Goal: Task Accomplishment & Management: Manage account settings

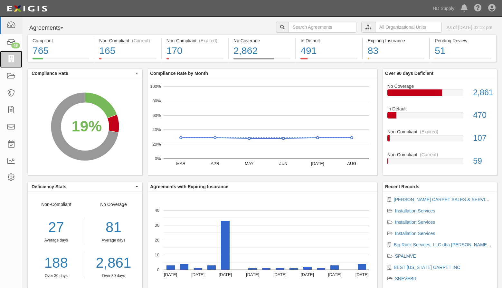
click at [11, 60] on icon at bounding box center [10, 58] width 9 height 7
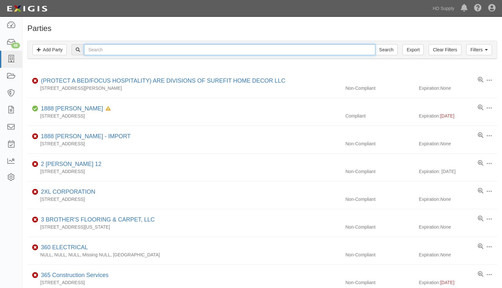
click at [118, 51] on input "text" at bounding box center [229, 49] width 291 height 11
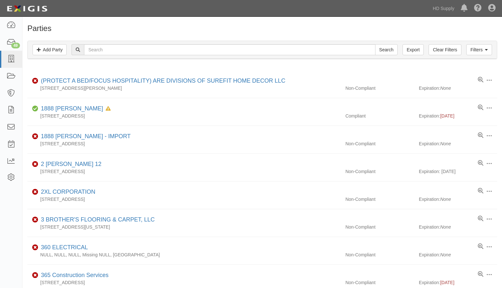
click at [114, 42] on div "Filters Add Party Clear Filters Export Search Filters" at bounding box center [263, 50] width 470 height 18
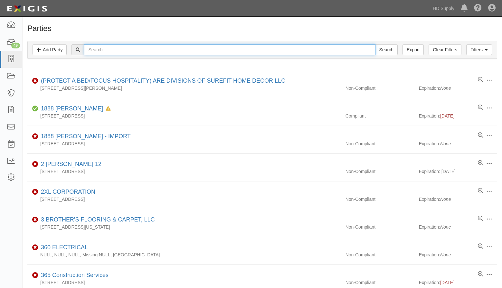
click at [98, 46] on input "text" at bounding box center [229, 49] width 291 height 11
paste input "[PERSON_NAME] CARPET SALES & SERVICES, INC."
type input "[PERSON_NAME] CARPET SALES & SERVICES, INC."
click at [375, 44] on input "Search" at bounding box center [386, 49] width 23 height 11
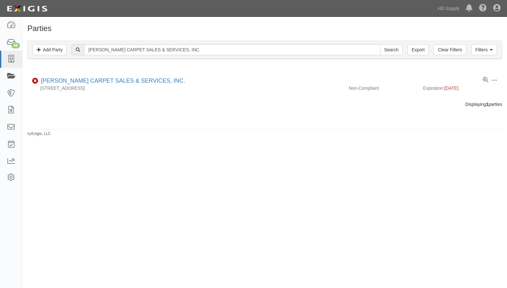
click at [0, 0] on div "Agreements" at bounding box center [0, 0] width 0 height 0
click at [80, 79] on link "[PERSON_NAME] CARPET SALES & SERVICES, INC." at bounding box center [113, 80] width 144 height 6
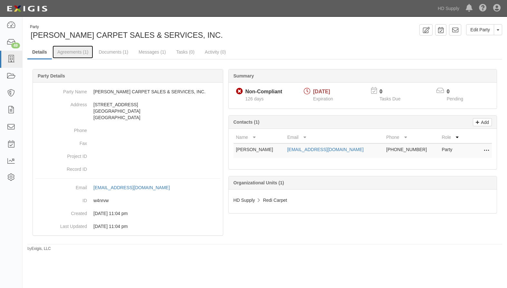
click at [71, 51] on link "Agreements (1)" at bounding box center [73, 51] width 41 height 13
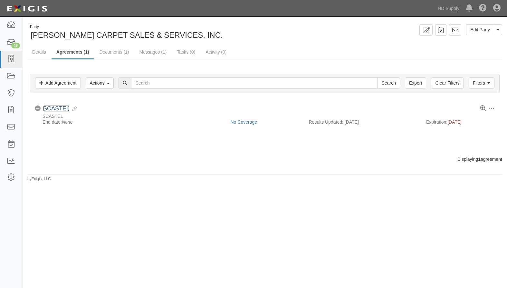
click at [59, 108] on link "SCASTEL" at bounding box center [56, 108] width 26 height 6
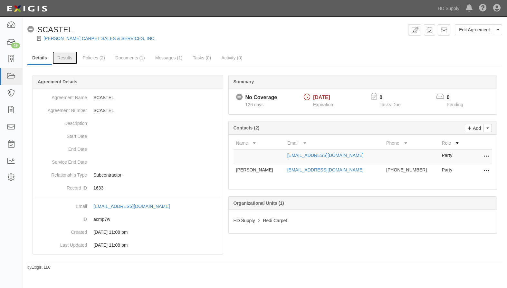
click at [67, 59] on link "Results" at bounding box center [65, 57] width 25 height 13
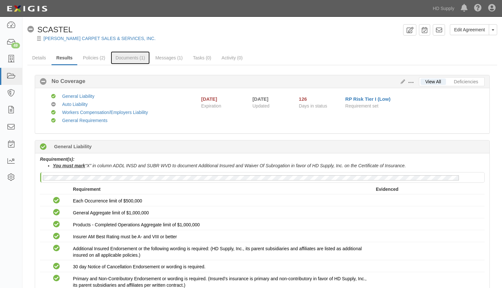
click at [132, 58] on link "Documents (1)" at bounding box center [130, 57] width 39 height 13
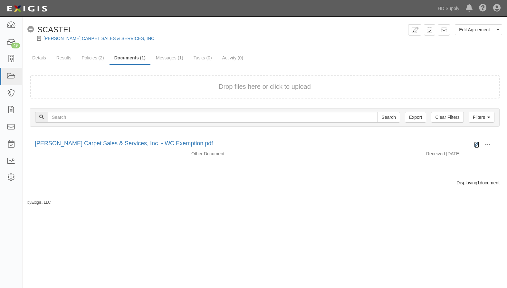
click at [476, 143] on icon at bounding box center [476, 144] width 5 height 5
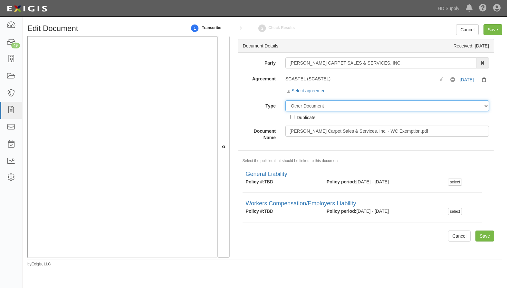
click at [314, 107] on select "Unassigned Binder Cancellation Notice Certificate Contract Endorsement Insuranc…" at bounding box center [388, 105] width 204 height 11
select select "CertificateDetail"
click at [286, 100] on select "Unassigned Binder Cancellation Notice Certificate Contract Endorsement Insuranc…" at bounding box center [388, 105] width 204 height 11
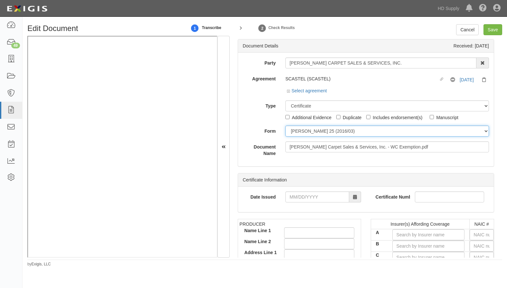
click at [287, 133] on select "ACORD 25 (2016/03) ACORD 101 ACORD 855 NY (2014/05) General" at bounding box center [388, 130] width 204 height 11
select select "GeneralFormDetail"
click at [286, 125] on select "ACORD 25 (2016/03) ACORD 101 ACORD 855 NY (2014/05) General" at bounding box center [388, 130] width 204 height 11
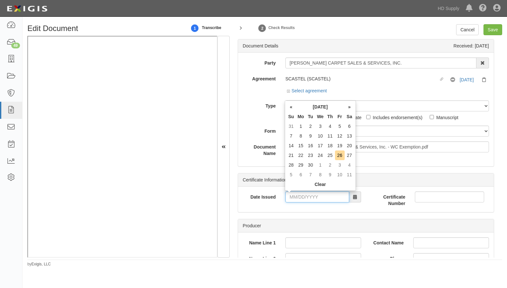
click at [287, 197] on input "Date Issued" at bounding box center [318, 196] width 64 height 11
type input "02/18/2025"
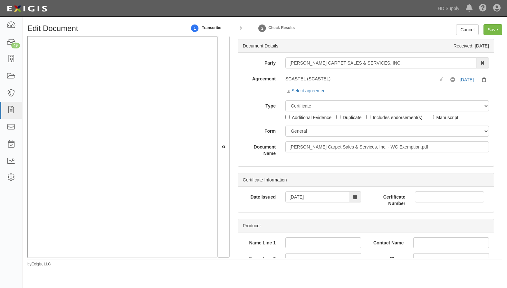
click at [265, 212] on div "Certificate Information Date Issued 02/18/2025 Certificate Number" at bounding box center [366, 192] width 257 height 39
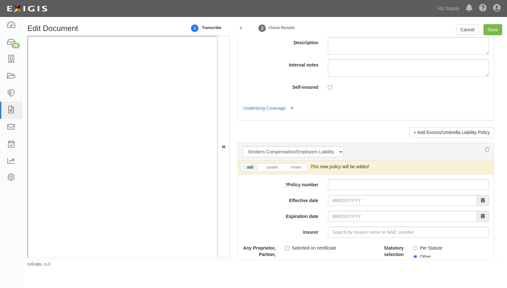
scroll to position [1515, 0]
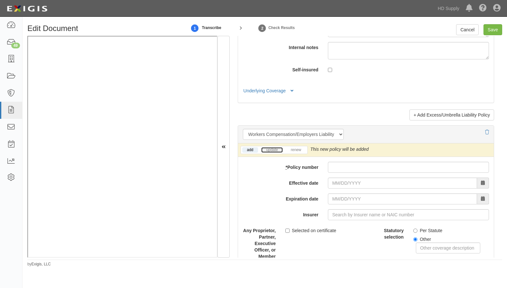
click at [271, 152] on link "update" at bounding box center [271, 149] width 21 height 5
click at [346, 177] on div "add update renew This new policy will be added This new policy will update exis…" at bounding box center [366, 278] width 256 height 271
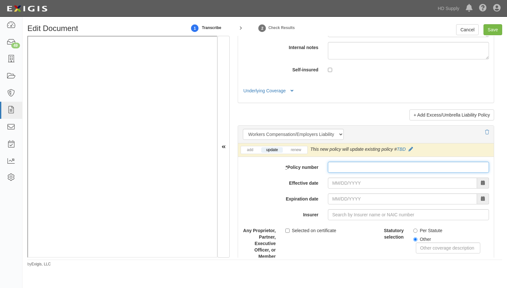
click at [346, 172] on input "* Policy number" at bounding box center [408, 166] width 161 height 11
type input "G"
type input "FL exemption form"
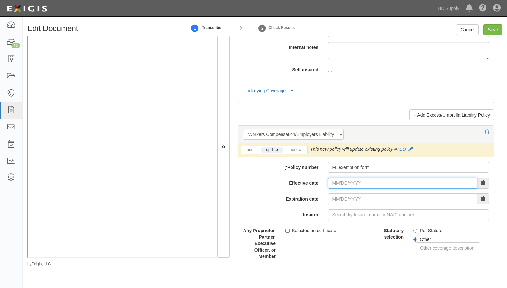
click at [328, 188] on input "Effective date" at bounding box center [402, 182] width 149 height 11
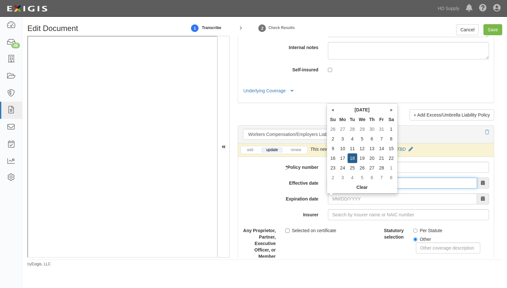
type input "02/18/2025"
click at [331, 204] on input "02/18/2026" at bounding box center [402, 198] width 149 height 11
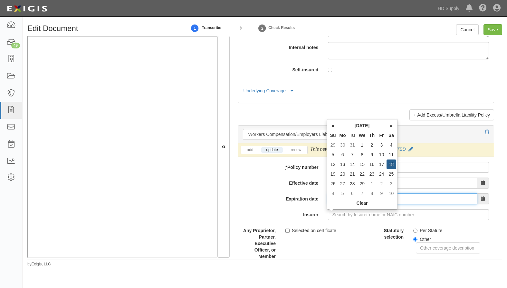
drag, startPoint x: 362, startPoint y: 211, endPoint x: 297, endPoint y: 215, distance: 64.3
click at [298, 204] on div "Expiration date 02/18/2012" at bounding box center [366, 198] width 256 height 11
type input "02/18/2027"
click at [303, 218] on label "Insurer" at bounding box center [280, 213] width 85 height 9
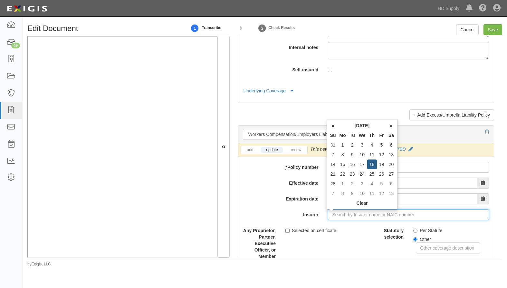
click at [328, 220] on input "Insurer" at bounding box center [408, 214] width 161 height 11
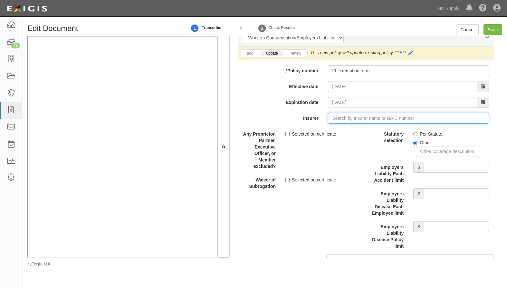
scroll to position [1612, 0]
click at [493, 28] on input "Save" at bounding box center [493, 29] width 19 height 11
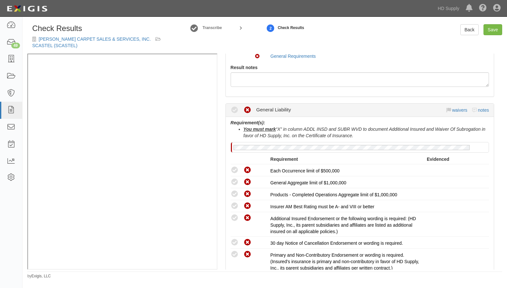
scroll to position [64, 0]
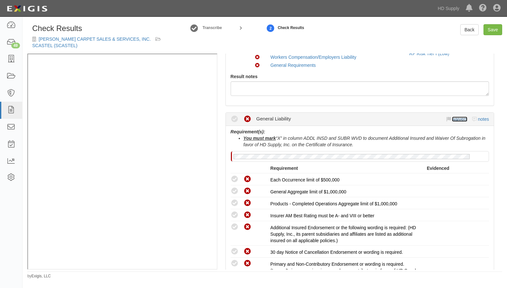
click at [457, 118] on link "waivers" at bounding box center [459, 118] width 15 height 5
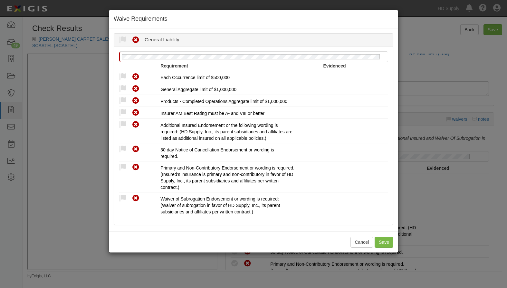
click at [122, 76] on icon at bounding box center [123, 77] width 8 height 8
radio input "true"
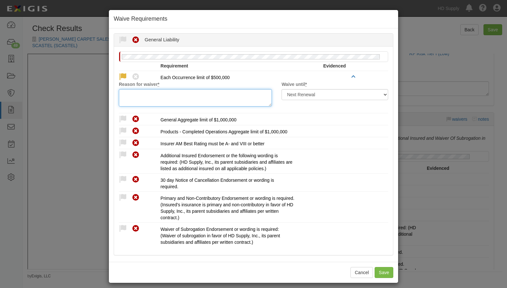
click at [139, 97] on textarea "Reason for waiver *" at bounding box center [195, 97] width 153 height 17
drag, startPoint x: 171, startPoint y: 94, endPoint x: 112, endPoint y: 88, distance: 59.6
click at [114, 88] on div "Reason for waiver * compliant via feed" at bounding box center [195, 93] width 163 height 25
type textarea "compliant via feed"
click at [122, 118] on icon at bounding box center [123, 119] width 8 height 8
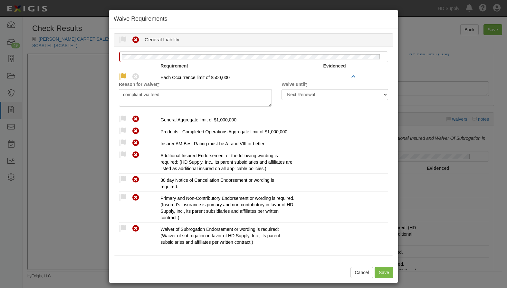
radio input "true"
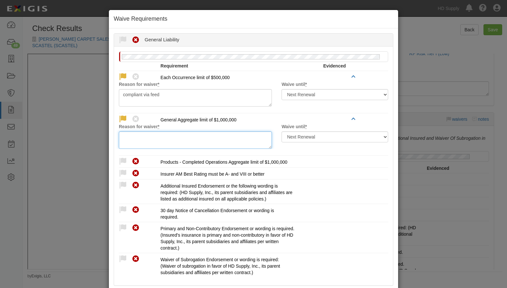
click at [126, 134] on textarea "Reason for waiver *" at bounding box center [195, 139] width 153 height 17
paste textarea "compliant via feed"
type textarea "compliant via feed"
click at [121, 161] on icon at bounding box center [123, 161] width 8 height 8
radio input "true"
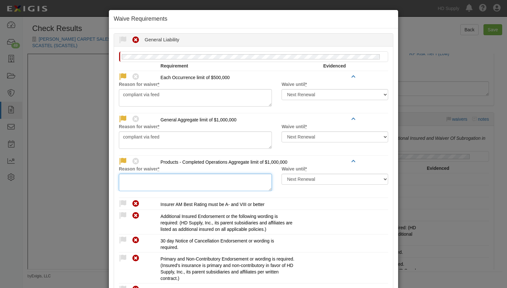
click at [122, 176] on textarea "Reason for waiver *" at bounding box center [195, 181] width 153 height 17
paste textarea "compliant via feed"
type textarea "compliant via feed"
click at [119, 203] on icon at bounding box center [123, 204] width 8 height 8
radio input "true"
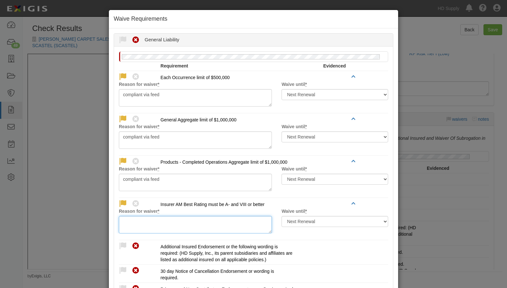
click at [130, 217] on textarea "Reason for waiver *" at bounding box center [195, 224] width 153 height 17
paste textarea "compliant via feed"
type textarea "compliant via feed"
click at [122, 244] on icon at bounding box center [123, 246] width 8 height 8
radio input "true"
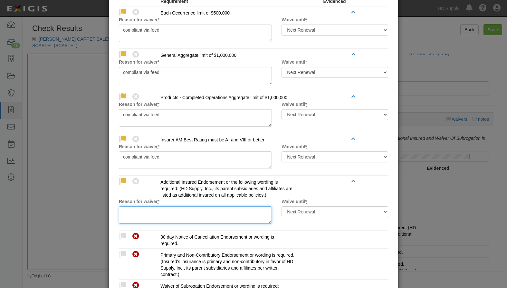
click at [134, 218] on textarea "Reason for waiver *" at bounding box center [195, 214] width 153 height 17
paste textarea "compliant via feed"
type textarea "compliant via feed"
click at [119, 235] on icon at bounding box center [123, 236] width 8 height 8
radio input "true"
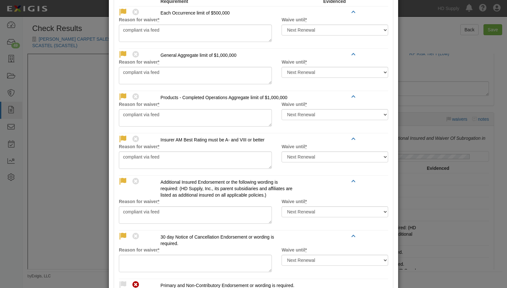
scroll to position [129, 0]
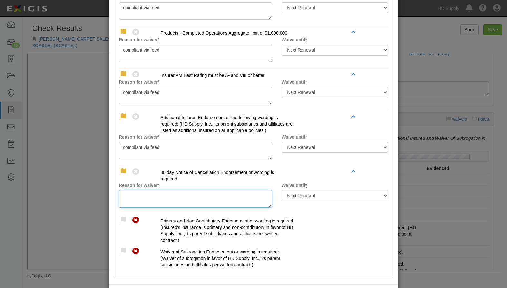
click at [132, 200] on textarea "Reason for waiver *" at bounding box center [195, 198] width 153 height 17
paste textarea "compliant via feed"
type textarea "compliant via feed"
click at [121, 219] on icon at bounding box center [123, 220] width 8 height 8
radio input "true"
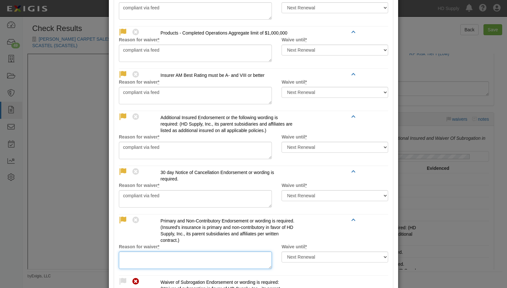
click at [137, 255] on textarea "Reason for waiver *" at bounding box center [195, 259] width 153 height 17
paste textarea "compliant via feed"
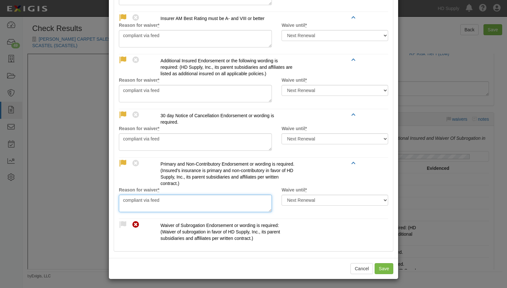
scroll to position [187, 0]
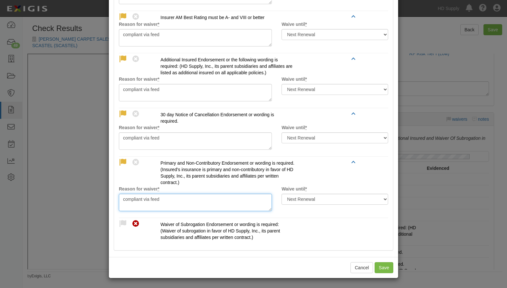
type textarea "compliant via feed"
click at [122, 222] on icon at bounding box center [123, 223] width 8 height 8
radio input "true"
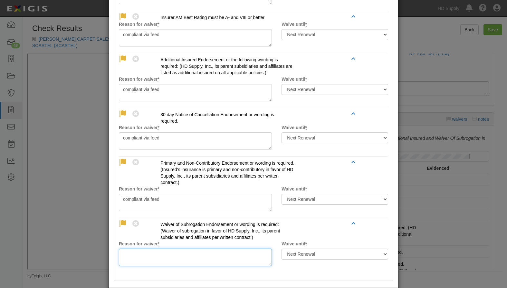
click at [140, 256] on textarea "Reason for waiver *" at bounding box center [195, 256] width 153 height 17
paste textarea "compliant via feed"
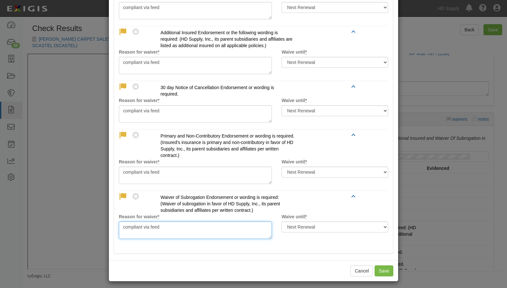
scroll to position [217, 0]
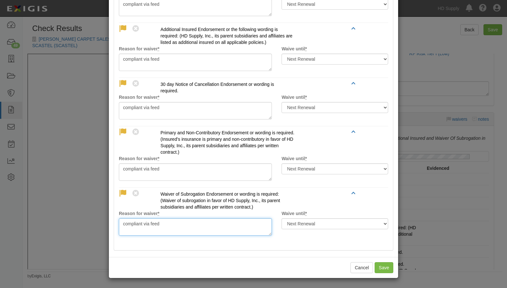
type textarea "compliant via feed"
click at [382, 264] on button "Save" at bounding box center [384, 267] width 19 height 11
radio input "true"
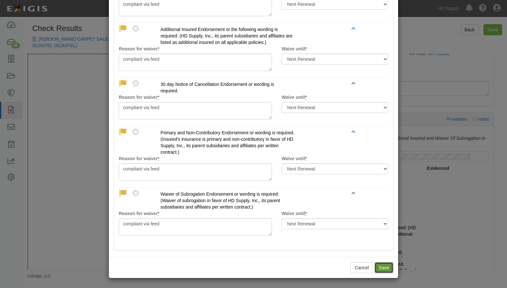
radio input "true"
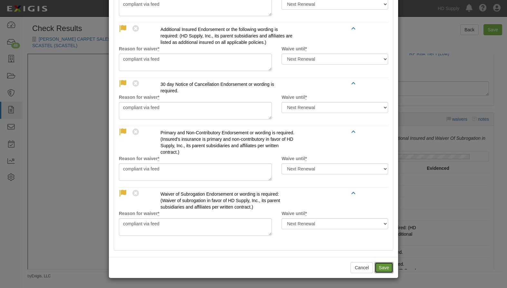
radio input "true"
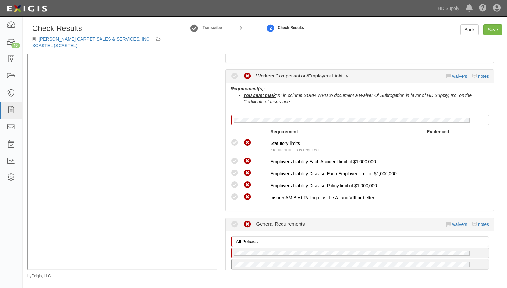
scroll to position [451, 0]
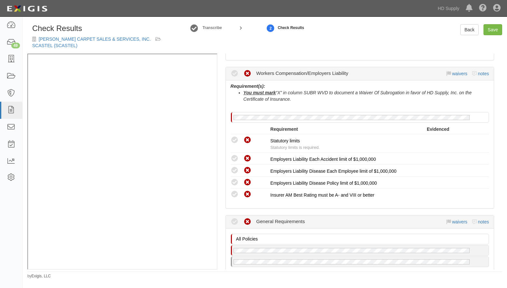
click at [237, 139] on icon at bounding box center [235, 140] width 8 height 8
click at [234, 140] on icon at bounding box center [235, 140] width 8 height 8
click at [453, 73] on link "waivers" at bounding box center [459, 73] width 15 height 5
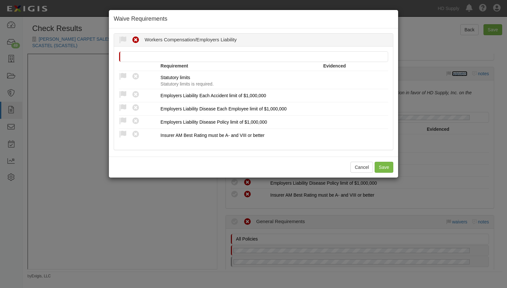
scroll to position [0, 0]
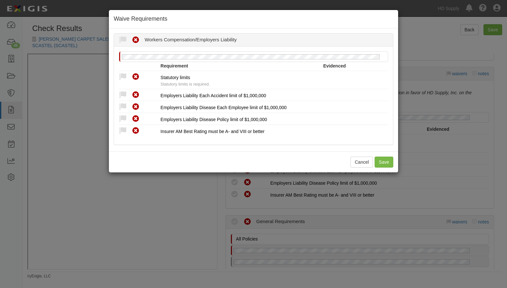
click at [120, 75] on icon at bounding box center [123, 77] width 8 height 8
radio input "true"
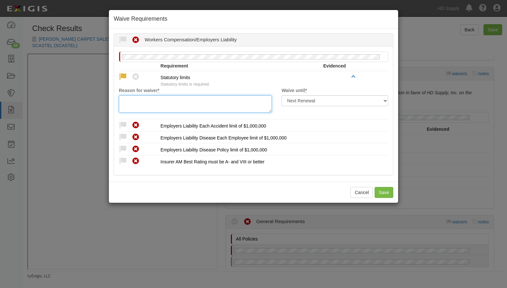
click at [139, 102] on textarea "Reason for waiver *" at bounding box center [195, 103] width 153 height 17
drag, startPoint x: 200, startPoint y: 102, endPoint x: 110, endPoint y: 100, distance: 89.9
click at [110, 100] on div "Waived Non-Compliant Workers Compensation/Employers Liability Reason for waiver…" at bounding box center [253, 104] width 289 height 142
type textarea "FL exemption form provided"
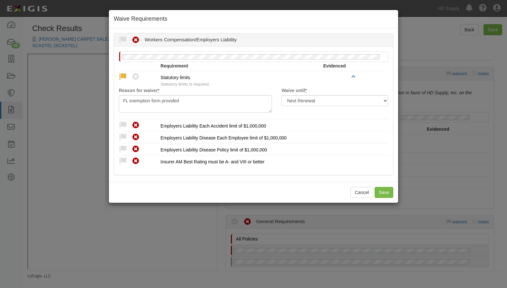
click at [123, 121] on div "Compliant Waived Non-Compliant" at bounding box center [140, 125] width 42 height 8
click at [122, 124] on icon at bounding box center [123, 125] width 8 height 8
radio input "true"
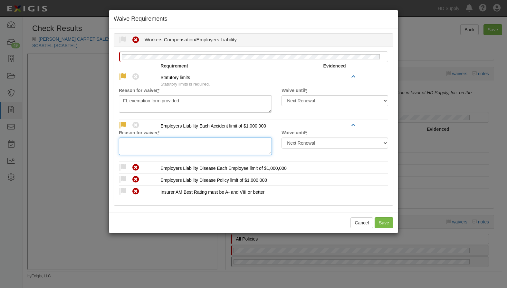
click at [123, 141] on textarea "Reason for waiver *" at bounding box center [195, 145] width 153 height 17
paste textarea "FL exemption form provided"
type textarea "FL exemption form provided"
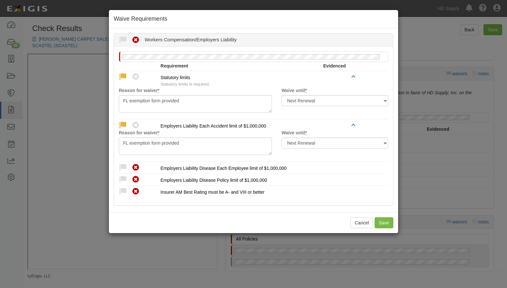
click at [121, 167] on icon at bounding box center [123, 167] width 8 height 8
radio input "true"
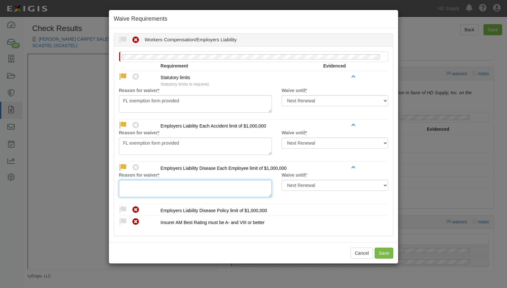
drag, startPoint x: 125, startPoint y: 188, endPoint x: 124, endPoint y: 193, distance: 4.8
click at [124, 189] on textarea "Reason for waiver *" at bounding box center [195, 188] width 153 height 17
paste textarea "FL exemption form provided"
type textarea "FL exemption form provided"
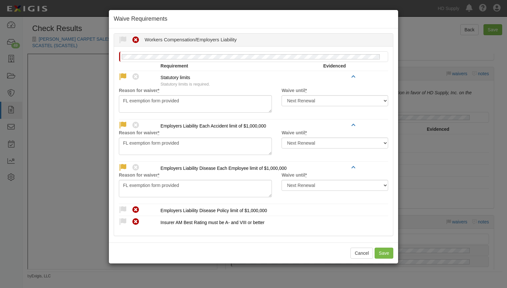
click at [123, 208] on icon at bounding box center [123, 210] width 8 height 8
radio input "true"
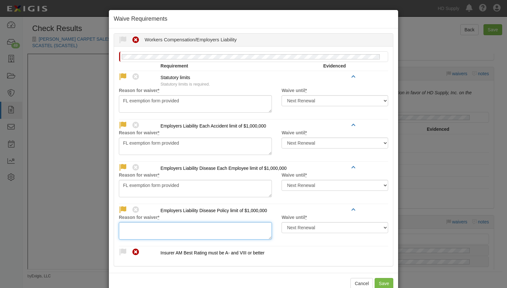
click at [130, 233] on textarea "Reason for waiver *" at bounding box center [195, 230] width 153 height 17
paste textarea "FL exemption form provided"
type textarea "FL exemption form provided"
click at [120, 251] on icon at bounding box center [123, 252] width 8 height 8
radio input "true"
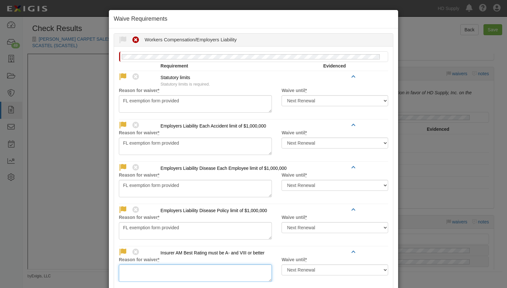
click at [139, 270] on textarea "Reason for waiver *" at bounding box center [195, 272] width 153 height 17
paste textarea "FL exemption form provided"
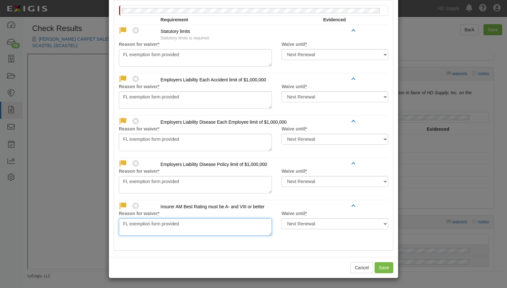
type textarea "FL exemption form provided"
click at [383, 269] on button "Save" at bounding box center [384, 267] width 19 height 11
radio input "true"
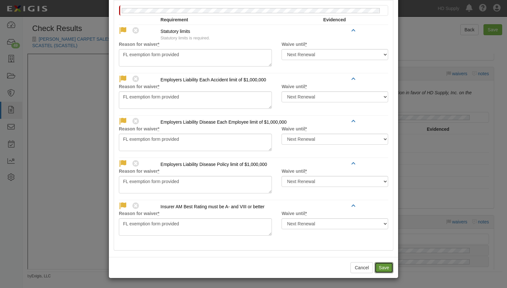
radio input "true"
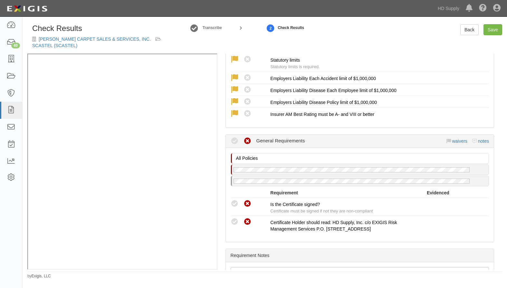
scroll to position [580, 0]
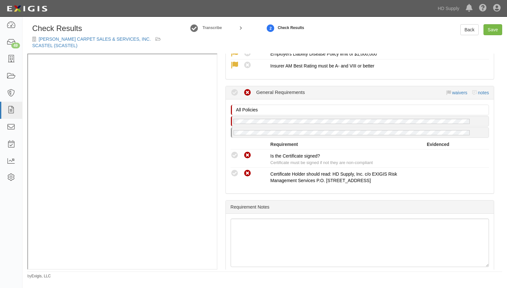
click at [234, 155] on icon at bounding box center [235, 155] width 8 height 8
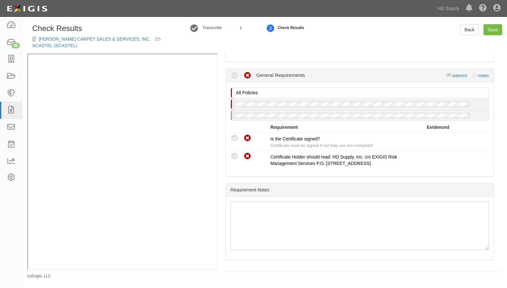
scroll to position [597, 0]
click at [235, 139] on icon at bounding box center [235, 138] width 8 height 8
click at [236, 155] on icon at bounding box center [235, 156] width 8 height 8
click at [236, 158] on icon at bounding box center [235, 156] width 8 height 8
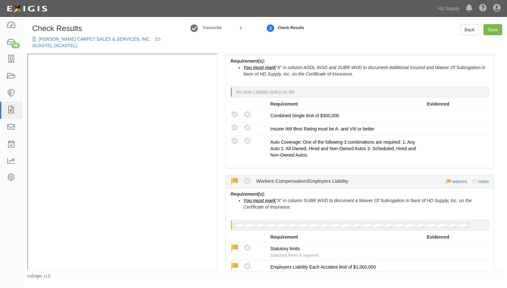
scroll to position [355, 0]
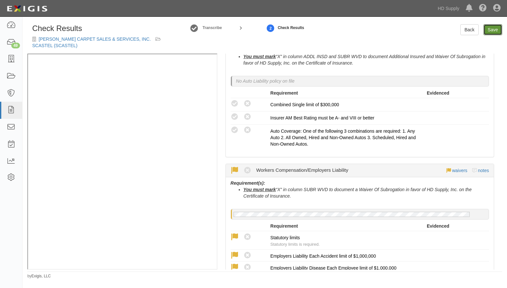
click at [490, 32] on link "Save" at bounding box center [493, 29] width 19 height 11
radio input "true"
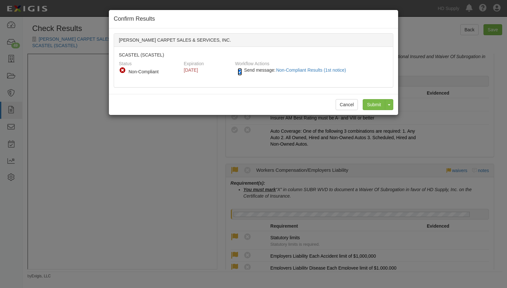
click at [239, 73] on input "Send message: Non-Compliant Results (1st notice)" at bounding box center [240, 71] width 4 height 7
checkbox input "false"
click at [373, 103] on input "Submit" at bounding box center [374, 104] width 23 height 11
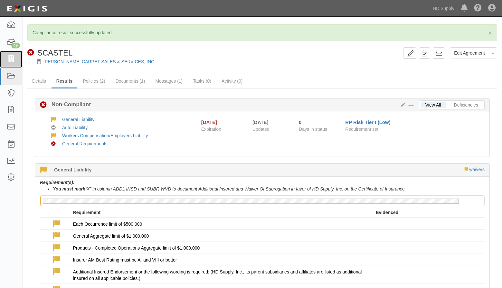
click at [14, 55] on icon at bounding box center [10, 58] width 9 height 7
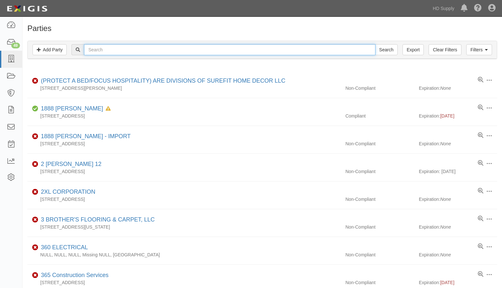
click at [98, 50] on input "text" at bounding box center [229, 49] width 291 height 11
paste input "DELFIN&BRANDON CARPETING INC"
type input "DELFIN&BRANDON CARPETING INC"
click at [375, 44] on input "Search" at bounding box center [386, 49] width 23 height 11
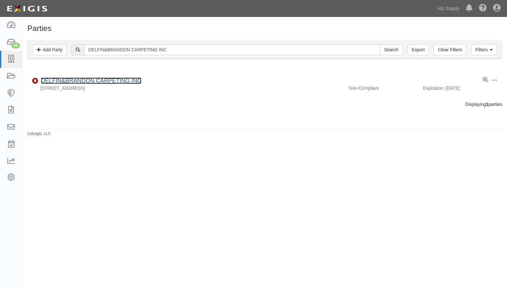
click at [78, 80] on link "DELFIN&BRANDON CARPETING INC" at bounding box center [91, 80] width 101 height 6
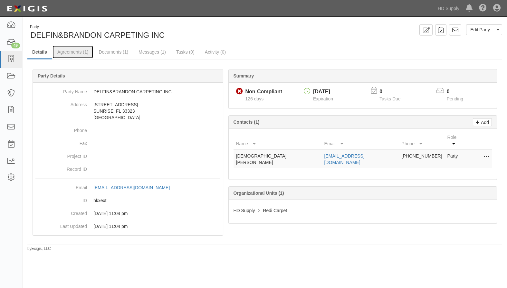
click at [74, 51] on link "Agreements (1)" at bounding box center [73, 51] width 41 height 13
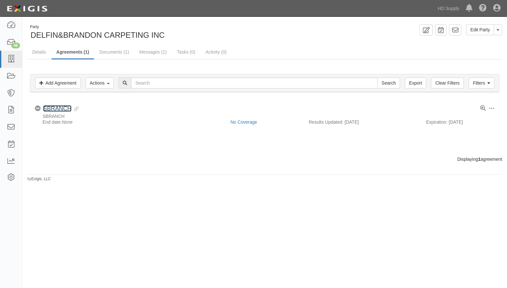
click at [60, 109] on link "SBRANCH" at bounding box center [57, 108] width 28 height 6
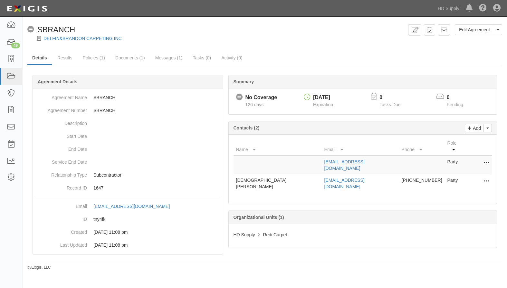
click at [184, 37] on div "DELFIN&BRANDON CARPETING INC" at bounding box center [269, 38] width 475 height 6
click at [12, 42] on icon at bounding box center [10, 42] width 9 height 7
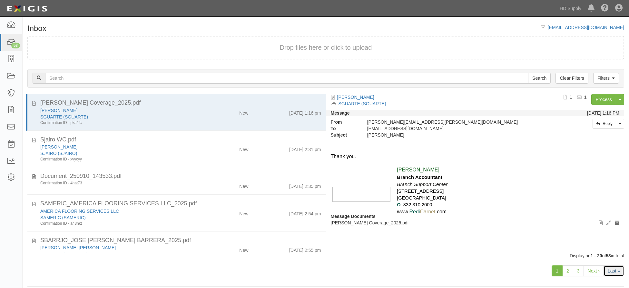
click at [558, 270] on link "Last »" at bounding box center [613, 270] width 21 height 11
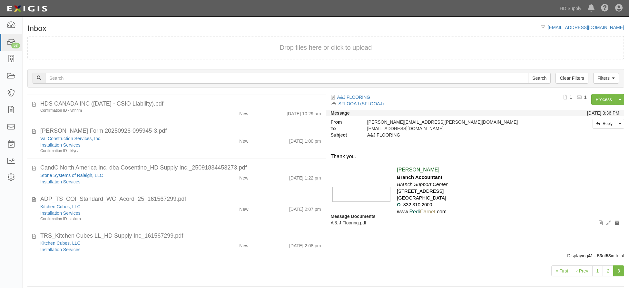
scroll to position [145, 0]
click at [190, 179] on div "Installation Services" at bounding box center [120, 182] width 160 height 6
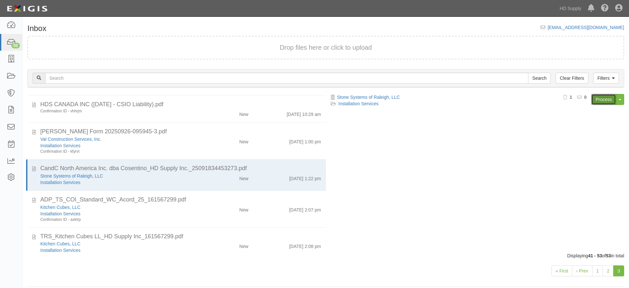
click at [603, 98] on link "Process" at bounding box center [603, 99] width 25 height 11
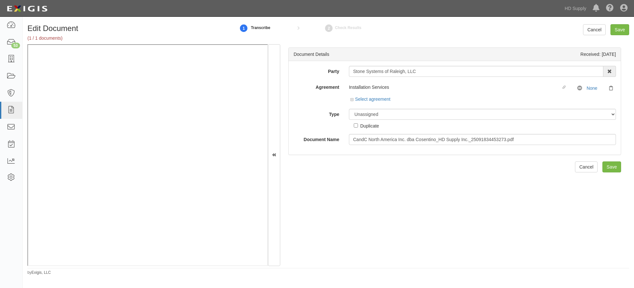
click at [422, 221] on div "Document Details Received: [DATE] Party Stone Systems of Raleigh, LLC 1888 [PER…" at bounding box center [454, 154] width 349 height 221
click at [349, 99] on div "Select agreement" at bounding box center [482, 100] width 267 height 8
click at [353, 99] on icon at bounding box center [352, 99] width 5 height 3
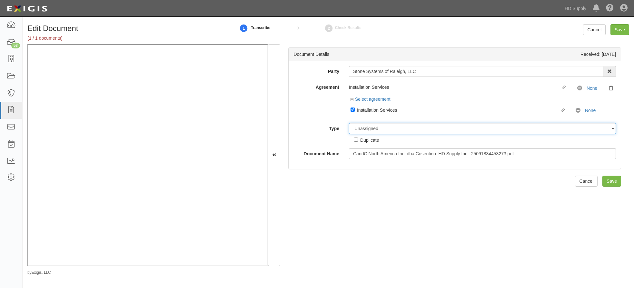
click at [353, 131] on select "Unassigned Binder Cancellation Notice Certificate Contract Endorsement Insuranc…" at bounding box center [482, 128] width 267 height 11
select select "CertificateDetail"
click at [349, 123] on select "Unassigned Binder Cancellation Notice Certificate Contract Endorsement Insuranc…" at bounding box center [482, 128] width 267 height 11
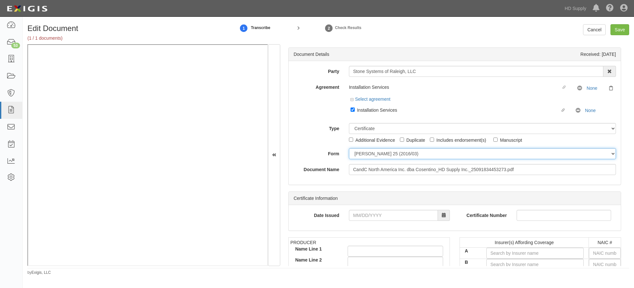
click at [357, 151] on select "ACORD 25 (2016/03) ACORD 101 ACORD 855 NY (2014/05) General" at bounding box center [482, 153] width 267 height 11
select select "GeneralFormDetail"
click at [349, 148] on select "ACORD 25 (2016/03) ACORD 101 ACORD 855 NY (2014/05) General" at bounding box center [482, 153] width 267 height 11
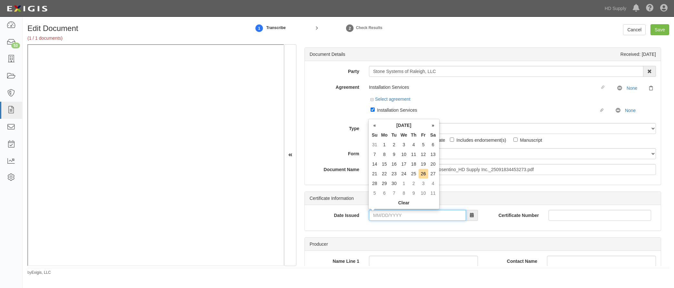
click at [373, 215] on input "Date Issued" at bounding box center [417, 215] width 97 height 11
type input "09/18/2025"
click at [346, 220] on div "Date Issued 09/18/2025" at bounding box center [394, 215] width 178 height 11
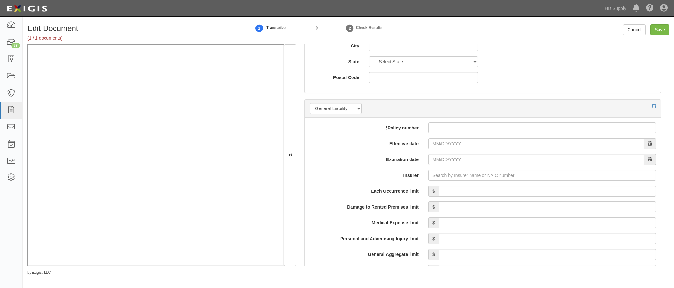
scroll to position [419, 0]
click at [453, 132] on input "* Policy number" at bounding box center [542, 127] width 228 height 11
click at [453, 131] on input "* Policy number" at bounding box center [542, 127] width 228 height 11
paste input "USL03113625"
type input "USL03113625"
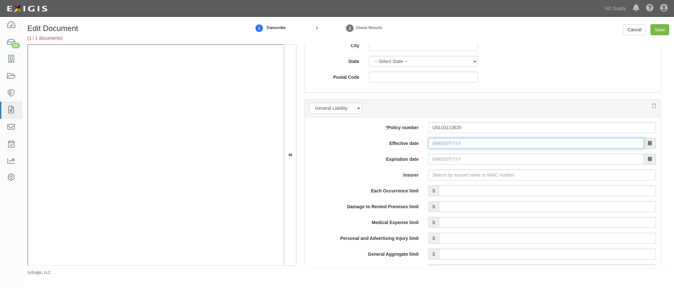
click at [431, 144] on input "Effective date" at bounding box center [536, 143] width 216 height 11
type input "01/01/2025"
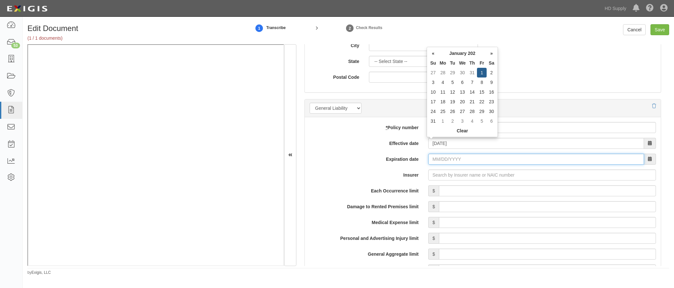
type input "[DATE]"
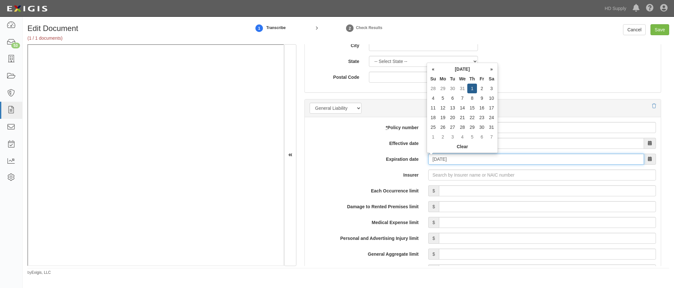
click at [441, 159] on input "[DATE]" at bounding box center [536, 158] width 216 height 11
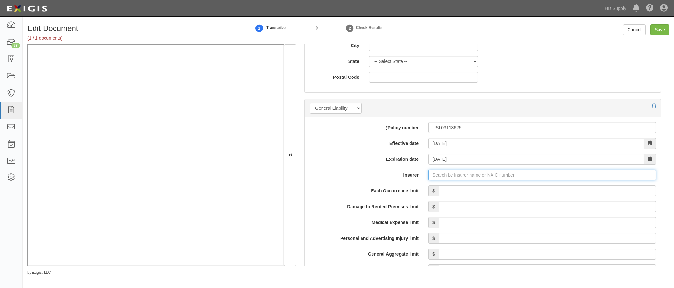
click at [432, 173] on input "Insurer" at bounding box center [542, 174] width 228 height 11
click at [428, 186] on div "Allianz Global Risks US Insurance Co ( 35300 ) A+ XV Rating" at bounding box center [452, 187] width 133 height 8
type input "Allianz Global Risks US Insurance Co (35300) A+ XV Rating"
click at [475, 189] on input "Each Occurrence limit" at bounding box center [547, 190] width 217 height 11
type input "1,000,000"
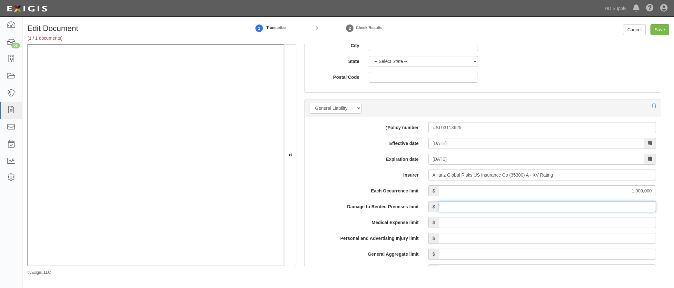
click at [570, 203] on input "Damage to Rented Premises limit" at bounding box center [547, 206] width 217 height 11
type input "100,000"
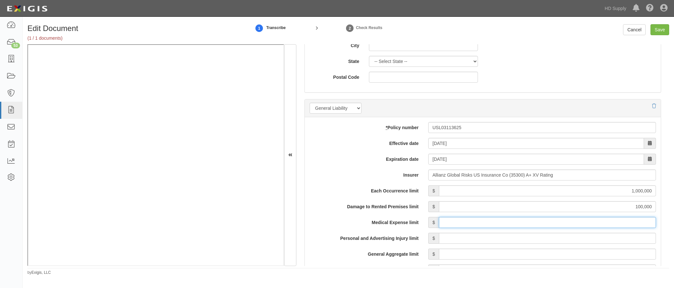
click at [581, 218] on input "Medical Expense limit" at bounding box center [547, 222] width 217 height 11
type input "10,000"
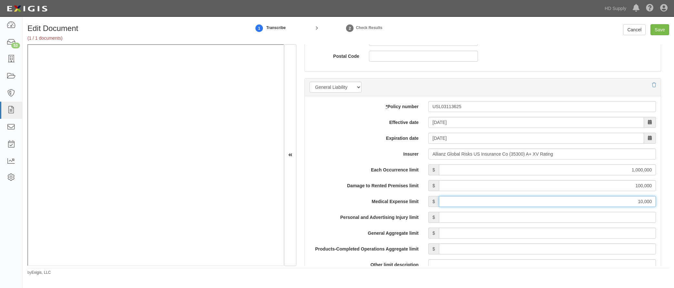
scroll to position [451, 0]
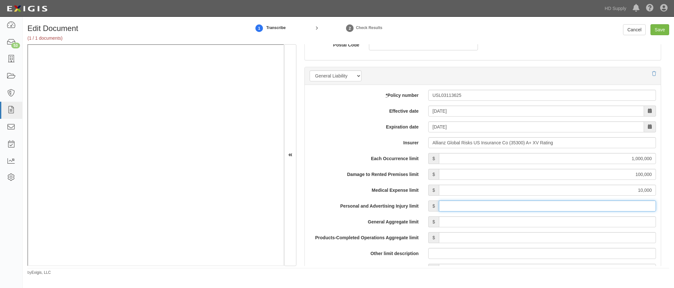
click at [566, 207] on input "Personal and Advertising Injury limit" at bounding box center [547, 205] width 217 height 11
type input "1,000,000"
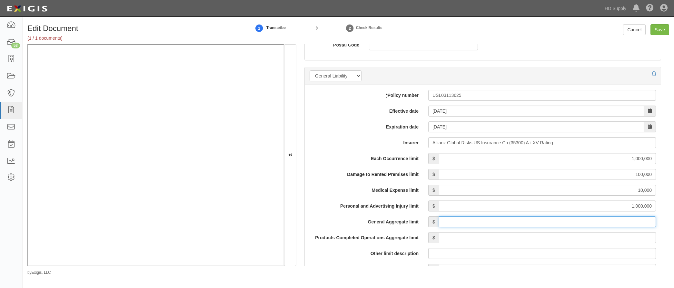
click at [574, 221] on input "General Aggregate limit" at bounding box center [547, 221] width 217 height 11
type input "2,000,000"
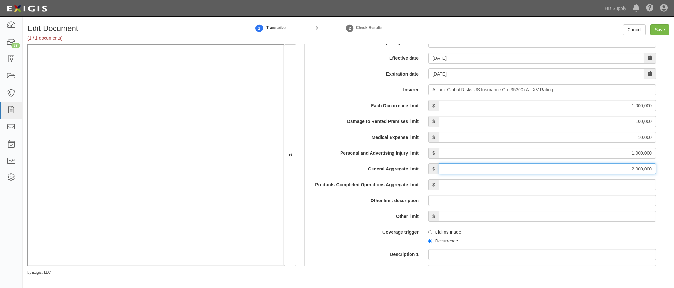
scroll to position [516, 0]
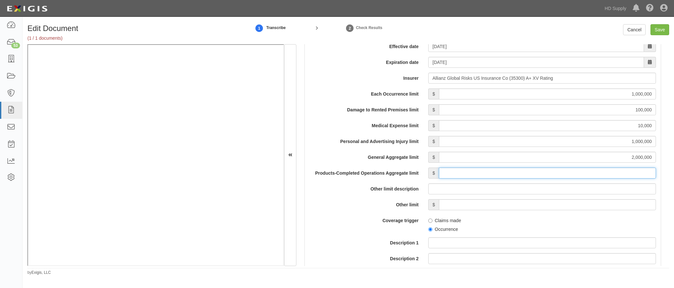
click at [567, 172] on input "Products-Completed Operations Aggregate limit" at bounding box center [547, 172] width 217 height 11
type input "2,000,000"
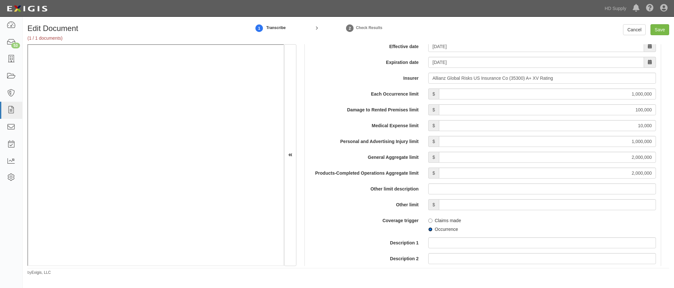
click at [430, 228] on input "Occurrence" at bounding box center [430, 229] width 4 height 4
radio input "true"
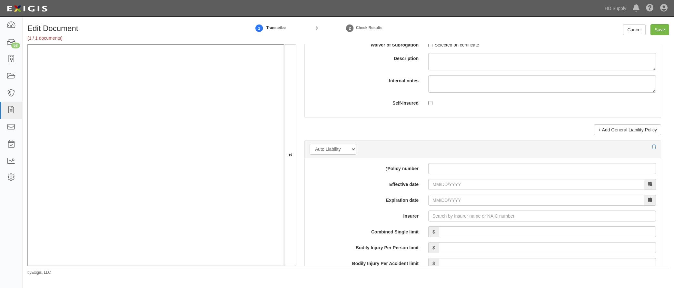
scroll to position [806, 0]
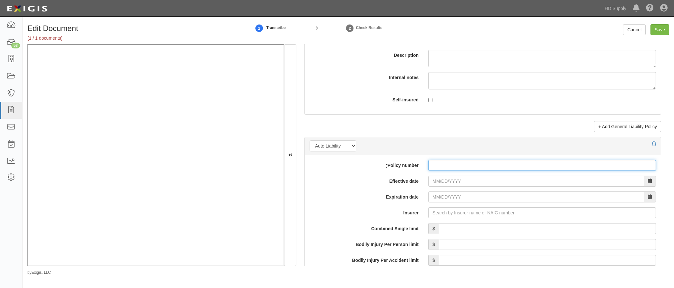
click at [443, 166] on input "* Policy number" at bounding box center [542, 165] width 228 height 11
paste input "100 0692561251"
type input "100 0692561251"
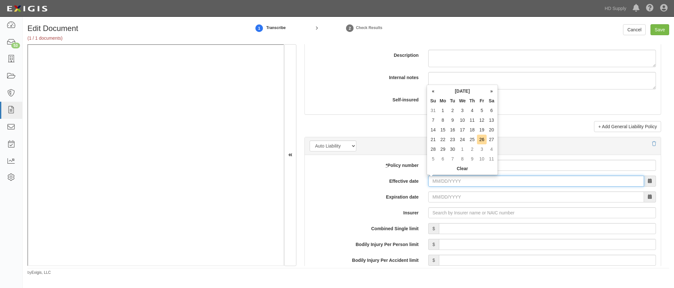
click at [430, 180] on input "Effective date" at bounding box center [536, 180] width 216 height 11
type input "01/01/2025"
type input "01/01/2026"
click at [438, 194] on input "01/01/2026" at bounding box center [536, 196] width 216 height 11
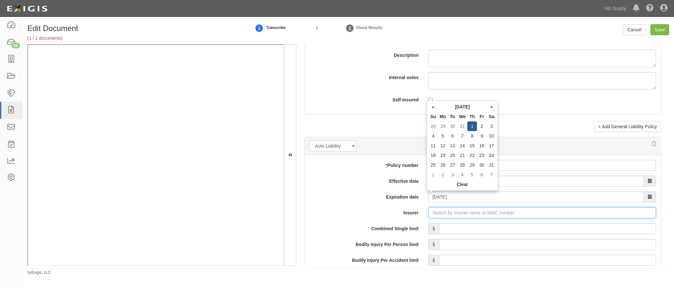
click at [436, 215] on input "Insurer" at bounding box center [542, 212] width 228 height 11
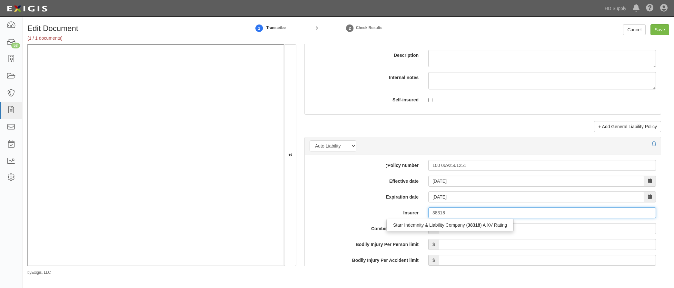
click at [435, 223] on div "Starr Indemnity & Liability Company ( 38318 ) A XV Rating" at bounding box center [449, 224] width 127 height 8
type input "Starr Indemnity & Liability Company (38318) A XV Rating"
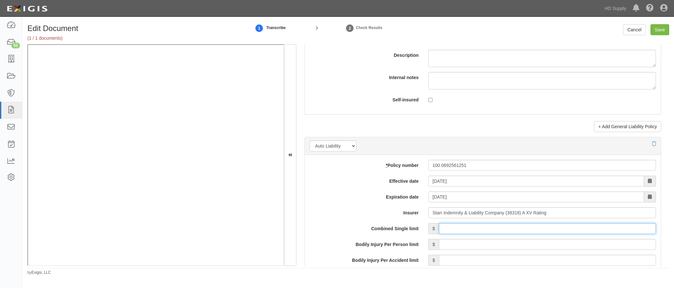
click at [460, 230] on input "Combined Single limit" at bounding box center [547, 228] width 217 height 11
type input "2,000,000"
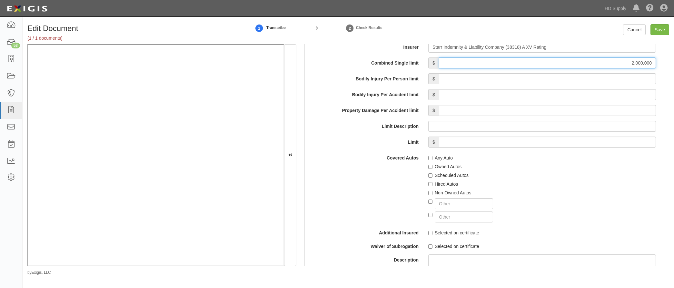
scroll to position [999, 0]
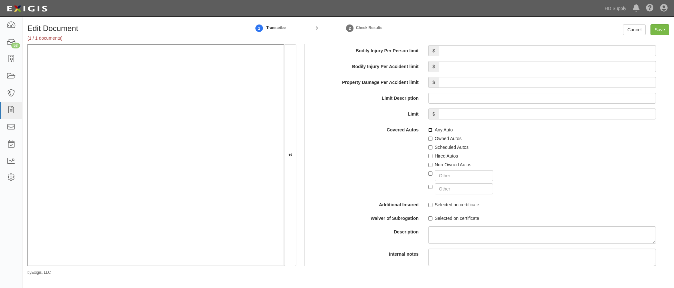
click at [428, 129] on input "Any Auto" at bounding box center [430, 130] width 4 height 4
checkbox input "true"
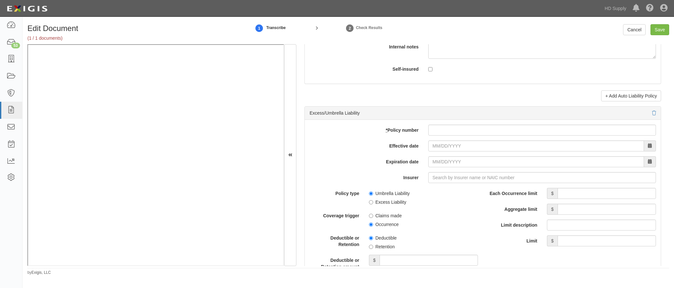
scroll to position [1225, 0]
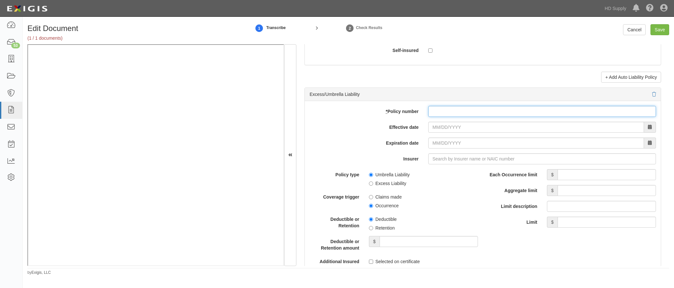
click at [436, 111] on input "* Policy number" at bounding box center [542, 111] width 228 height 11
paste input "USL03113725"
type input "USL03113725"
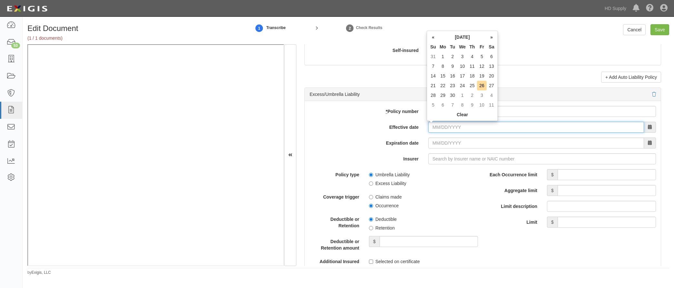
click at [429, 130] on input "Effective date" at bounding box center [536, 127] width 216 height 11
click at [434, 124] on input "Effective date" at bounding box center [536, 127] width 216 height 11
type input "01/01/2025"
type input "01/01/2026"
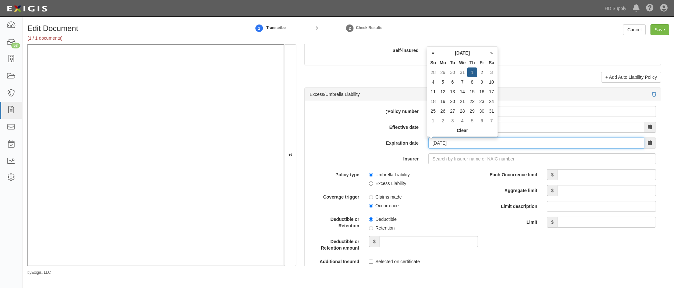
click at [433, 144] on input "01/01/2026" at bounding box center [536, 142] width 216 height 11
click at [435, 164] on div "add update renew This new policy will be added This new policy will update exis…" at bounding box center [483, 233] width 356 height 264
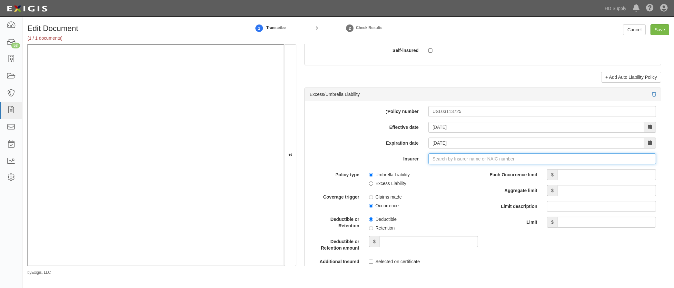
click at [433, 159] on input "Insurer" at bounding box center [542, 158] width 228 height 11
click at [422, 171] on div "Allianz Global Risks US Insurance Co ( 35300 ) A+ XV Rating" at bounding box center [452, 171] width 133 height 8
type input "Allianz Global Risks US Insurance Co (35300) A+ XV Rating"
click at [564, 177] on input "Each Occurrence limit" at bounding box center [606, 174] width 98 height 11
type input "4,000,000"
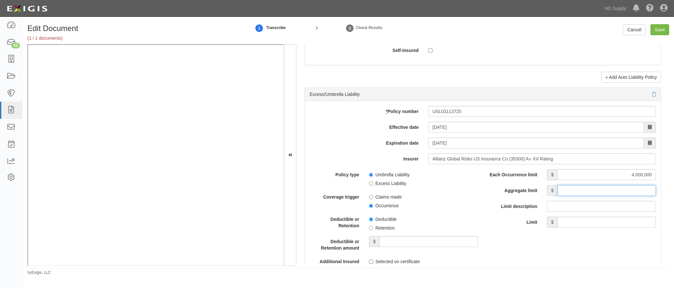
click at [580, 190] on input "Aggregate limit" at bounding box center [606, 190] width 98 height 11
type input "4,000,000"
click at [502, 201] on label "Limit description" at bounding box center [511, 204] width 59 height 9
click at [547, 201] on input "Limit description" at bounding box center [601, 205] width 109 height 11
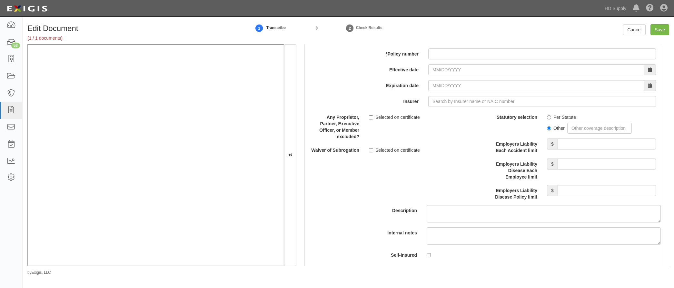
scroll to position [1547, 0]
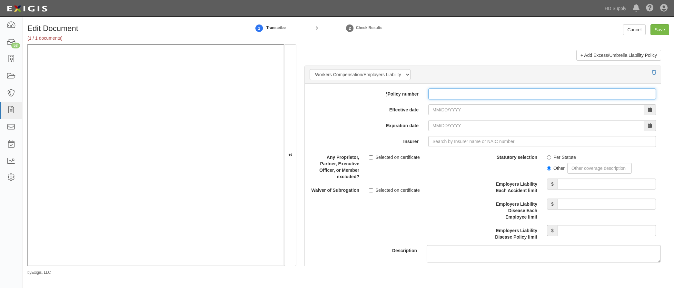
click at [442, 99] on input "* Policy number" at bounding box center [542, 93] width 228 height 11
paste input "1000005641"
type input "1000005641"
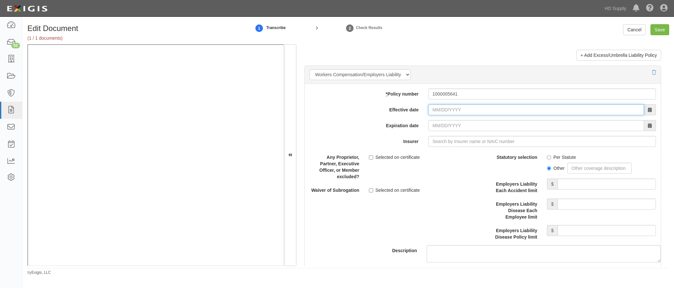
click at [433, 112] on input "Effective date" at bounding box center [536, 109] width 216 height 11
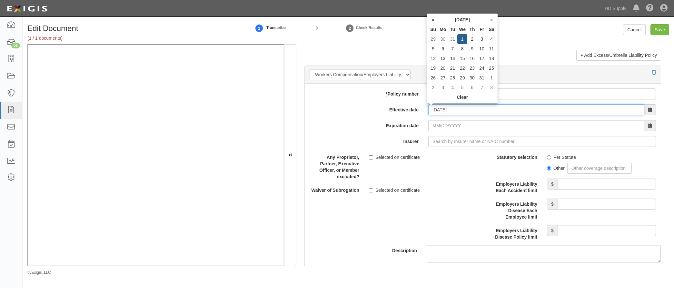
type input "01/01/2025"
type input "01/01/2026"
click at [432, 129] on input "01/01/2026" at bounding box center [536, 125] width 216 height 11
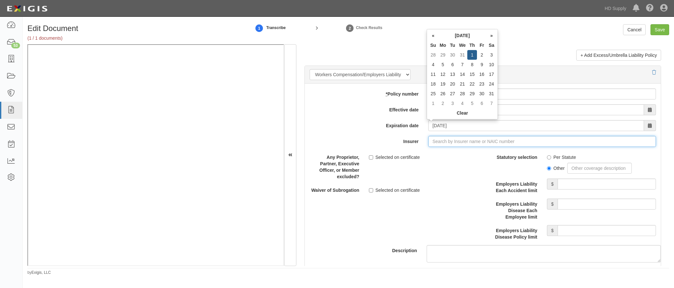
click at [435, 143] on input "Insurer" at bounding box center [542, 141] width 228 height 11
type input "180 Seguros S.A. (0) NR Rating"
type input "1"
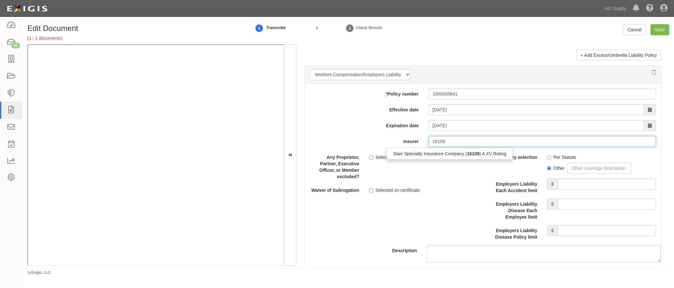
click at [436, 151] on div "Starr Specialty Insurance Company ( 16109 ) A XV Rating" at bounding box center [449, 153] width 126 height 8
type input "Starr Specialty Insurance Company (16109) A XV Rating"
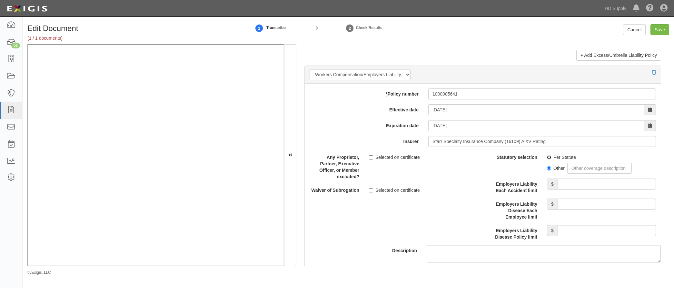
click at [547, 157] on input "Per Statute" at bounding box center [549, 157] width 4 height 4
radio input "true"
click at [574, 183] on input "Employers Liability Each Accident limit" at bounding box center [606, 183] width 98 height 11
type input "1,000,000"
click at [573, 203] on input "Employers Liability Disease Each Employee limit" at bounding box center [606, 203] width 98 height 11
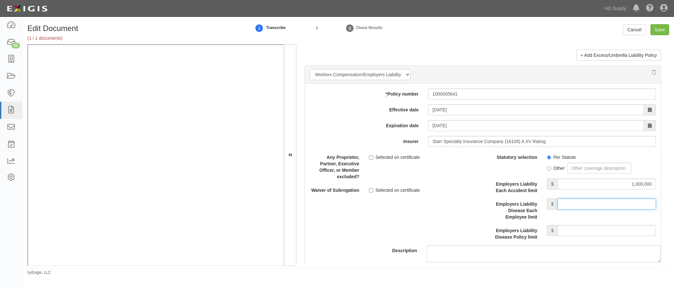
type input "1,000,000"
click at [572, 229] on input "Employers Liability Disease Policy limit" at bounding box center [606, 230] width 98 height 11
type input "1,000,000"
click at [467, 181] on div "Any Proprietor, Partner, Executive Officer, or Member excluded? Selected on cer…" at bounding box center [393, 172] width 168 height 42
click at [633, 25] on input "Save" at bounding box center [659, 29] width 19 height 11
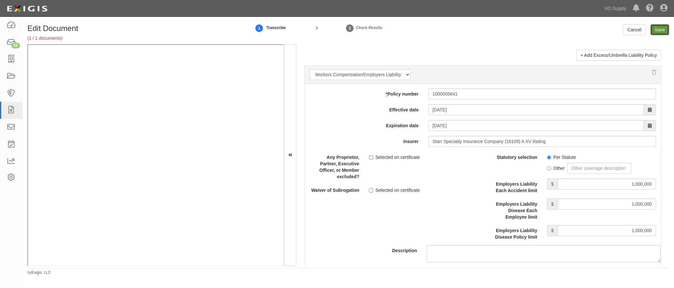
type input "1000000"
type input "100000"
type input "10000"
type input "1000000"
type input "2000000"
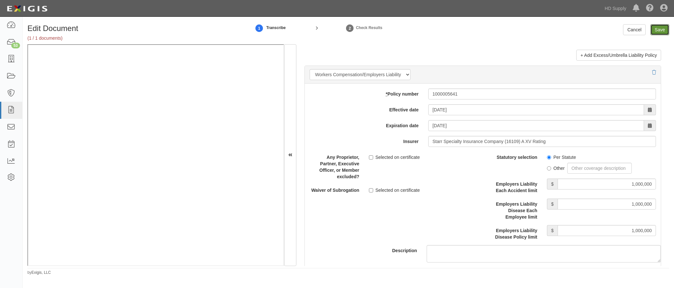
type input "2000000"
type input "4000000"
type input "1000000"
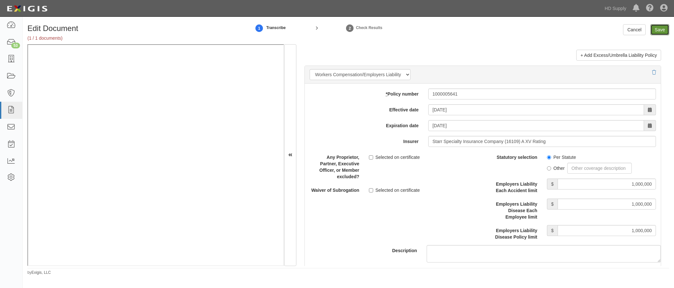
type input "1000000"
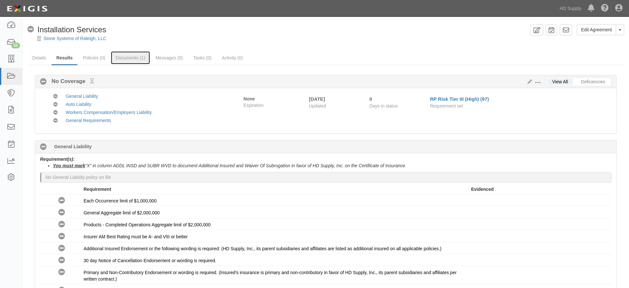
click at [128, 59] on link "Documents (1)" at bounding box center [130, 57] width 39 height 13
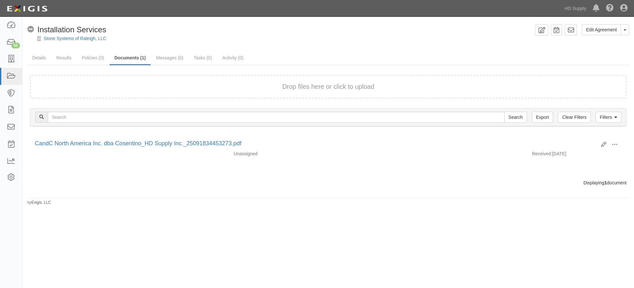
click at [393, 166] on div "Edit View View details Archive [GEOGRAPHIC_DATA] CandC North America Inc. dba C…" at bounding box center [328, 151] width 606 height 37
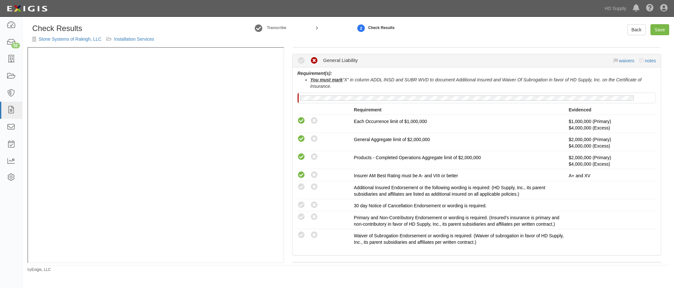
scroll to position [129, 0]
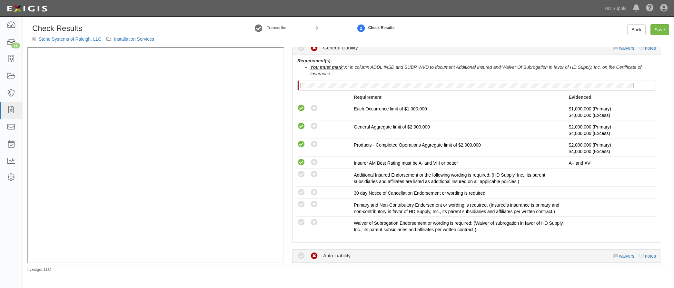
click at [299, 172] on icon at bounding box center [301, 174] width 8 height 8
radio input "true"
click at [302, 189] on icon at bounding box center [301, 192] width 8 height 8
radio input "true"
click at [302, 203] on icon at bounding box center [301, 204] width 8 height 8
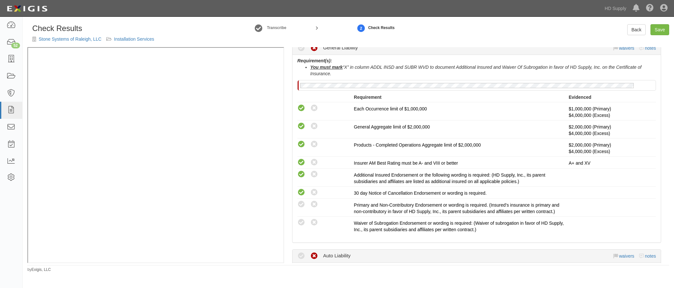
radio input "true"
click at [303, 222] on icon at bounding box center [301, 222] width 8 height 8
radio input "true"
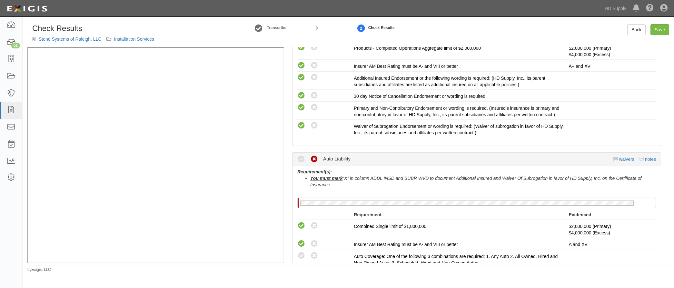
scroll to position [322, 0]
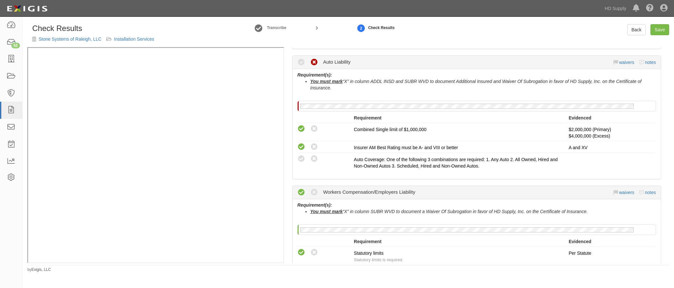
click at [301, 159] on icon at bounding box center [301, 159] width 8 height 8
radio input "true"
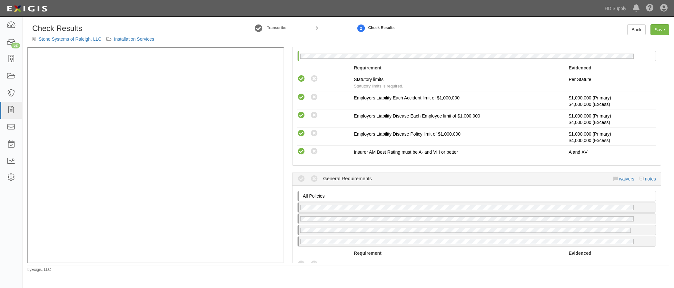
scroll to position [548, 0]
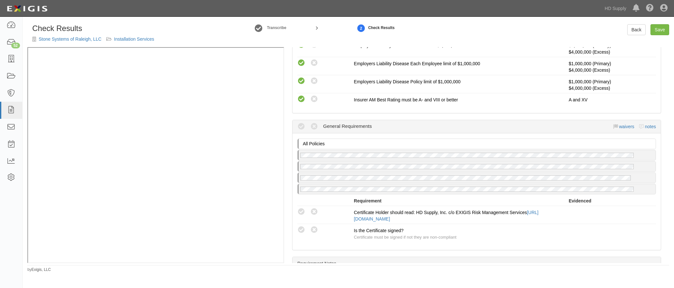
click at [301, 210] on icon at bounding box center [301, 212] width 8 height 8
radio input "true"
click at [299, 227] on icon at bounding box center [301, 230] width 8 height 8
radio input "true"
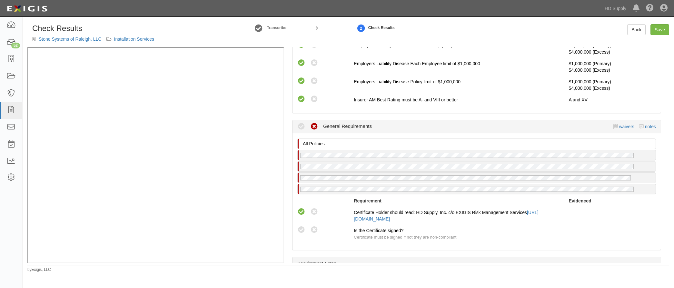
radio input "true"
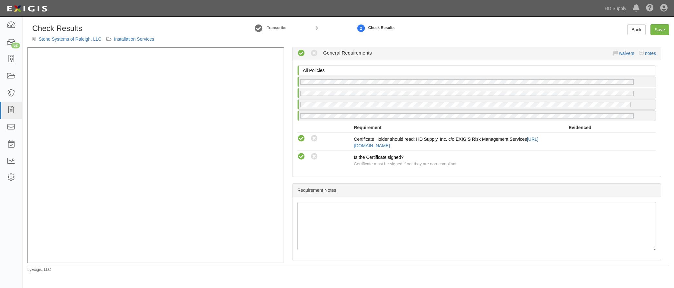
scroll to position [596, 0]
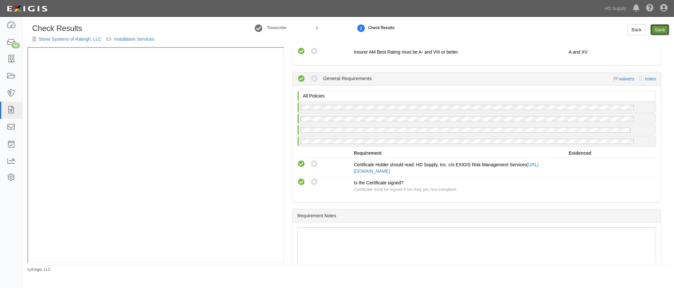
click at [655, 31] on link "Save" at bounding box center [659, 29] width 19 height 11
radio input "true"
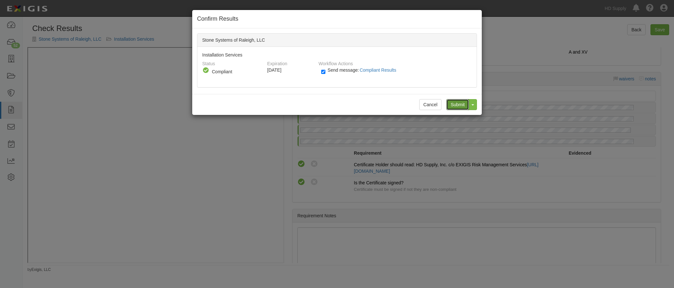
click at [464, 109] on input "Submit" at bounding box center [457, 104] width 23 height 11
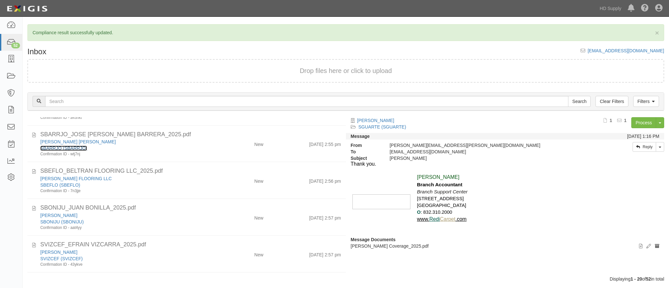
click at [56, 148] on link "SBARRJO (SBARRJO)" at bounding box center [63, 147] width 47 height 5
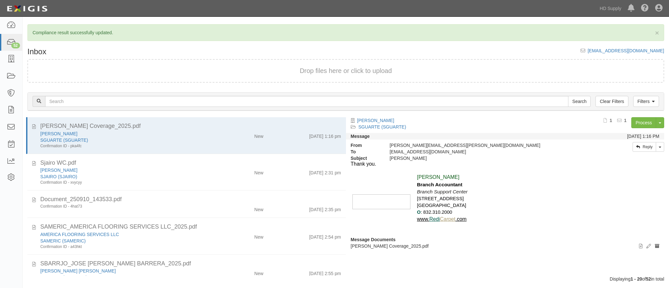
click at [145, 141] on div "SGUARTE (SGUARTE)" at bounding box center [125, 140] width 171 height 6
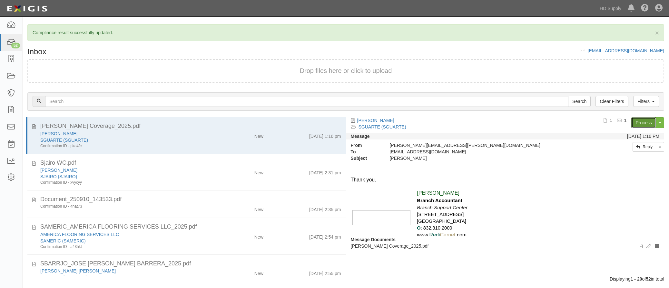
click at [647, 122] on link "Process" at bounding box center [643, 122] width 25 height 11
click at [207, 173] on div "SJAIRO (SJAIRO)" at bounding box center [125, 176] width 171 height 6
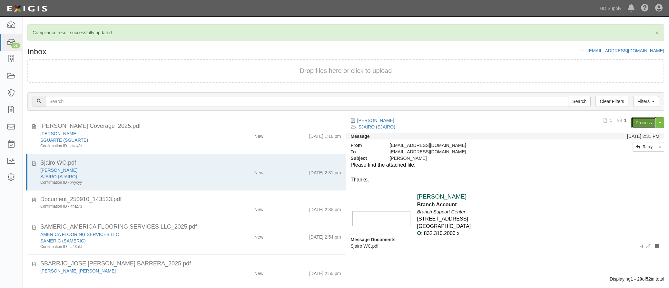
click at [648, 122] on link "Process" at bounding box center [643, 122] width 25 height 11
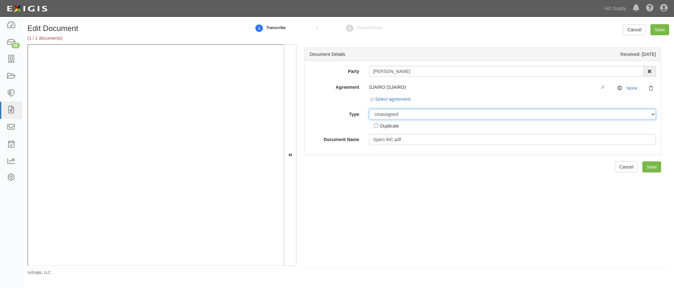
click at [408, 113] on select "Unassigned Binder Cancellation Notice Certificate Contract Endorsement Insuranc…" at bounding box center [512, 114] width 287 height 11
select select "OtherDetail"
click at [369, 109] on select "Unassigned Binder Cancellation Notice Certificate Contract Endorsement Insuranc…" at bounding box center [512, 114] width 287 height 11
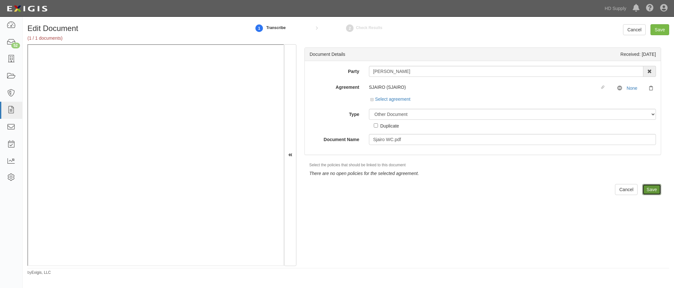
click at [655, 187] on input "Save" at bounding box center [651, 189] width 19 height 11
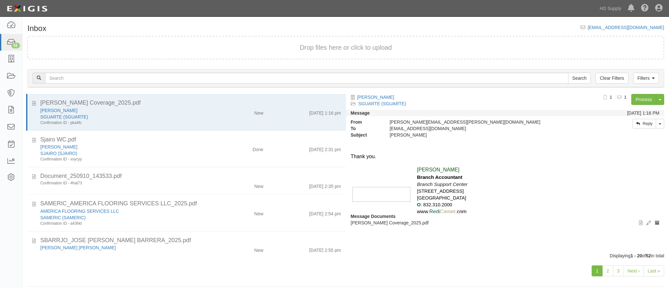
click at [198, 179] on div "Document_250910_143533.pdf" at bounding box center [190, 176] width 301 height 8
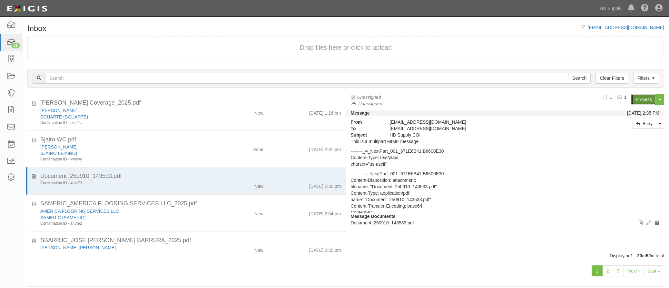
click at [640, 101] on link "Process" at bounding box center [643, 99] width 25 height 11
click at [216, 210] on div "New" at bounding box center [242, 212] width 52 height 9
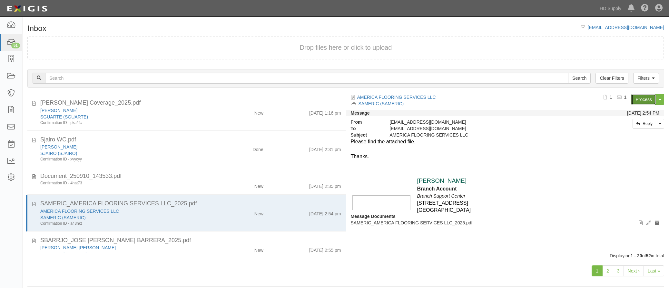
click at [638, 97] on link "Process" at bounding box center [643, 99] width 25 height 11
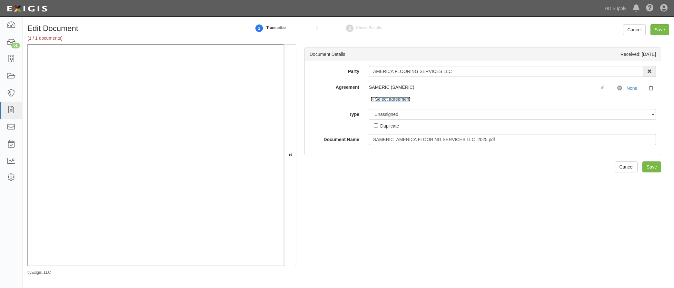
click at [371, 98] on icon at bounding box center [372, 99] width 5 height 3
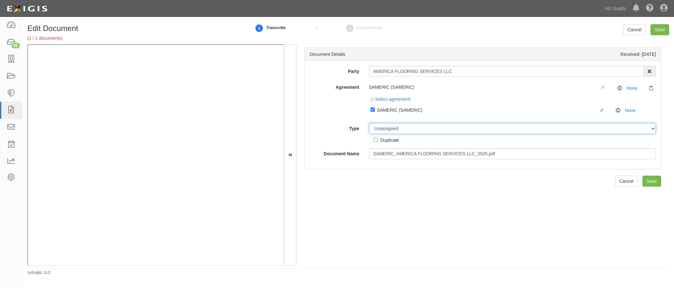
click at [375, 128] on select "Unassigned Binder Cancellation Notice Certificate Contract Endorsement Insuranc…" at bounding box center [512, 128] width 287 height 11
select select "CertificateDetail"
click at [369, 123] on select "Unassigned Binder Cancellation Notice Certificate Contract Endorsement Insuranc…" at bounding box center [512, 128] width 287 height 11
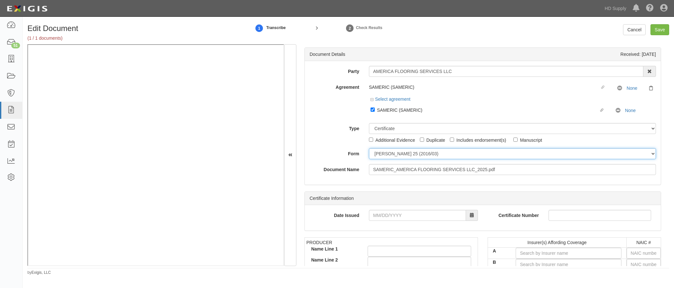
click at [379, 155] on select "ACORD 25 (2016/03) ACORD 101 ACORD 855 NY (2014/05) General" at bounding box center [512, 153] width 287 height 11
select select "GeneralFormDetail"
click at [369, 148] on select "ACORD 25 (2016/03) ACORD 101 ACORD 855 NY (2014/05) General" at bounding box center [512, 153] width 287 height 11
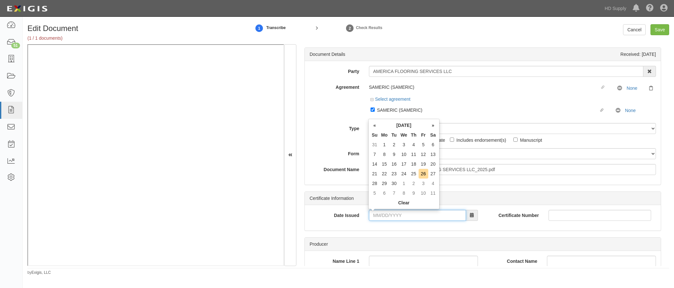
click at [372, 213] on input "Date Issued" at bounding box center [417, 215] width 97 height 11
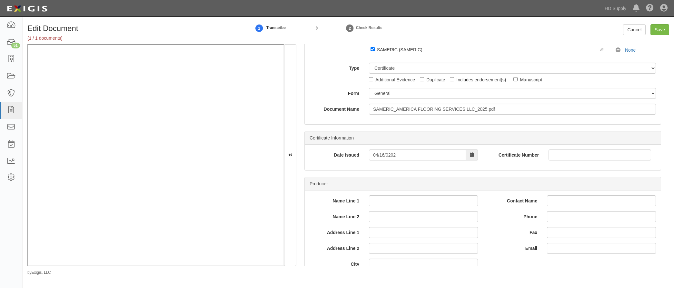
scroll to position [97, 0]
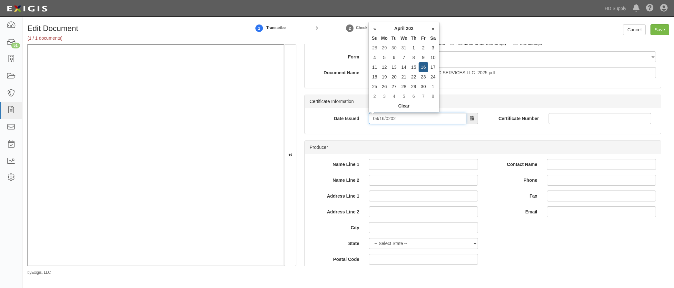
drag, startPoint x: 405, startPoint y: 121, endPoint x: 358, endPoint y: 117, distance: 47.9
click at [358, 117] on div "Date Issued 04/16/0202" at bounding box center [394, 118] width 178 height 11
type input "04/16/0202"
click at [347, 140] on div "Producer Name Line 1 Name Line 2 Address Line 1 Address Line 2 City State -- Se…" at bounding box center [482, 207] width 356 height 134
drag, startPoint x: 409, startPoint y: 119, endPoint x: 318, endPoint y: 117, distance: 90.9
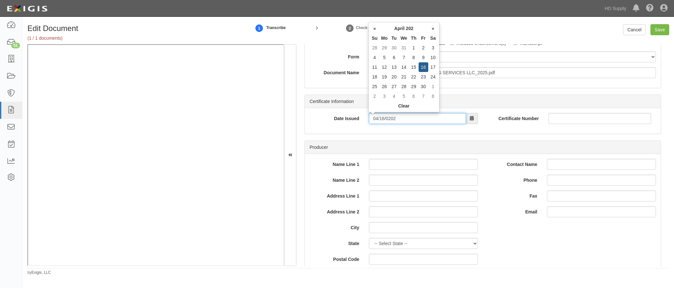
click at [318, 117] on div "Date Issued 04/16/0202" at bounding box center [394, 118] width 178 height 11
type input "04/16/2025"
click at [333, 144] on div "Producer" at bounding box center [483, 147] width 356 height 13
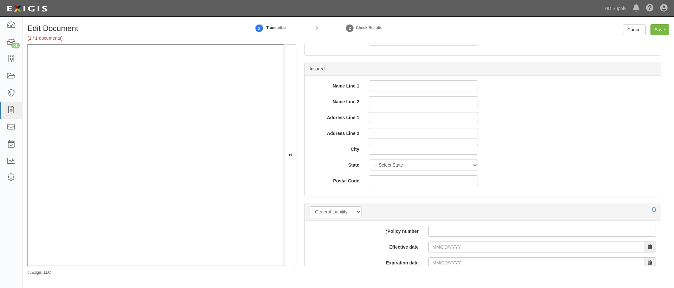
scroll to position [355, 0]
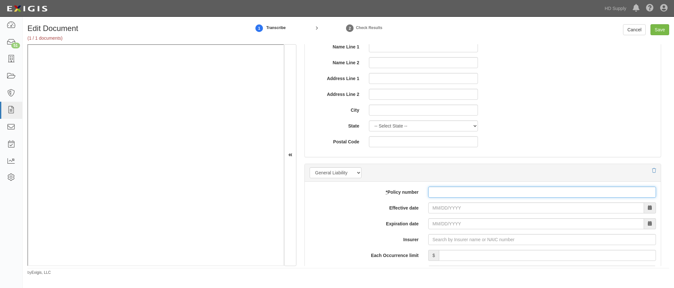
click at [454, 193] on input "* Policy number" at bounding box center [542, 191] width 228 height 11
type input "P10262784162"
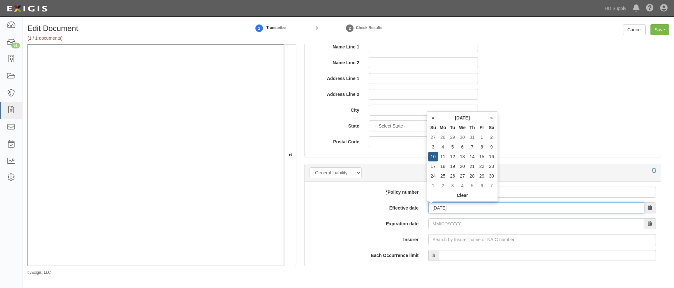
type input "11/10/2024"
type input "11/10/2025"
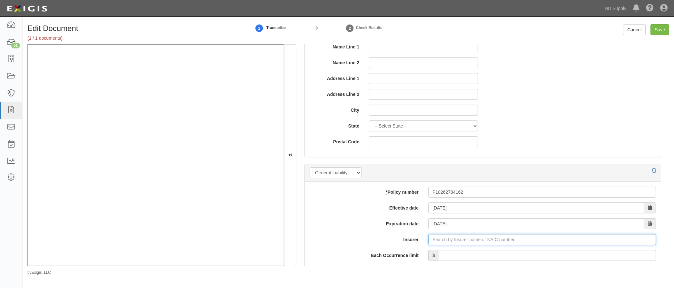
type input "180 Seguros S.A. (0) NR Rating"
type input "1"
type input "Hiscox Insurance Company Inc. (10200) A XV Rating"
type input "1,000,000"
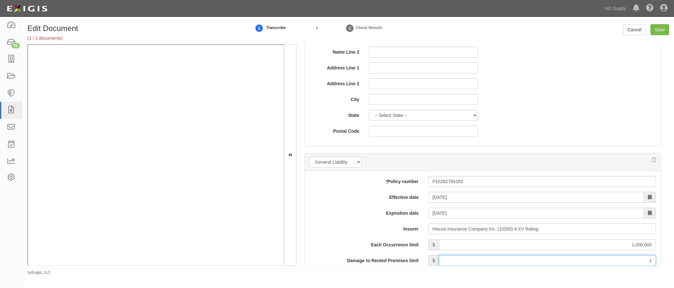
type input "100,000"
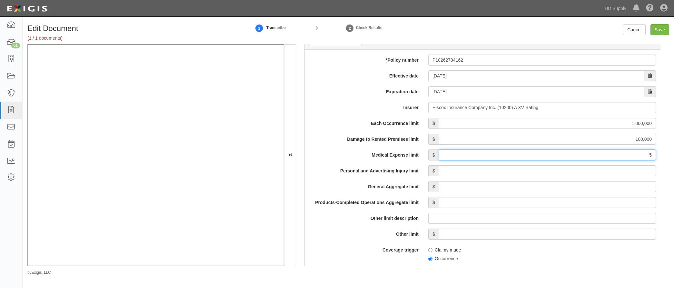
type input "5,000"
type input "1,000,000"
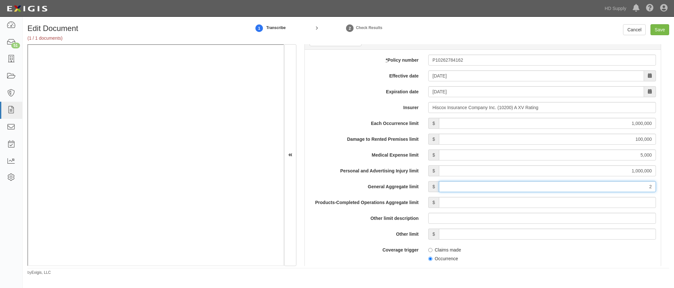
type input "2,000,000"
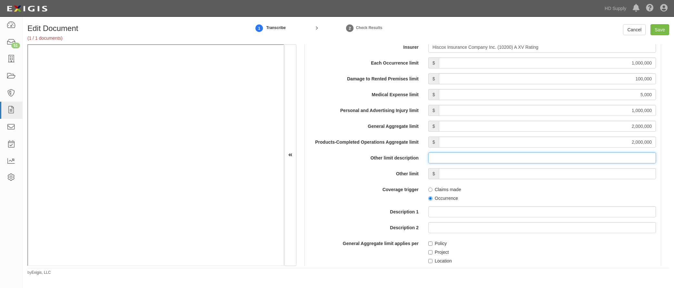
scroll to position [583, 0]
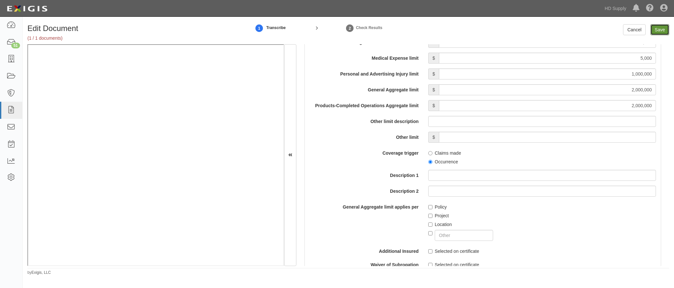
click at [656, 29] on input "Save" at bounding box center [659, 29] width 19 height 11
type input "1000000"
type input "100000"
type input "5000"
type input "1000000"
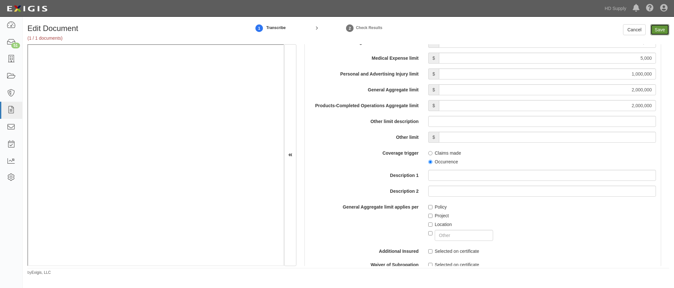
type input "2000000"
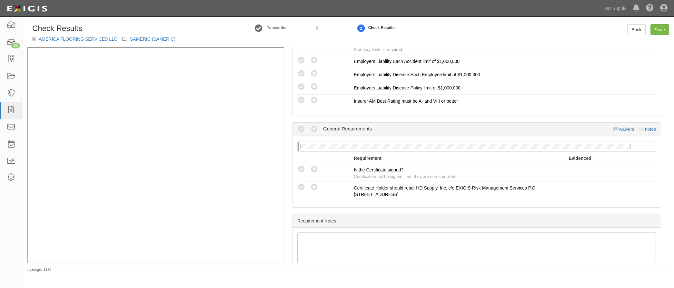
scroll to position [516, 0]
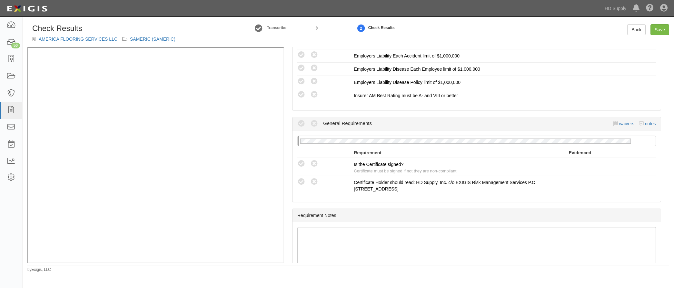
click at [303, 161] on icon at bounding box center [301, 164] width 8 height 8
radio input "true"
click at [664, 29] on link "Save" at bounding box center [659, 29] width 19 height 11
radio input "true"
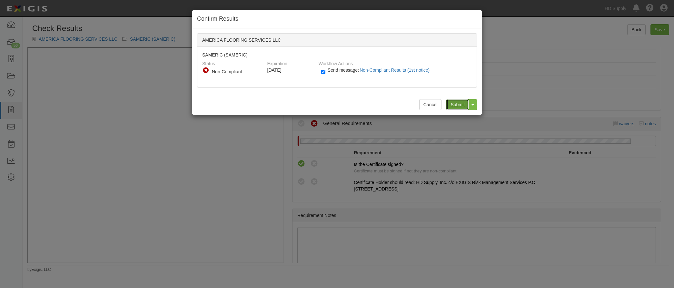
click at [455, 100] on input "Submit" at bounding box center [457, 104] width 23 height 11
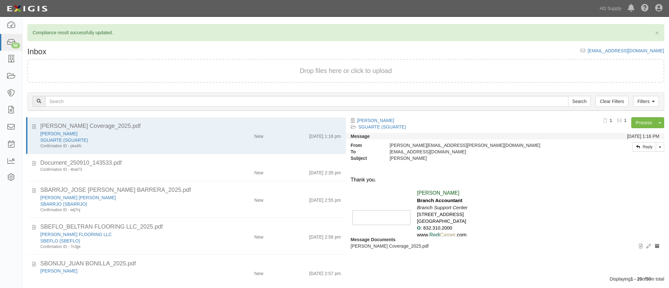
click at [216, 201] on div "New" at bounding box center [242, 198] width 52 height 9
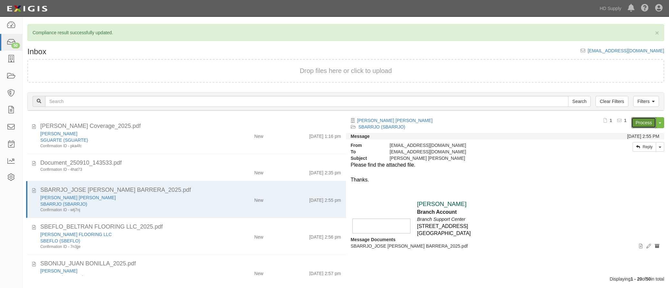
click at [641, 122] on link "Process" at bounding box center [643, 122] width 25 height 11
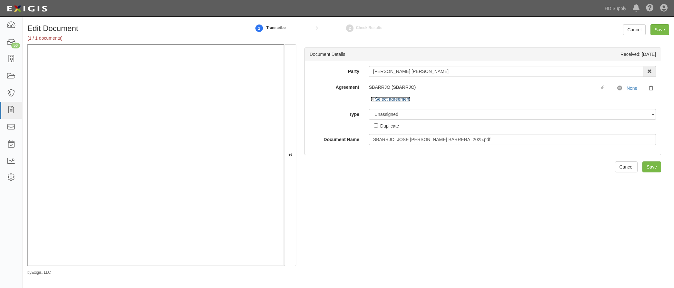
click at [371, 99] on icon at bounding box center [372, 99] width 5 height 3
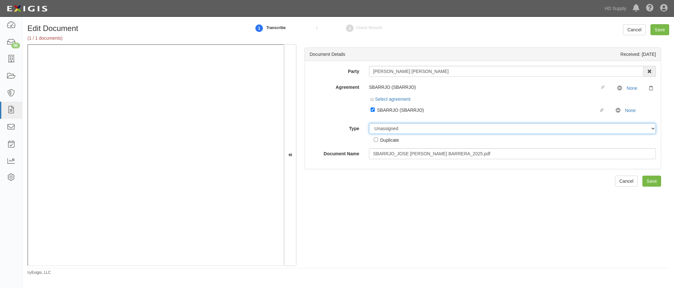
click at [387, 130] on select "Unassigned Binder Cancellation Notice Certificate Contract Endorsement Insuranc…" at bounding box center [512, 128] width 287 height 11
select select "CertificateDetail"
click at [369, 123] on select "Unassigned Binder Cancellation Notice Certificate Contract Endorsement Insuranc…" at bounding box center [512, 128] width 287 height 11
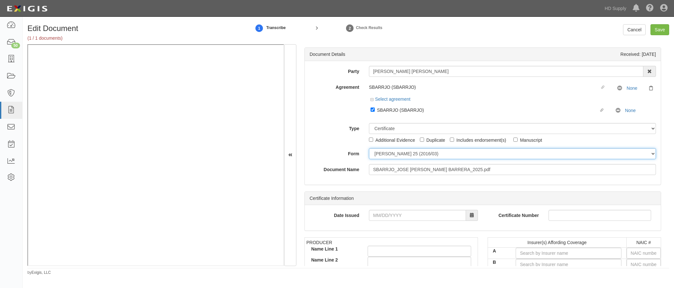
click at [385, 152] on select "[PERSON_NAME] 25 (2016/03) [PERSON_NAME] 101 [PERSON_NAME] 855 NY (2014/05) Gen…" at bounding box center [512, 153] width 287 height 11
select select "GeneralFormDetail"
click at [369, 148] on select "[PERSON_NAME] 25 (2016/03) [PERSON_NAME] 101 [PERSON_NAME] 855 NY (2014/05) Gen…" at bounding box center [512, 153] width 287 height 11
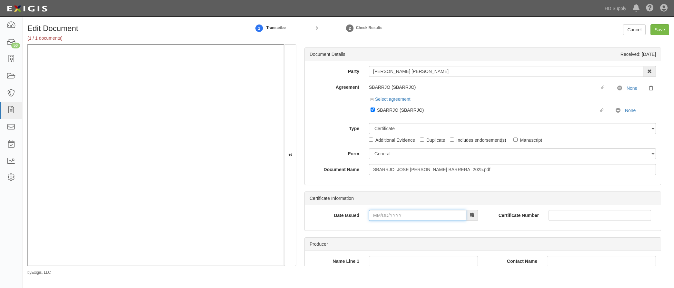
drag, startPoint x: 376, startPoint y: 216, endPoint x: 361, endPoint y: 213, distance: 15.0
click at [376, 216] on input "Date Issued" at bounding box center [417, 215] width 97 height 11
type input "06/20/2025"
click at [352, 221] on div "Date Issued 06/20/2025" at bounding box center [394, 218] width 178 height 16
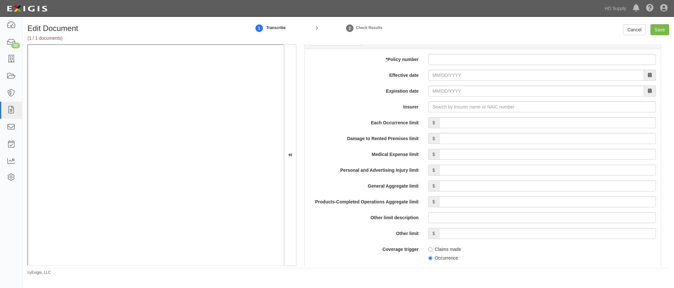
scroll to position [451, 0]
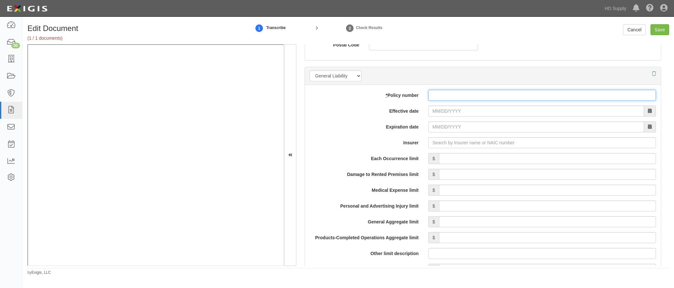
drag, startPoint x: 443, startPoint y: 94, endPoint x: 467, endPoint y: 82, distance: 26.5
click at [444, 94] on input "* Policy number" at bounding box center [542, 95] width 228 height 11
type input "glp1079273"
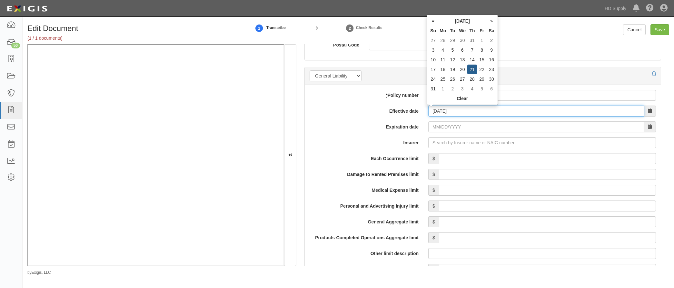
type input "08/21/2025"
type input "08/21/2026"
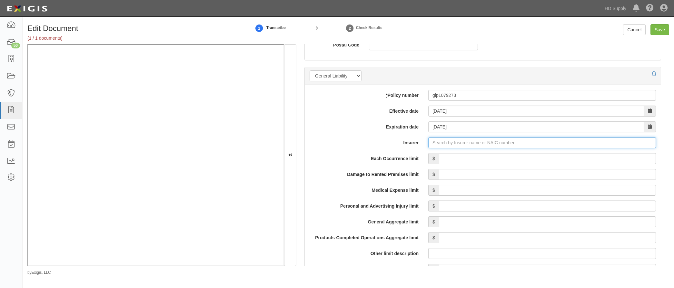
type input "21st Century Advantage Insurance Company (25232) NR Rating"
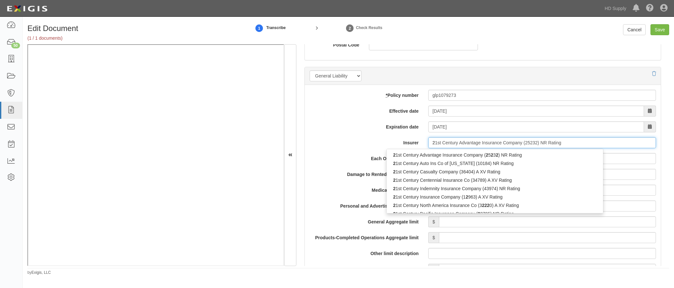
type input "27"
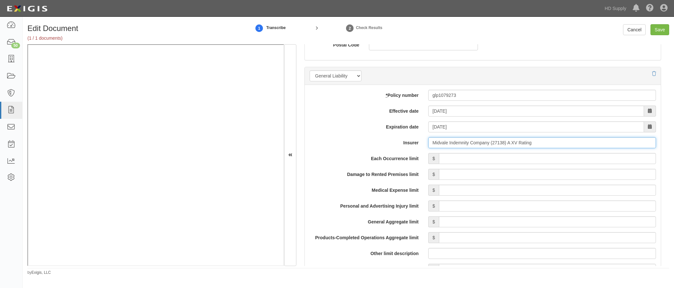
type input "Midvale Indemnity Company (27138) A XV Rating"
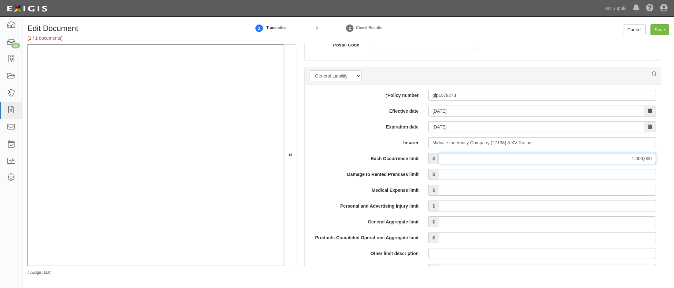
type input "1,000,000"
type input "100,000"
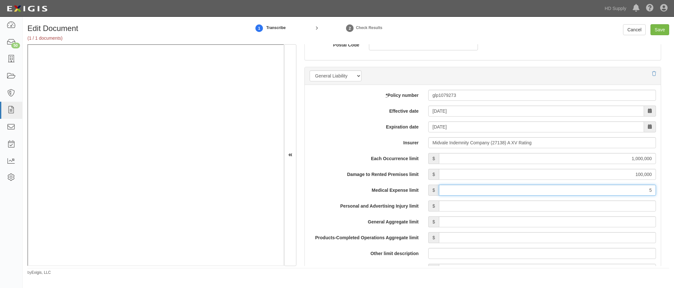
type input "5,000"
type input "2,000,000"
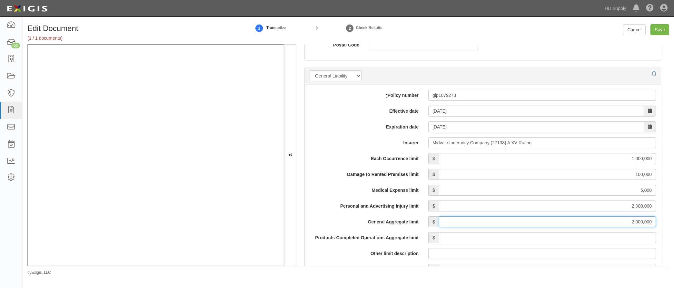
type input "2,000,000"
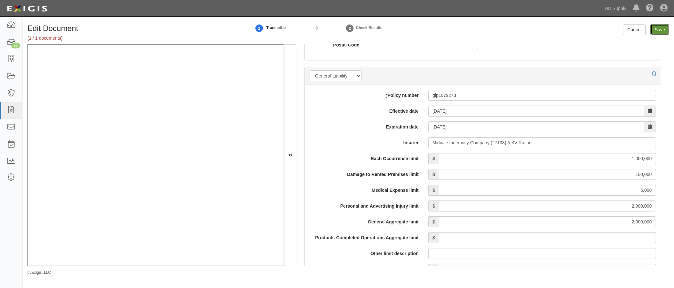
click at [659, 30] on input "Save" at bounding box center [659, 29] width 19 height 11
type input "1000000"
type input "100000"
type input "5000"
type input "2000000"
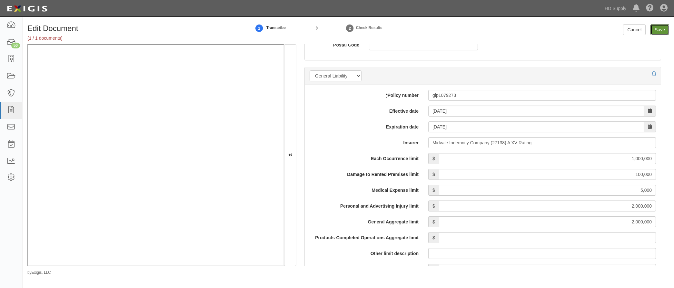
type input "2000000"
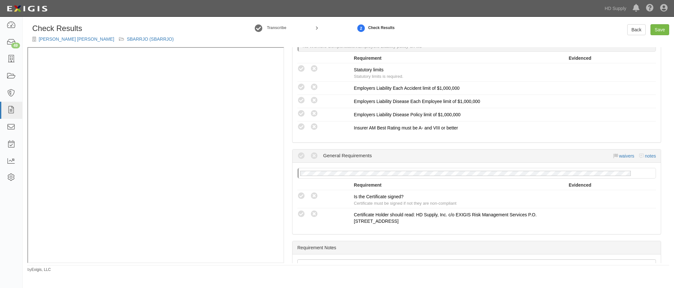
scroll to position [548, 0]
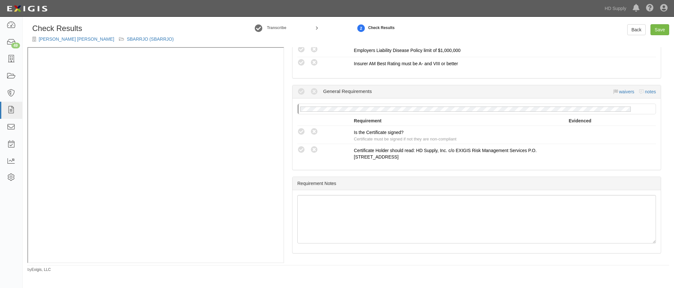
click at [301, 130] on icon at bounding box center [301, 132] width 8 height 8
radio input "true"
click at [654, 25] on link "Save" at bounding box center [659, 29] width 19 height 11
radio input "true"
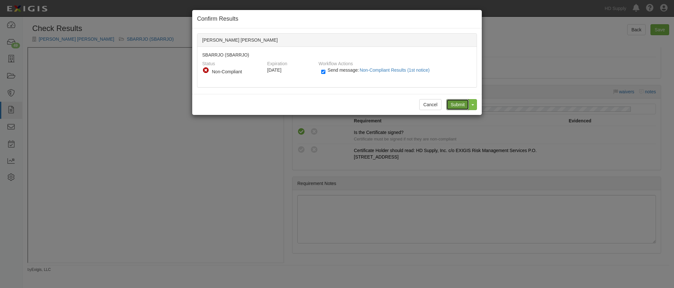
click at [458, 105] on input "Submit" at bounding box center [457, 104] width 23 height 11
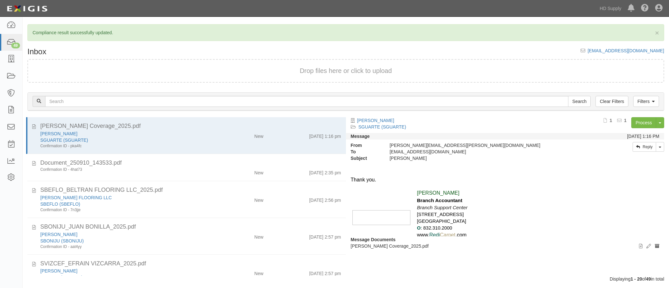
click at [191, 206] on div "SBEFLO (SBEFLO)" at bounding box center [125, 203] width 171 height 6
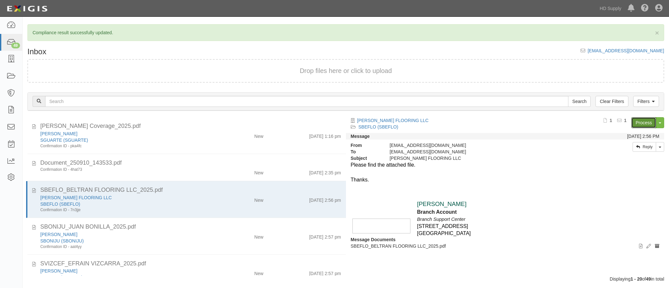
click at [643, 124] on link "Process" at bounding box center [643, 122] width 25 height 11
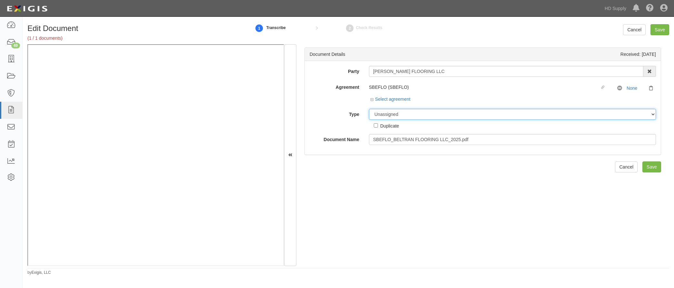
click at [376, 114] on select "Unassigned Binder Cancellation Notice Certificate Contract Endorsement Insuranc…" at bounding box center [512, 114] width 287 height 11
select select "CertificateDetail"
click at [369, 109] on select "Unassigned Binder Cancellation Notice Certificate Contract Endorsement Insuranc…" at bounding box center [512, 114] width 287 height 11
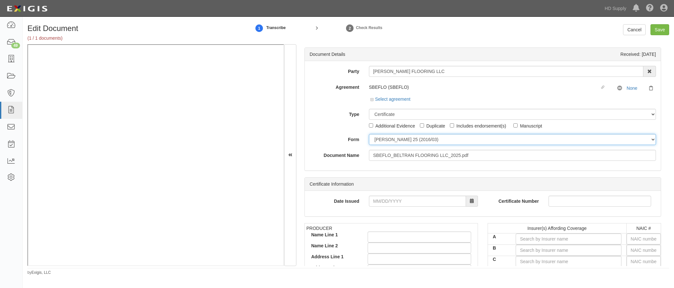
click at [379, 138] on select "[PERSON_NAME] 25 (2016/03) [PERSON_NAME] 101 [PERSON_NAME] 855 NY (2014/05) Gen…" at bounding box center [512, 139] width 287 height 11
select select "GeneralFormDetail"
click at [369, 134] on select "[PERSON_NAME] 25 (2016/03) [PERSON_NAME] 101 [PERSON_NAME] 855 NY (2014/05) Gen…" at bounding box center [512, 139] width 287 height 11
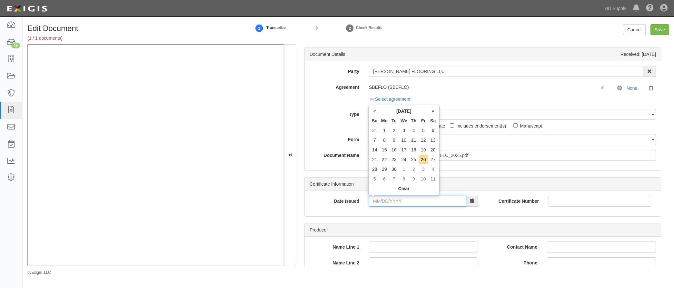
click at [373, 200] on input "Date Issued" at bounding box center [417, 200] width 97 height 11
type input "[DATE]"
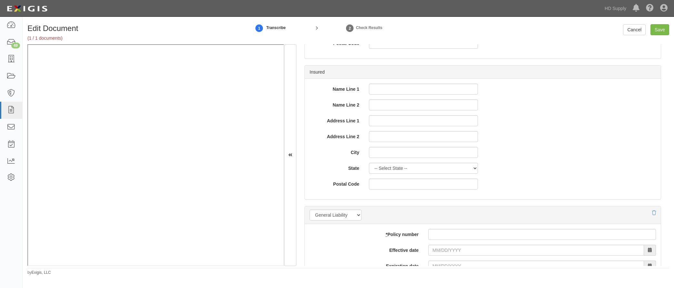
scroll to position [322, 0]
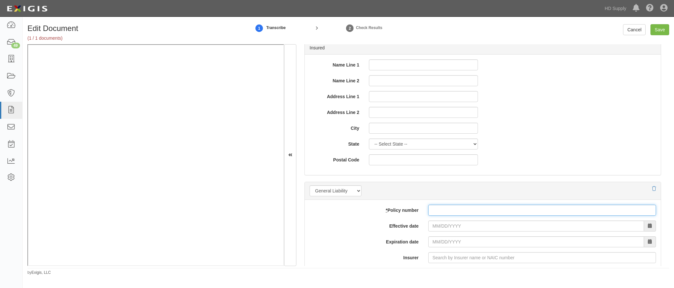
click at [439, 213] on input "* Policy number" at bounding box center [542, 209] width 228 height 11
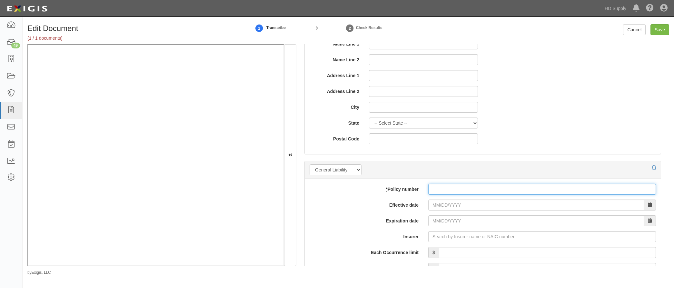
scroll to position [355, 0]
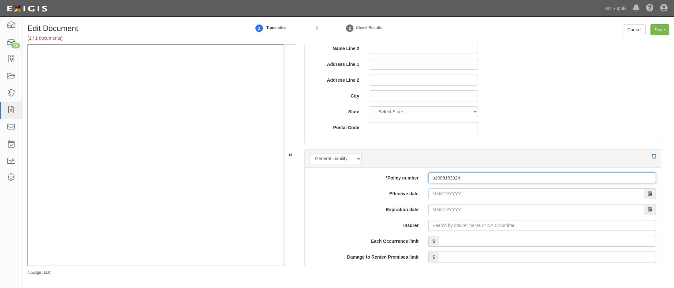
type input "p1008163924"
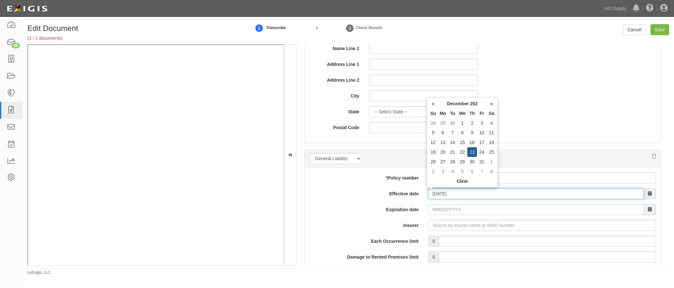
type input "12/23/2024"
type input "12/23/2025"
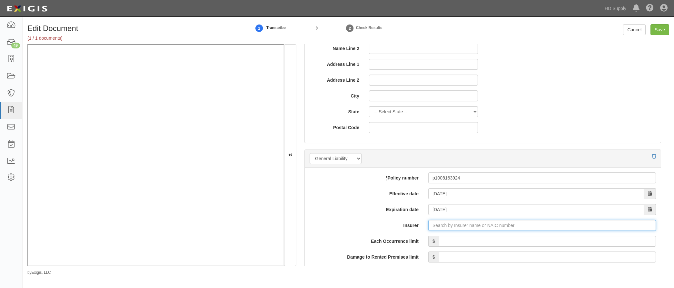
type input "180 Seguros S.A. (0) NR Rating"
type input "1"
type input "Hiscox Insurance Company Inc. (10200) A XV Rating"
type input "1,000,000"
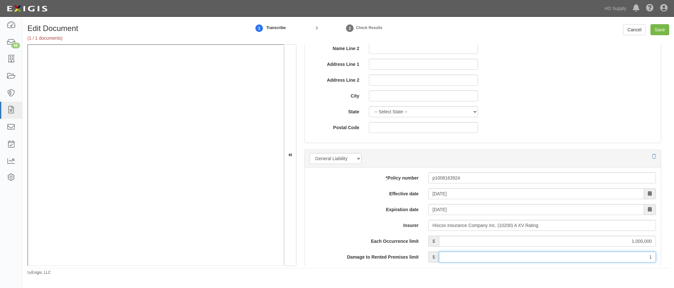
type input "100,000"
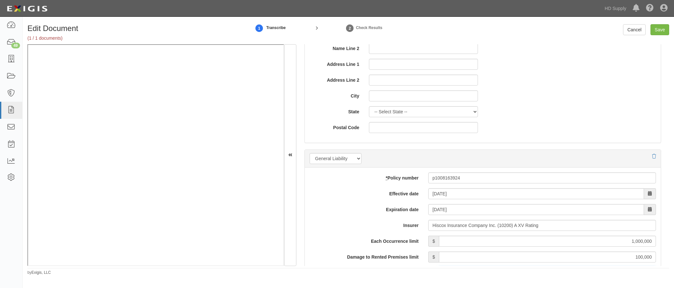
scroll to position [472, 0]
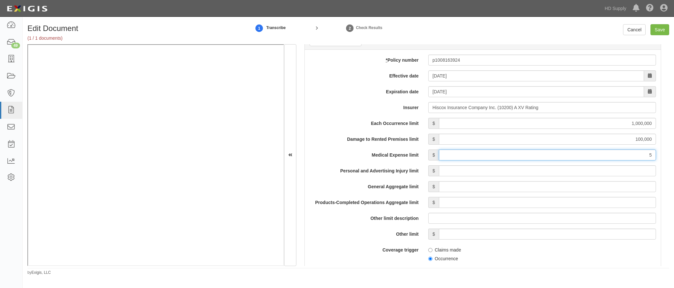
type input "5,000"
type input "1,000,000"
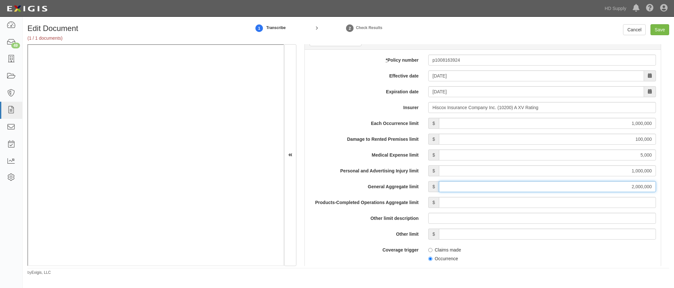
type input "2,000,000"
click at [665, 28] on input "Save" at bounding box center [659, 29] width 19 height 11
type input "1000000"
type input "100000"
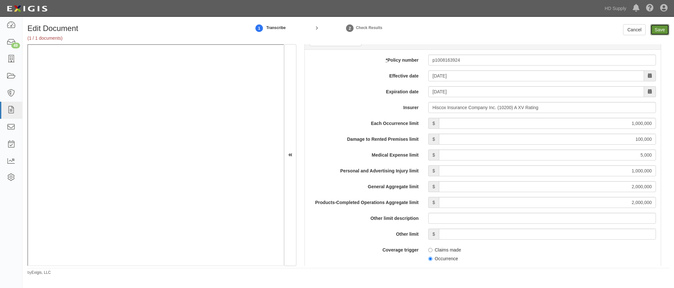
type input "5000"
type input "1000000"
type input "2000000"
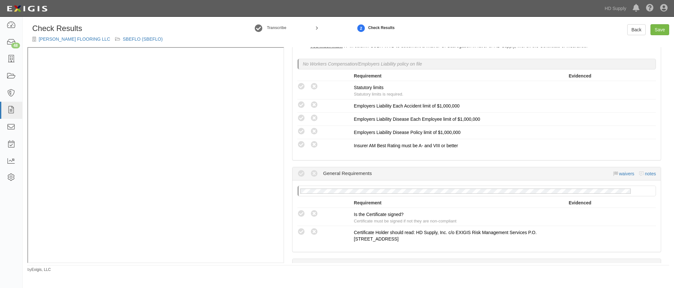
scroll to position [548, 0]
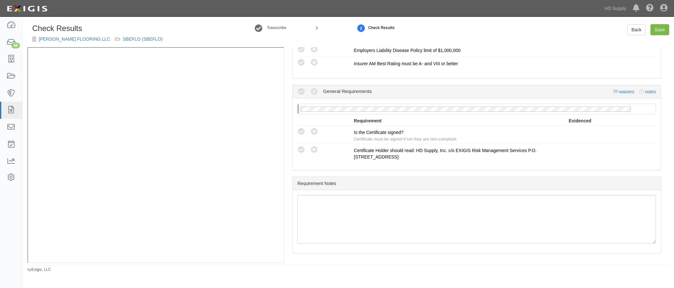
click at [305, 132] on icon at bounding box center [301, 132] width 8 height 8
radio input "true"
click at [661, 27] on link "Save" at bounding box center [659, 29] width 19 height 11
radio input "true"
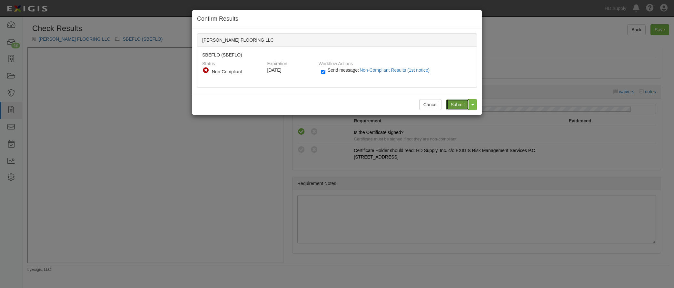
click at [453, 103] on input "Submit" at bounding box center [457, 104] width 23 height 11
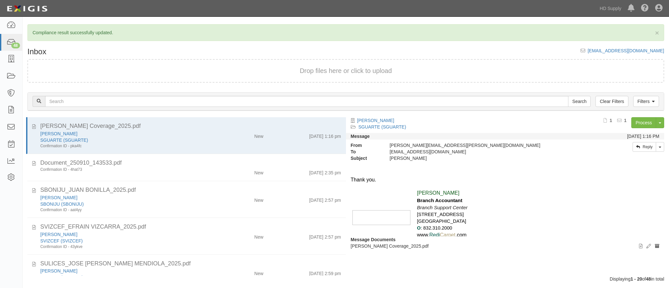
click at [216, 197] on div "New" at bounding box center [242, 198] width 52 height 9
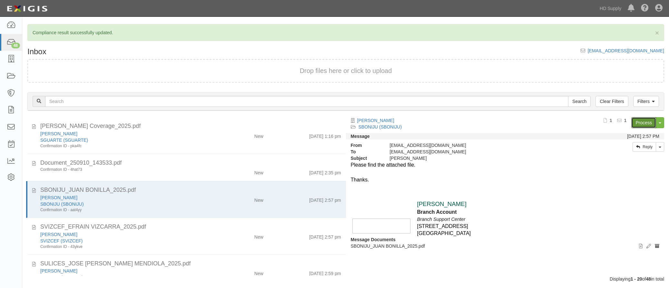
click at [633, 122] on link "Process" at bounding box center [643, 122] width 25 height 11
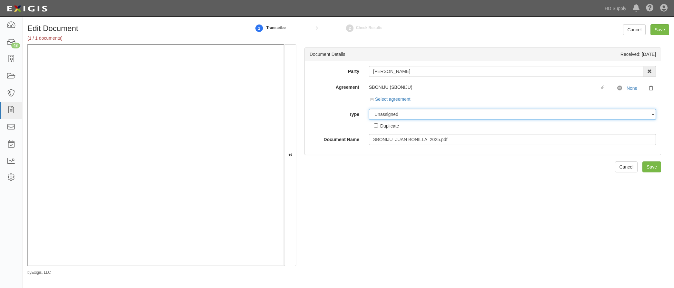
click at [378, 117] on select "Unassigned Binder Cancellation Notice Certificate Contract Endorsement Insuranc…" at bounding box center [512, 114] width 287 height 11
select select "CertificateDetail"
click at [369, 109] on select "Unassigned Binder Cancellation Notice Certificate Contract Endorsement Insuranc…" at bounding box center [512, 114] width 287 height 11
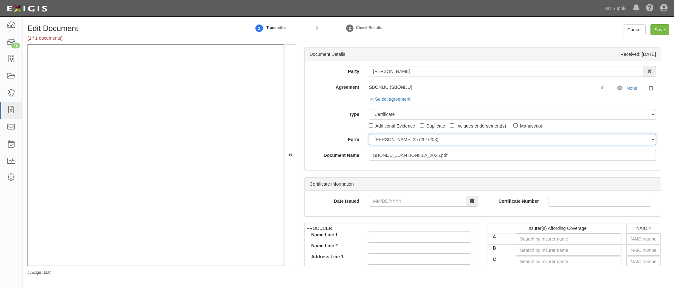
click at [378, 138] on select "ACORD 25 (2016/03) ACORD 101 ACORD 855 NY (2014/05) General" at bounding box center [512, 139] width 287 height 11
select select "GeneralFormDetail"
click at [369, 134] on select "ACORD 25 (2016/03) ACORD 101 ACORD 855 NY (2014/05) General" at bounding box center [512, 139] width 287 height 11
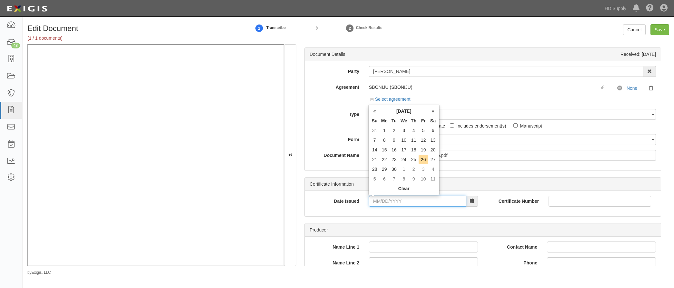
click at [374, 203] on input "Date Issued" at bounding box center [417, 200] width 97 height 11
type input "07/01/2025"
click at [345, 211] on div "Date Issued 07/01/2025 Certificate Number" at bounding box center [483, 202] width 356 height 25
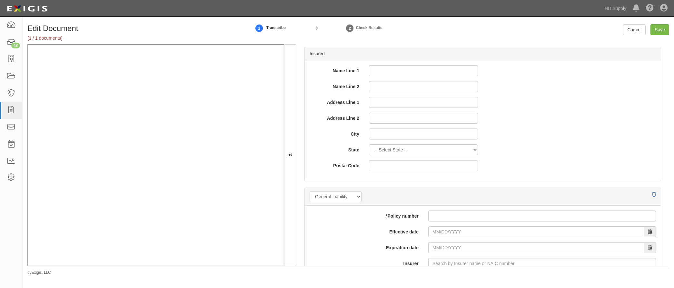
scroll to position [322, 0]
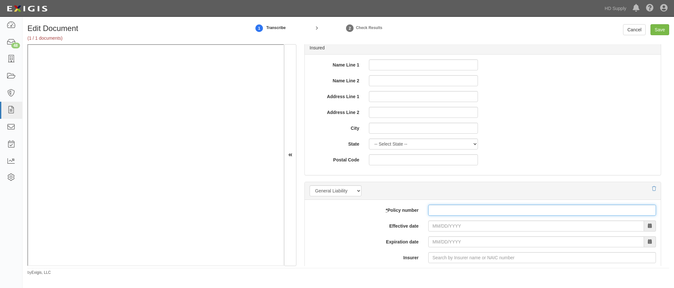
click at [433, 213] on input "* Policy number" at bounding box center [542, 209] width 228 height 11
type input "cp00167821"
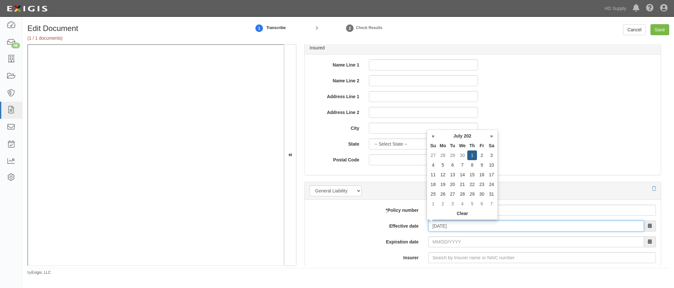
type input "07/01/2025"
type input "07/01/2026"
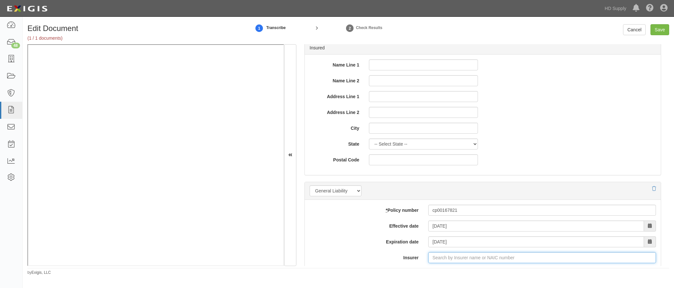
type input "21st Century Advantage Insurance Company (25232) NR Rating"
type input "2"
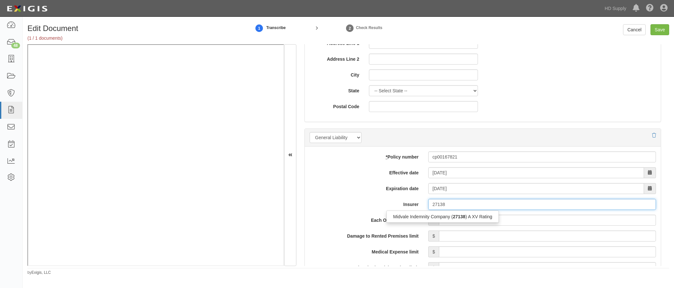
scroll to position [387, 0]
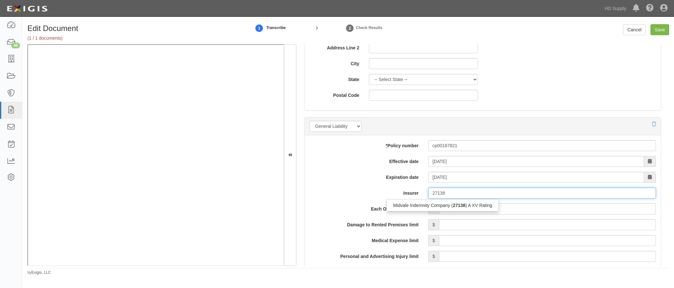
click at [416, 204] on div "Midvale Indemnity Company ( 27138 ) A XV Rating" at bounding box center [442, 205] width 112 height 8
type input "Midvale Indemnity Company (27138) A XV Rating"
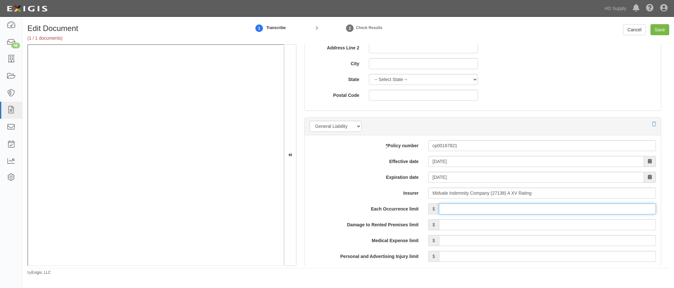
click at [455, 208] on input "Each Occurrence limit" at bounding box center [547, 208] width 217 height 11
type input "300,000"
click at [488, 222] on input "Damage to Rented Premises limit" at bounding box center [547, 224] width 217 height 11
type input "100,000"
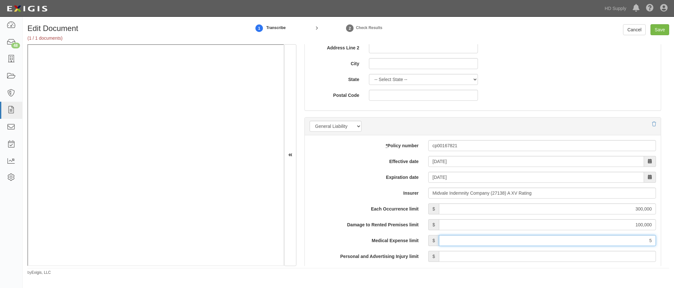
click at [515, 242] on input "5" at bounding box center [547, 240] width 217 height 11
type input "5,000"
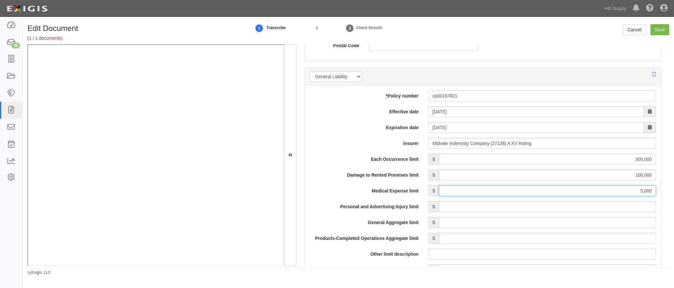
scroll to position [451, 0]
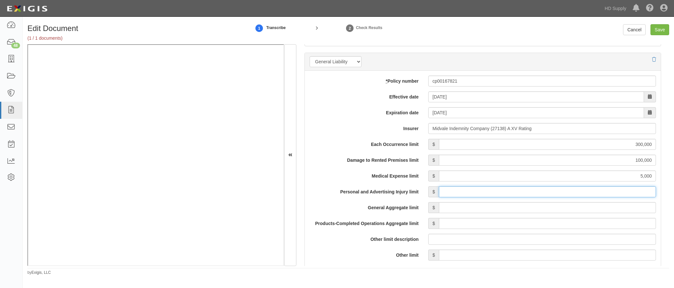
click at [579, 196] on input "Personal and Advertising Injury limit" at bounding box center [547, 191] width 217 height 11
type input "300,000"
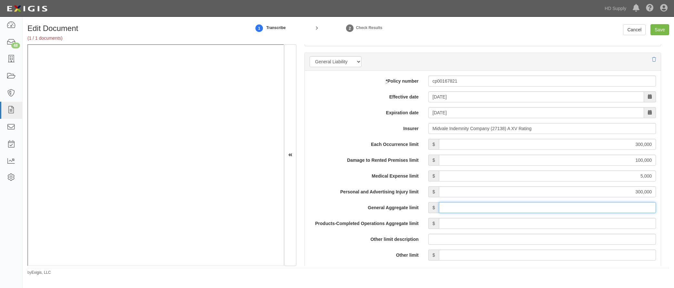
click at [543, 211] on input "General Aggregate limit" at bounding box center [547, 207] width 217 height 11
type input "600,000"
drag, startPoint x: 589, startPoint y: 203, endPoint x: 591, endPoint y: 207, distance: 3.9
click at [590, 205] on input "600,000" at bounding box center [547, 207] width 217 height 11
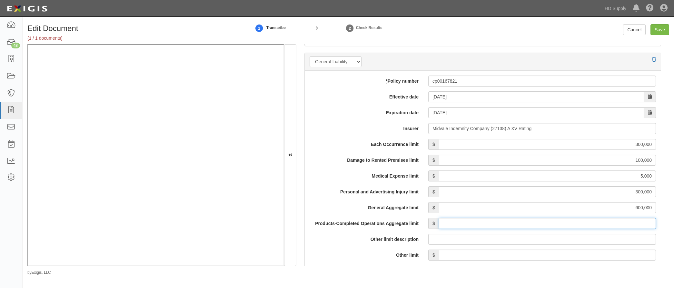
click at [593, 220] on input "Products-Completed Operations Aggregate limit" at bounding box center [547, 223] width 217 height 11
type input "600,000"
click at [374, 259] on div "Each Occurrence limit $ 300,000 Damage to Rented Premises limit $ 100,000 Medic…" at bounding box center [482, 292] width 346 height 306
click at [657, 26] on input "Save" at bounding box center [659, 29] width 19 height 11
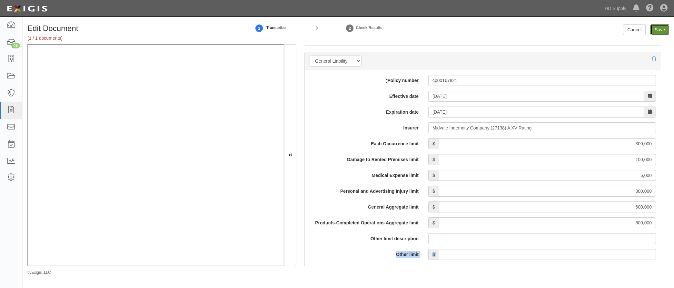
type input "300000"
type input "100000"
type input "5000"
type input "300000"
type input "600000"
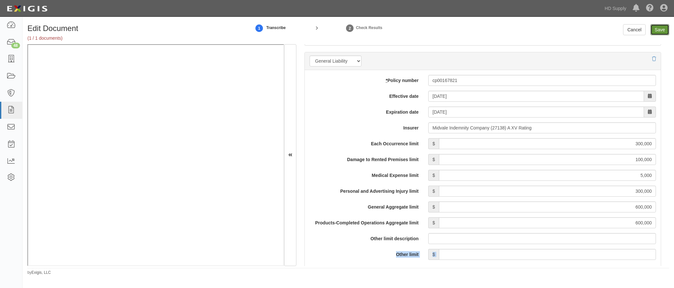
type input "600000"
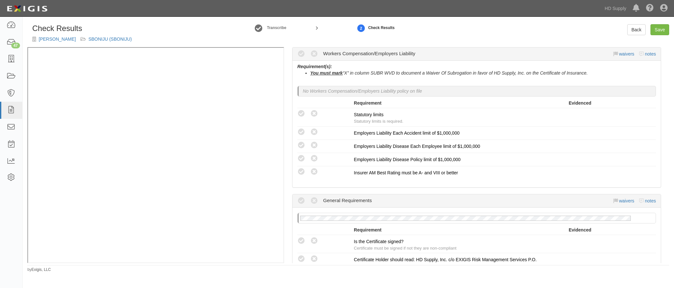
scroll to position [548, 0]
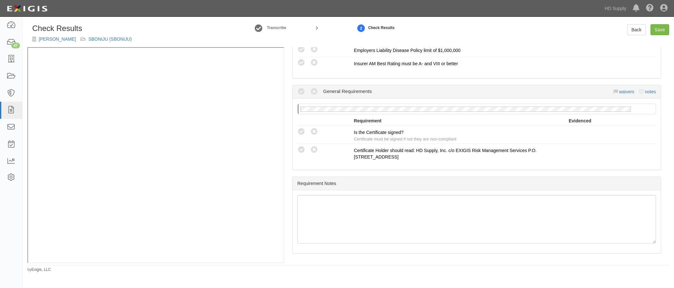
click at [301, 133] on icon at bounding box center [301, 132] width 8 height 8
radio input "true"
click at [665, 24] on link "Save" at bounding box center [659, 29] width 19 height 11
radio input "true"
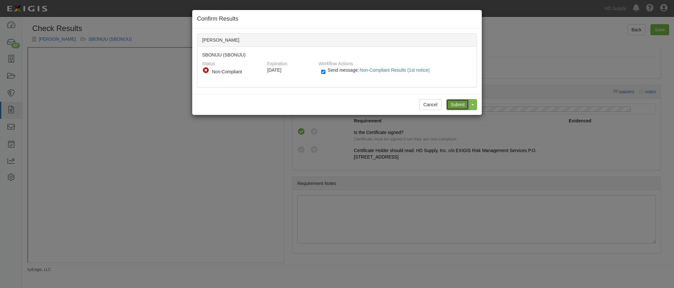
click at [467, 104] on input "Submit" at bounding box center [457, 104] width 23 height 11
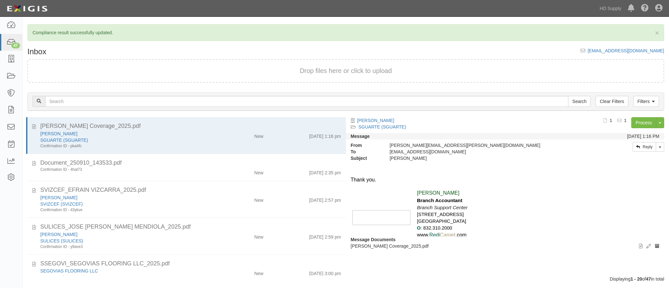
click at [187, 205] on div "SVIZCEF (SVIZCEF)" at bounding box center [125, 203] width 171 height 6
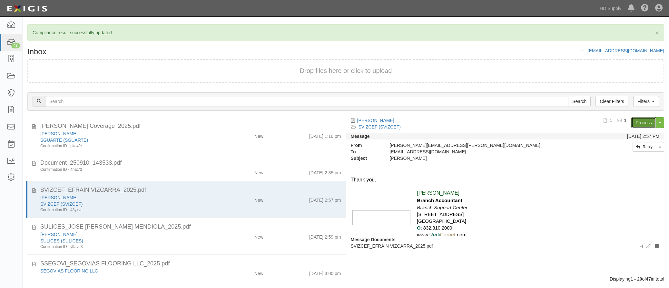
click at [642, 121] on link "Process" at bounding box center [643, 122] width 25 height 11
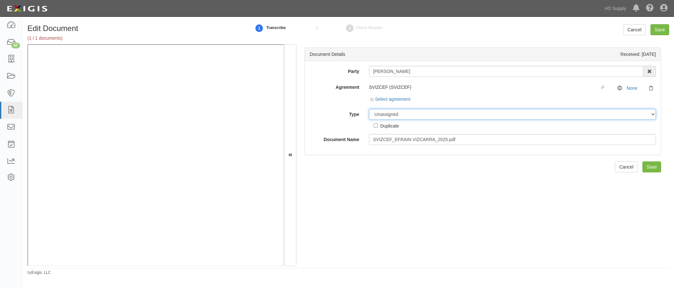
click at [375, 113] on select "Unassigned Binder Cancellation Notice Certificate Contract Endorsement Insuranc…" at bounding box center [512, 114] width 287 height 11
select select "CertificateDetail"
click at [369, 109] on select "Unassigned Binder Cancellation Notice Certificate Contract Endorsement Insuranc…" at bounding box center [512, 114] width 287 height 11
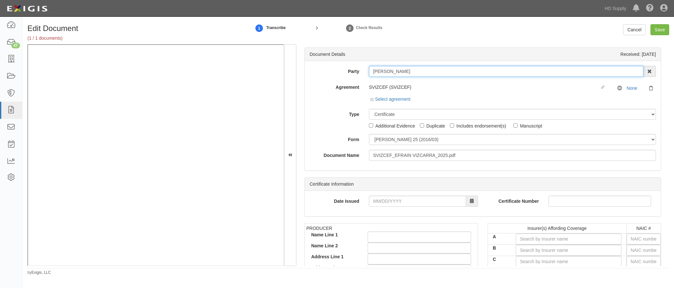
drag, startPoint x: 419, startPoint y: 69, endPoint x: 315, endPoint y: 75, distance: 104.3
click at [311, 80] on div "Party EFRAIN VIZCARRA 1888 MILLS 1888 MILLS - IMPORT 2 PATRICIA 12 2XL CORPORAT…" at bounding box center [482, 113] width 346 height 95
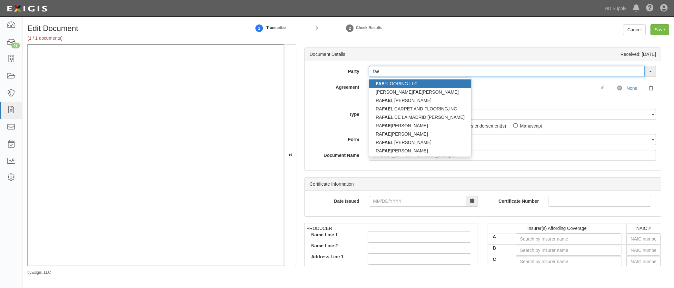
type input "fae"
click at [382, 84] on strong "FAE" at bounding box center [379, 83] width 9 height 5
type input "FAE FLOORING LLC"
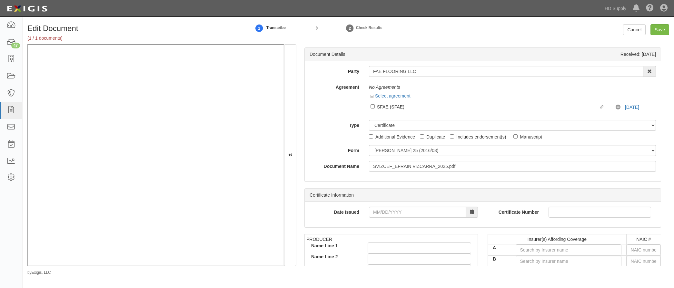
click at [313, 113] on div "Agreement No Agreements Select agreement Linked agreement SFAE (SFAE) Linked ag…" at bounding box center [483, 98] width 356 height 33
click at [370, 106] on input "Linked agreement SFAE (SFAE) Linked agreement" at bounding box center [372, 106] width 4 height 4
checkbox input "true"
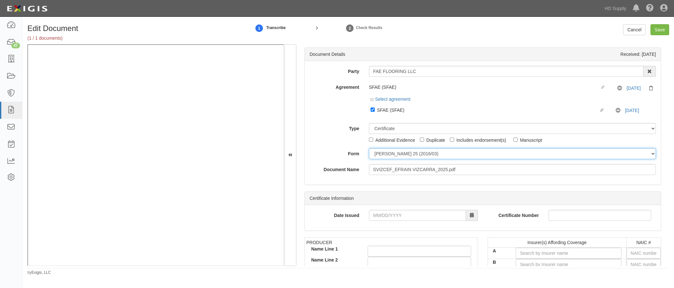
click at [377, 155] on select "ACORD 25 (2016/03) ACORD 101 ACORD 855 NY (2014/05) General" at bounding box center [512, 153] width 287 height 11
select select "GeneralFormDetail"
click at [369, 148] on select "ACORD 25 (2016/03) ACORD 101 ACORD 855 NY (2014/05) General" at bounding box center [512, 153] width 287 height 11
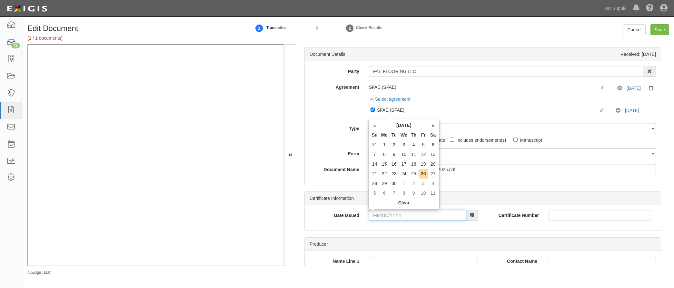
click at [375, 213] on input "Date Issued" at bounding box center [417, 215] width 97 height 11
type input "04/16/2025"
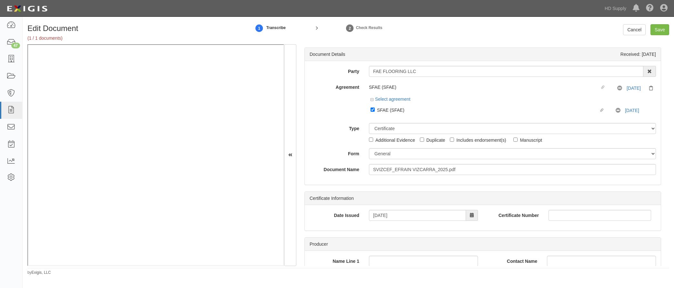
click at [322, 219] on div "Date Issued 04/16/2025" at bounding box center [394, 215] width 178 height 11
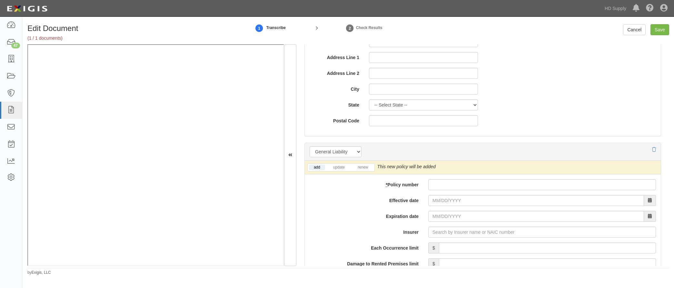
scroll to position [387, 0]
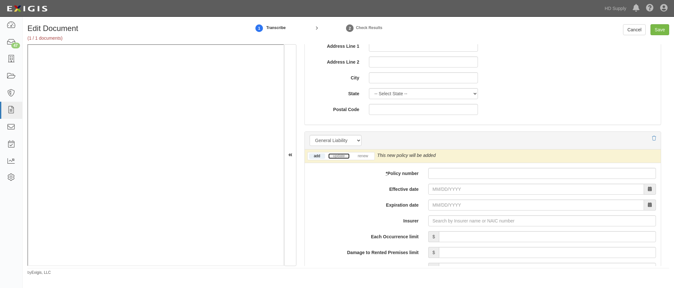
click at [340, 157] on link "update" at bounding box center [338, 155] width 21 height 5
drag, startPoint x: 443, startPoint y: 173, endPoint x: 450, endPoint y: 164, distance: 11.9
click at [443, 173] on input "* Policy number" at bounding box center [542, 173] width 228 height 11
type input "p1042331221"
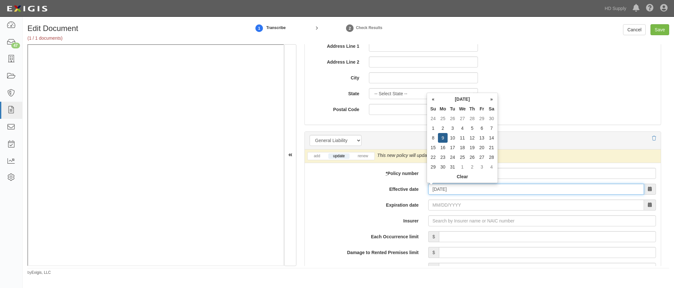
type input "12/09/2024"
type input "12/09/2025"
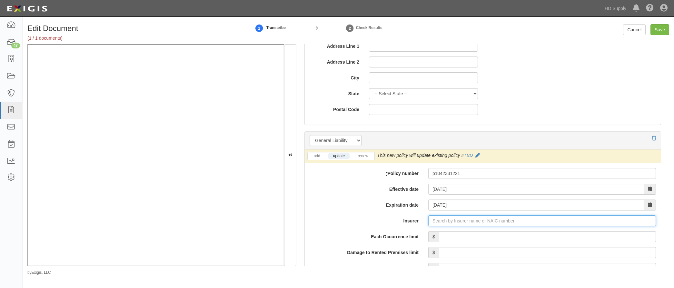
type input "180 Seguros S.A. (0) NR Rating"
type input "1"
type input "Hiscox Insurance Company Inc. (10200) A XV Rating"
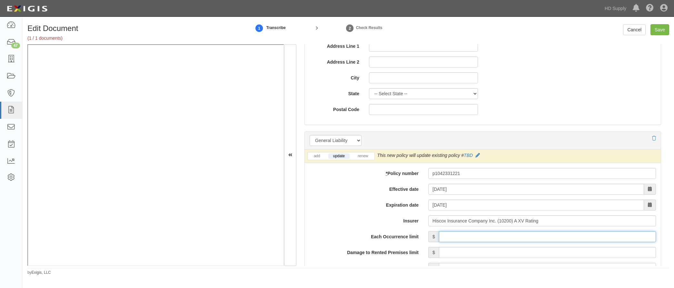
click at [522, 238] on input "Each Occurrence limit" at bounding box center [547, 236] width 217 height 11
type input "1,000,000"
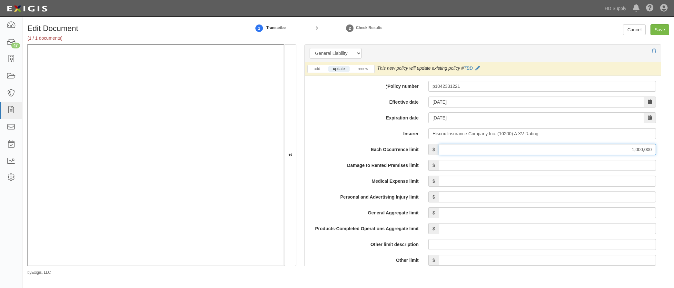
scroll to position [483, 0]
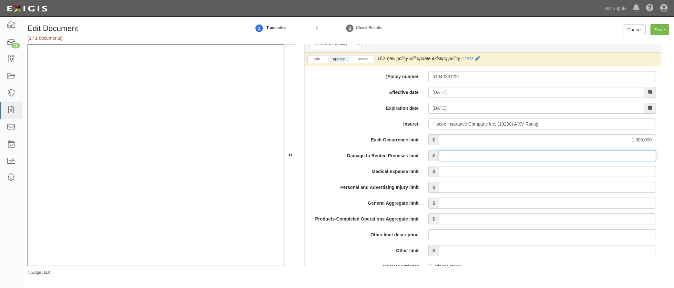
click at [581, 153] on input "Damage to Rented Premises limit" at bounding box center [547, 155] width 217 height 11
type input "100,000"
click at [580, 170] on input "Medical Expense limit" at bounding box center [547, 171] width 217 height 11
type input "5,000"
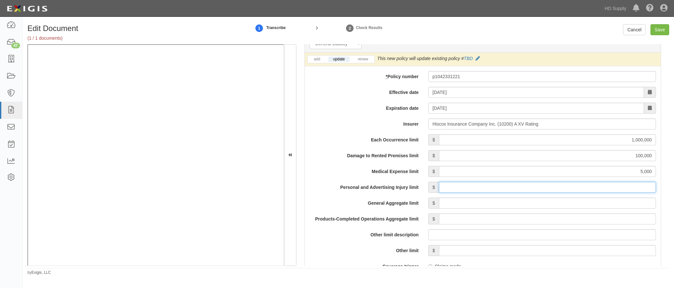
click at [575, 191] on input "Personal and Advertising Injury limit" at bounding box center [547, 186] width 217 height 11
type input "1,000,000"
click at [565, 202] on input "General Aggregate limit" at bounding box center [547, 202] width 217 height 11
type input "2,000,000"
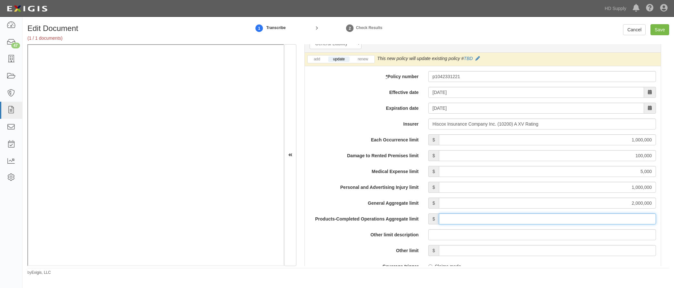
click at [560, 220] on input "Products-Completed Operations Aggregate limit" at bounding box center [547, 218] width 217 height 11
type input "2,000,000"
drag, startPoint x: 657, startPoint y: 32, endPoint x: 458, endPoint y: 85, distance: 206.2
click at [658, 31] on input "Save" at bounding box center [659, 29] width 19 height 11
type input "1000000"
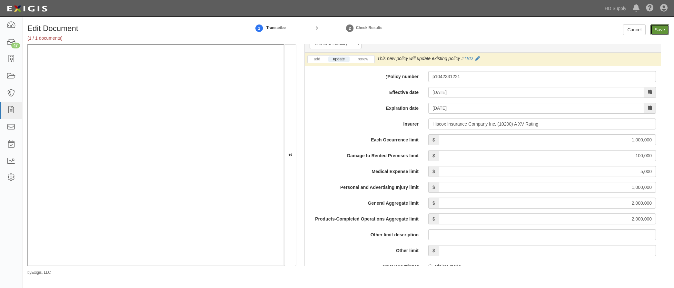
type input "100000"
type input "5000"
type input "1000000"
type input "2000000"
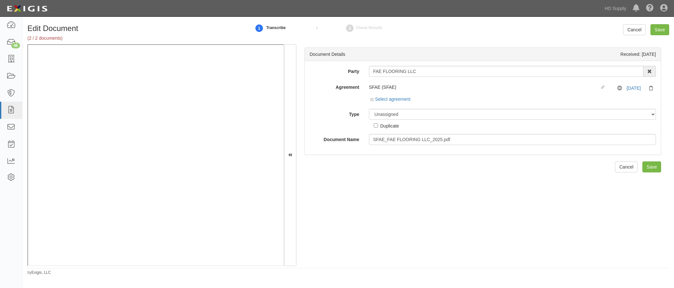
click at [367, 99] on div "SFAE (SFAE) Linked agreement No Coverage 12/9/25 Select agreement Linked agreem…" at bounding box center [512, 93] width 297 height 22
click at [369, 98] on div "Select agreement" at bounding box center [512, 100] width 287 height 8
click at [371, 99] on icon at bounding box center [372, 99] width 5 height 3
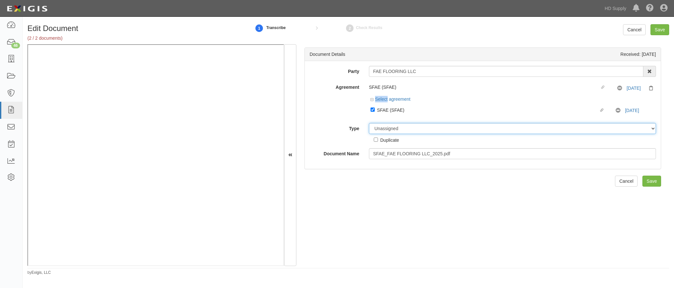
click at [378, 128] on select "Unassigned Binder Cancellation Notice Certificate Contract Endorsement Insuranc…" at bounding box center [512, 128] width 287 height 11
select select "CertificateDetail"
click at [369, 123] on select "Unassigned Binder Cancellation Notice Certificate Contract Endorsement Insuranc…" at bounding box center [512, 128] width 287 height 11
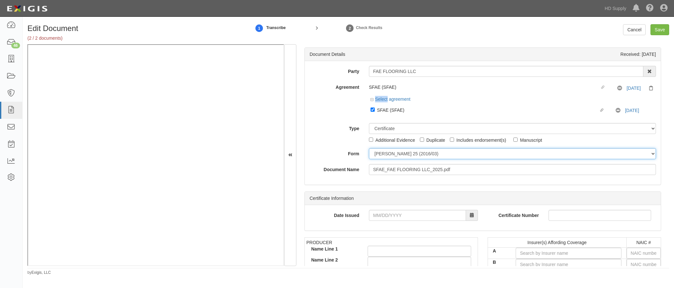
click at [374, 152] on select "ACORD 25 (2016/03) ACORD 101 ACORD 855 NY (2014/05) General" at bounding box center [512, 153] width 287 height 11
select select "GeneralFormDetail"
click at [369, 148] on select "ACORD 25 (2016/03) ACORD 101 ACORD 855 NY (2014/05) General" at bounding box center [512, 153] width 287 height 11
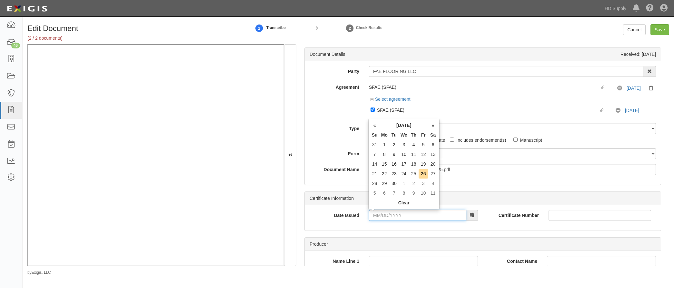
click at [372, 213] on input "Date Issued" at bounding box center [417, 215] width 97 height 11
type input "04/16/2025"
click at [329, 224] on div "Date Issued 04/16/2025" at bounding box center [394, 218] width 178 height 16
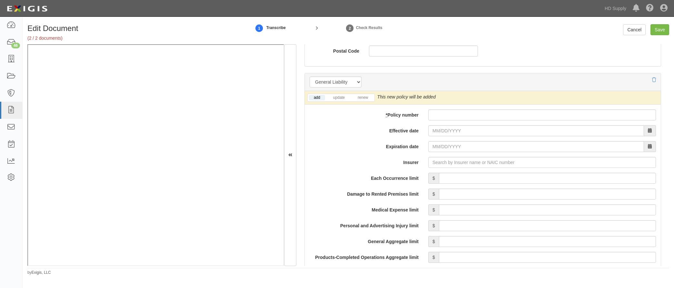
scroll to position [387, 0]
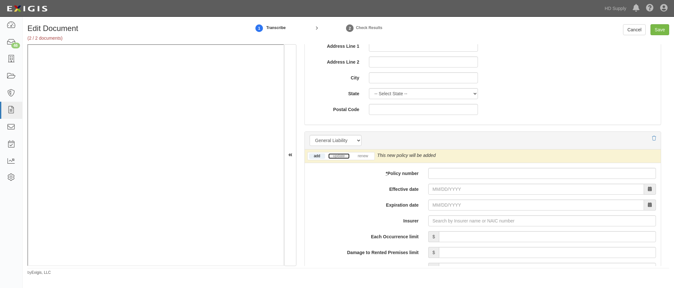
click at [341, 156] on link "update" at bounding box center [338, 155] width 21 height 5
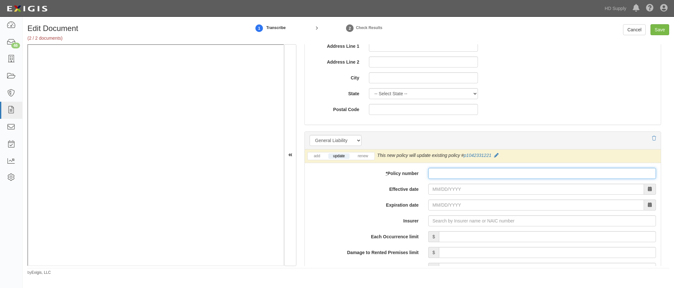
click at [440, 174] on input "* Policy number" at bounding box center [542, 173] width 228 height 11
type input "p1042331221"
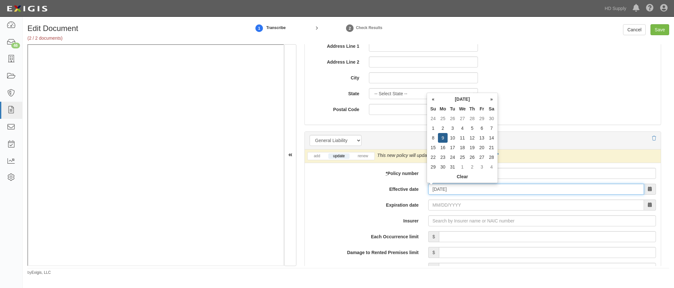
type input "12/09/2024"
type input "12/09/2025"
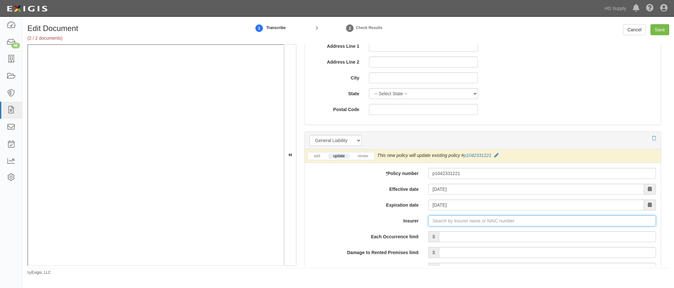
type input "180 Seguros S.A. (0) NR Rating"
type input "1"
click at [412, 230] on div "Hiscox Insurance Company Inc. ( 10200 ) A XV Rating" at bounding box center [445, 233] width 119 height 8
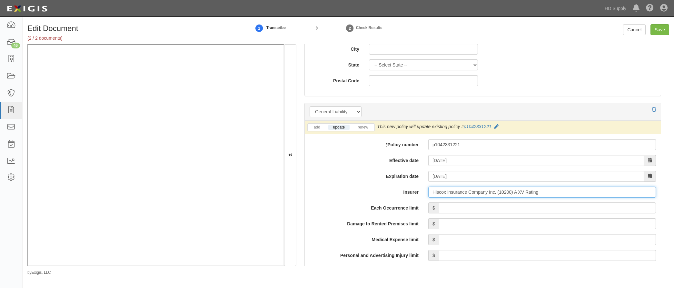
scroll to position [516, 0]
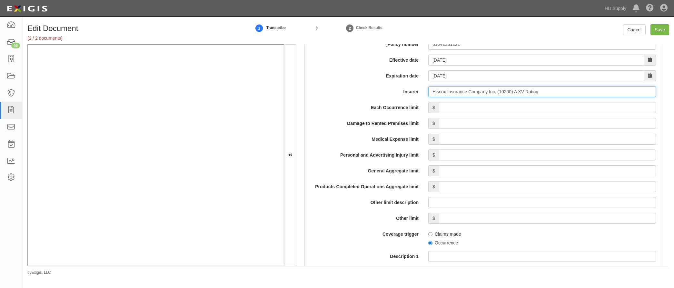
type input "Hiscox Insurance Company Inc. (10200) A XV Rating"
click at [525, 107] on input "Each Occurrence limit" at bounding box center [547, 107] width 217 height 11
type input "1,000,000"
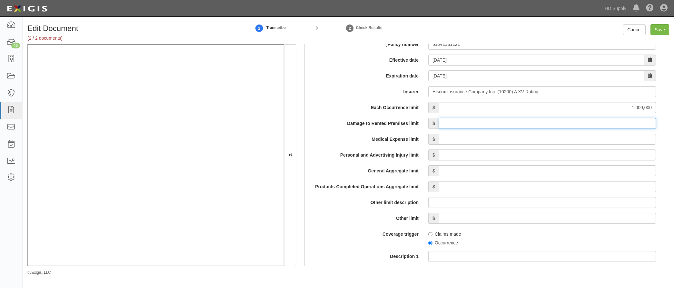
click at [566, 122] on input "Damage to Rented Premises limit" at bounding box center [547, 123] width 217 height 11
type input "100,000"
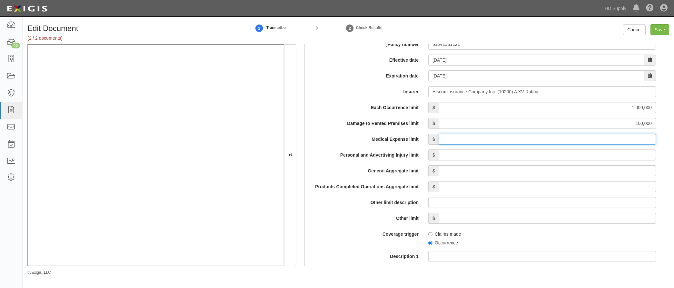
click at [570, 137] on input "Medical Expense limit" at bounding box center [547, 138] width 217 height 11
type input "5,000"
click at [570, 156] on input "Personal and Advertising Injury limit" at bounding box center [547, 154] width 217 height 11
type input "1,000,000"
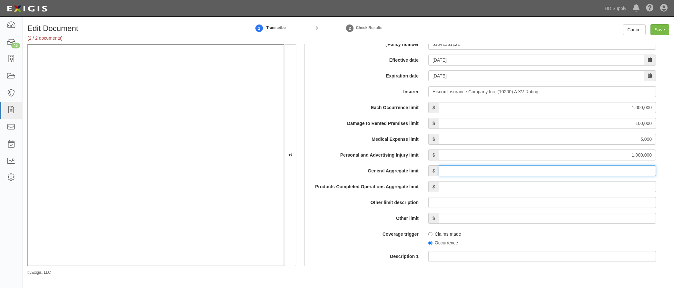
click at [576, 170] on input "General Aggregate limit" at bounding box center [547, 170] width 217 height 11
type input "2,000,000"
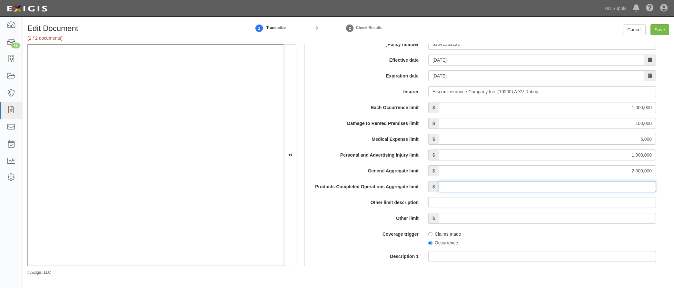
click at [565, 189] on input "Products-Completed Operations Aggregate limit" at bounding box center [547, 186] width 217 height 11
type input "2,000,000"
click at [661, 34] on input "Save" at bounding box center [659, 29] width 19 height 11
type input "1000000"
type input "100000"
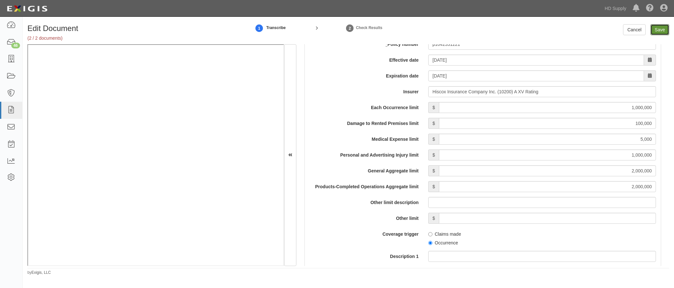
type input "5000"
type input "1000000"
type input "2000000"
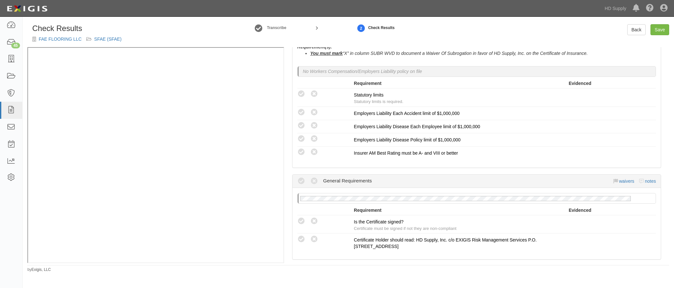
scroll to position [548, 0]
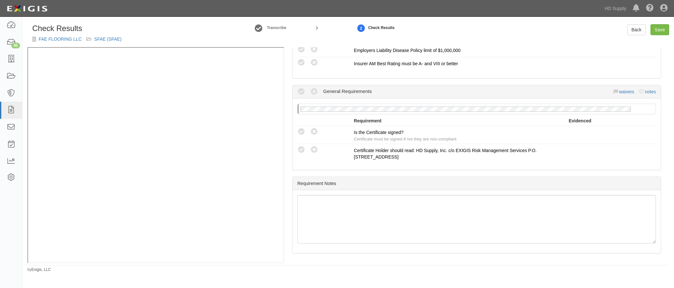
click at [305, 130] on icon at bounding box center [301, 132] width 8 height 8
radio input "true"
click at [665, 25] on link "Save" at bounding box center [659, 29] width 19 height 11
radio input "true"
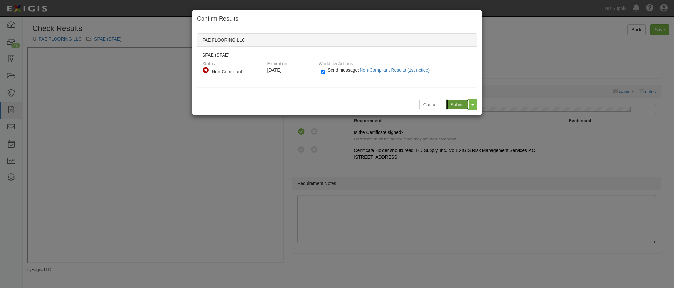
click at [454, 105] on input "Submit" at bounding box center [457, 104] width 23 height 11
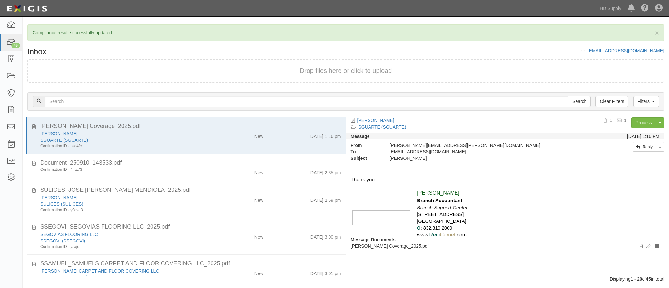
click at [223, 191] on div "SULICES_JOSE [PERSON_NAME] MENDIOLA_2025.pdf" at bounding box center [190, 190] width 301 height 8
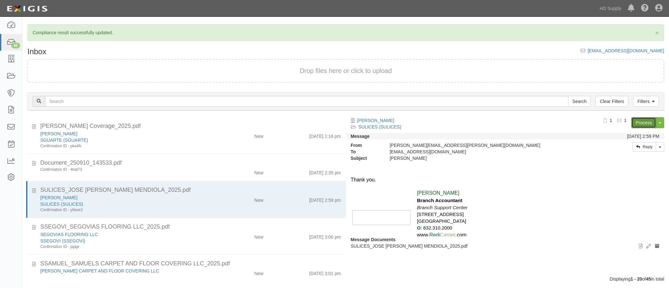
click at [641, 125] on link "Process" at bounding box center [643, 122] width 25 height 11
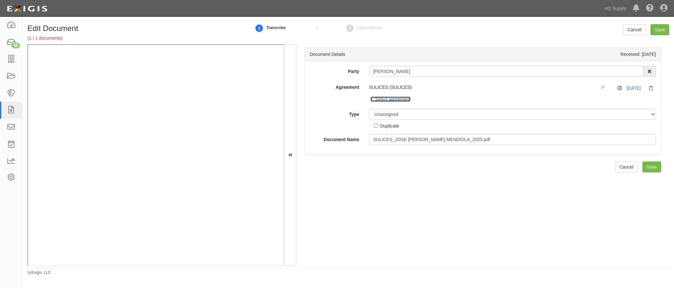
click at [370, 99] on icon at bounding box center [372, 99] width 5 height 3
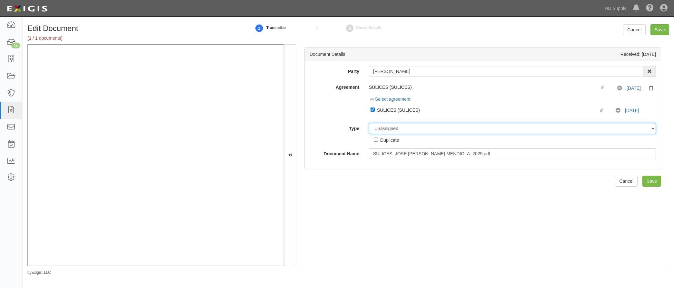
click at [394, 127] on select "Unassigned Binder Cancellation Notice Certificate Contract Endorsement Insuranc…" at bounding box center [512, 128] width 287 height 11
click at [340, 193] on div "Document Details Received: [DATE] Party [PERSON_NAME] 1888 [PERSON_NAME] 1888 […" at bounding box center [482, 154] width 373 height 221
drag, startPoint x: 373, startPoint y: 108, endPoint x: 379, endPoint y: 115, distance: 9.1
click at [373, 108] on input "Linked agreement SULICES (SULICES) Linked agreement" at bounding box center [372, 109] width 4 height 4
checkbox input "false"
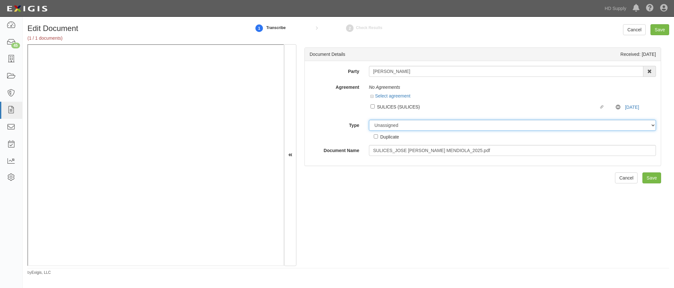
click at [392, 125] on select "Unassigned Binder Cancellation Notice Certificate Contract Endorsement Insuranc…" at bounding box center [512, 125] width 287 height 11
select select "OtherDetail"
click at [369, 120] on select "Unassigned Binder Cancellation Notice Certificate Contract Endorsement Insuranc…" at bounding box center [512, 125] width 287 height 11
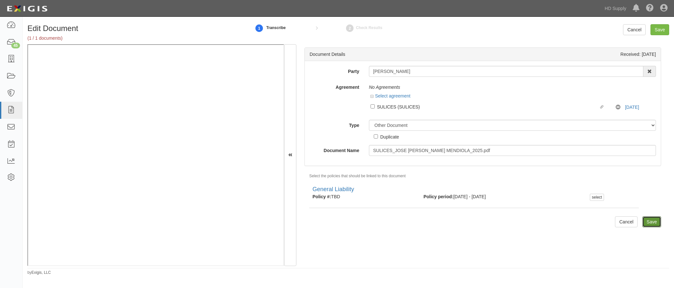
click at [644, 223] on input "Save" at bounding box center [651, 221] width 19 height 11
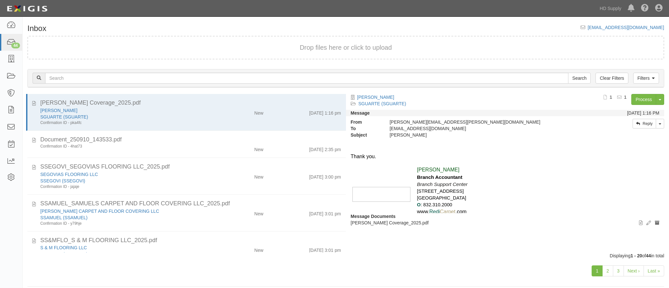
click at [230, 180] on div "SEGOVIAS FLOORING LLC [GEOGRAPHIC_DATA] ([GEOGRAPHIC_DATA]) Confirmation ID - j…" at bounding box center [190, 180] width 310 height 18
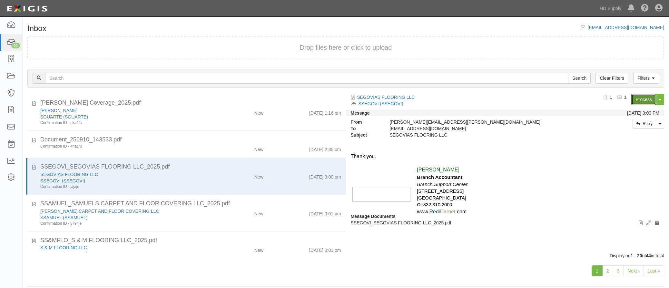
click at [638, 97] on link "Process" at bounding box center [643, 99] width 25 height 11
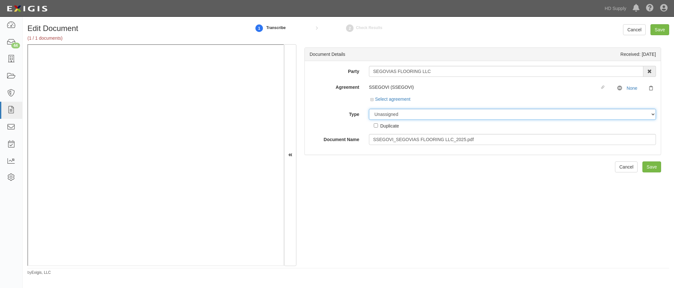
click at [381, 115] on select "Unassigned Binder Cancellation Notice Certificate Contract Endorsement Insuranc…" at bounding box center [512, 114] width 287 height 11
select select "CertificateDetail"
click at [369, 109] on select "Unassigned Binder Cancellation Notice Certificate Contract Endorsement Insuranc…" at bounding box center [512, 114] width 287 height 11
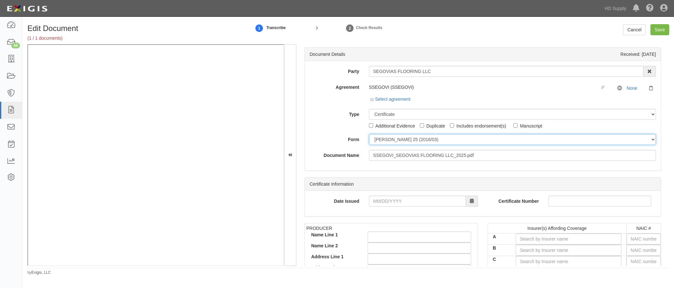
click at [375, 138] on select "ACORD 25 (2016/03) ACORD 101 ACORD 855 NY (2014/05) General" at bounding box center [512, 139] width 287 height 11
select select "GeneralFormDetail"
click at [369, 134] on select "ACORD 25 (2016/03) ACORD 101 ACORD 855 NY (2014/05) General" at bounding box center [512, 139] width 287 height 11
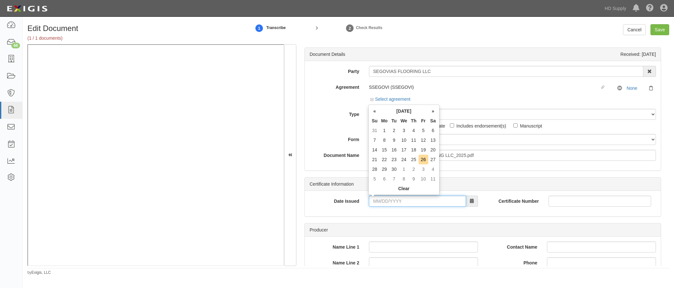
drag, startPoint x: 375, startPoint y: 144, endPoint x: 372, endPoint y: 200, distance: 55.2
click at [372, 200] on input "Date Issued" at bounding box center [417, 200] width 97 height 11
type input "12/17/2024"
click at [353, 211] on div "Date Issued 12/17/2024 Certificate Number" at bounding box center [483, 202] width 356 height 25
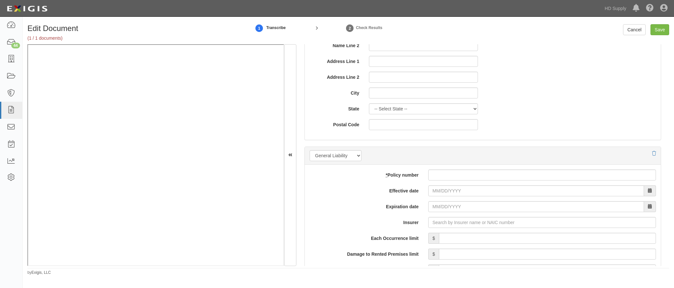
scroll to position [387, 0]
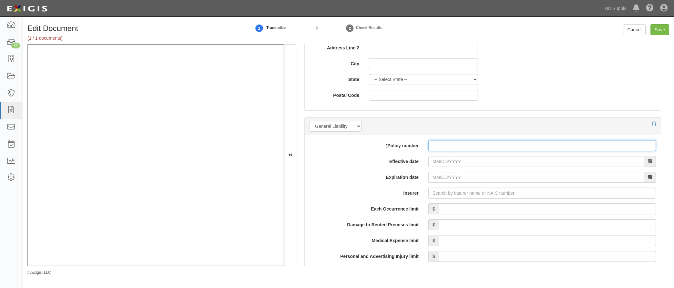
click at [436, 150] on input "* Policy number" at bounding box center [542, 145] width 228 height 11
type input "bls64268916"
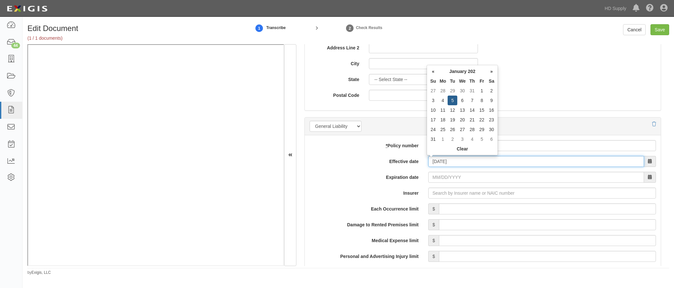
type input "01/05/2025"
type input "01/05/2026"
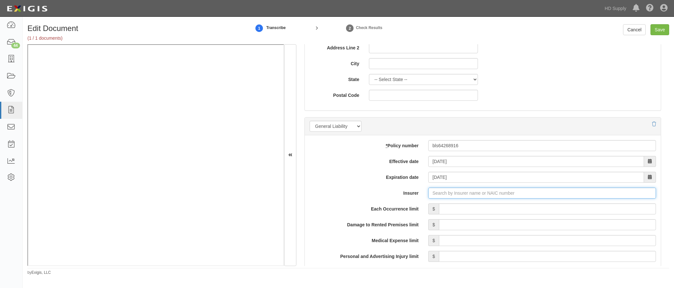
type input "21st Century Advantage Insurance Company (25232) NR Rating"
type input "2"
type input "Liberty Mutual Insurance Company (23043) A XV Rating"
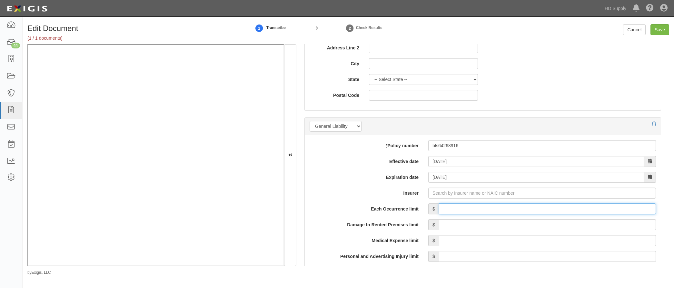
click at [622, 210] on input "Each Occurrence limit" at bounding box center [547, 208] width 217 height 11
type input "1,000,000"
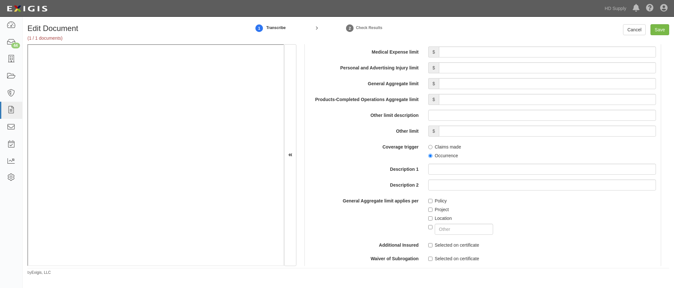
scroll to position [516, 0]
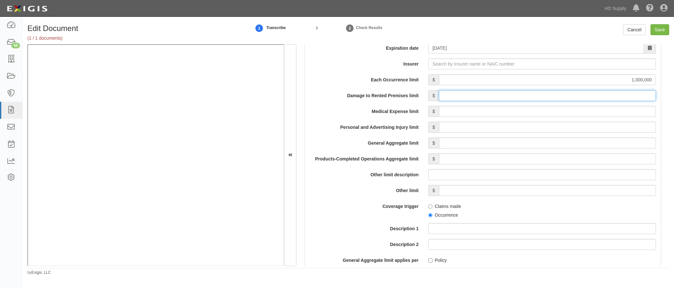
click at [582, 97] on input "Damage to Rented Premises limit" at bounding box center [547, 95] width 217 height 11
click at [581, 96] on input "Damage to Rented Premises limit" at bounding box center [547, 95] width 217 height 11
drag, startPoint x: 614, startPoint y: 93, endPoint x: 674, endPoint y: 93, distance: 60.6
click at [673, 93] on html "Toggle navigation Dashboard 44 Inbox Parties Agreements Coverages Documents Mes…" at bounding box center [337, 139] width 674 height 278
type input "300,000"
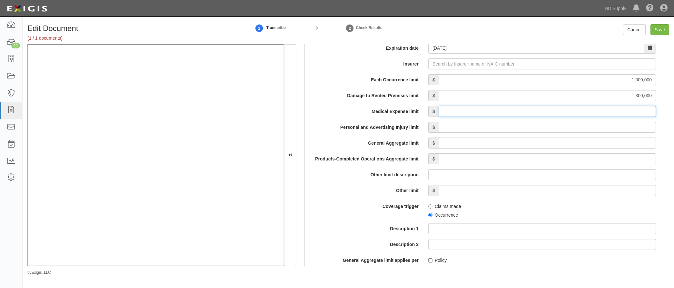
click at [603, 111] on input "Medical Expense limit" at bounding box center [547, 111] width 217 height 11
type input "15,000"
click at [583, 129] on input "Personal and Advertising Injury limit" at bounding box center [547, 127] width 217 height 11
type input "1,000,000"
click at [582, 147] on input "General Aggregate limit" at bounding box center [547, 142] width 217 height 11
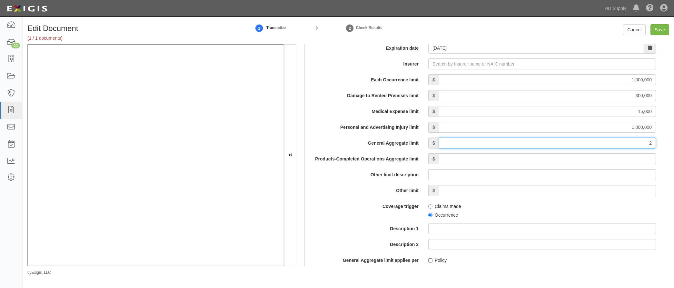
type input "2,000,000"
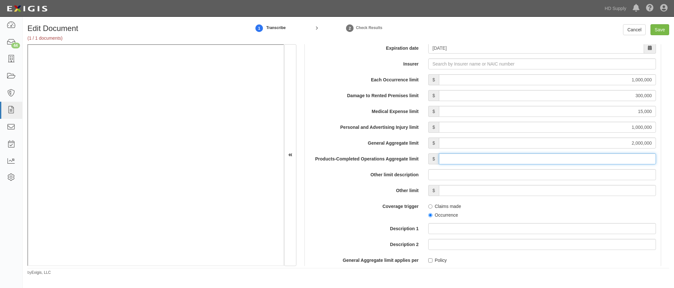
click at [585, 161] on input "Products-Completed Operations Aggregate limit" at bounding box center [547, 158] width 217 height 11
click at [545, 203] on span "Claims made" at bounding box center [542, 204] width 228 height 9
click at [546, 203] on span "Claims made" at bounding box center [542, 204] width 228 height 9
drag, startPoint x: 601, startPoint y: 171, endPoint x: 604, endPoint y: 162, distance: 9.1
click at [602, 169] on input "Other limit description" at bounding box center [542, 174] width 228 height 11
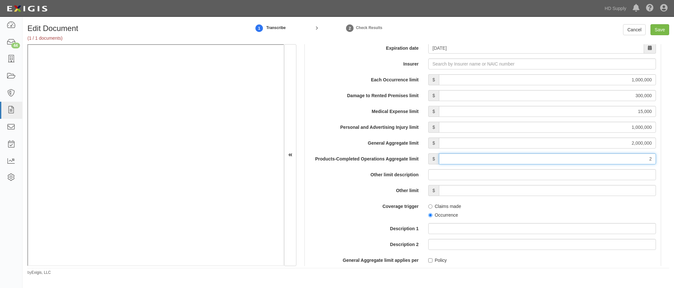
drag, startPoint x: 607, startPoint y: 156, endPoint x: 674, endPoint y: 155, distance: 67.7
click at [673, 155] on html "Toggle navigation Dashboard 44 Inbox Parties Agreements Coverages Documents Mes…" at bounding box center [337, 139] width 674 height 278
type input "2,000,000"
click at [604, 197] on div "Each Occurrence limit $ 1,000,000 Damage to Rented Premises limit $ 300,000 Med…" at bounding box center [482, 227] width 346 height 306
click at [660, 31] on input "Save" at bounding box center [659, 29] width 19 height 11
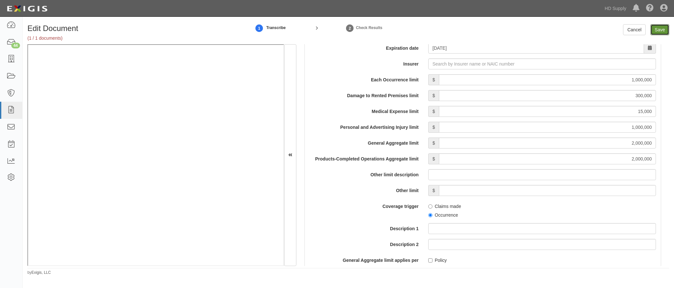
type input "1000000"
type input "300000"
type input "15000"
type input "1000000"
type input "2000000"
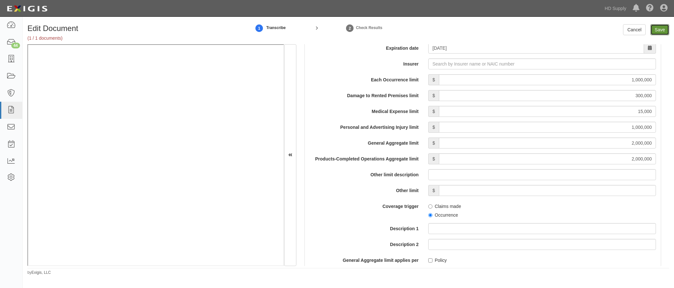
type input "2000000"
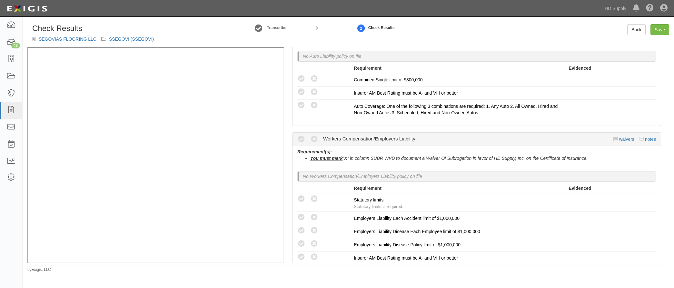
scroll to position [548, 0]
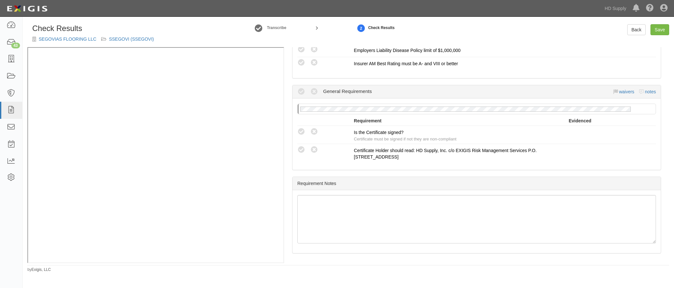
click at [302, 132] on icon at bounding box center [301, 132] width 8 height 8
radio input "true"
click at [661, 27] on link "Save" at bounding box center [659, 29] width 19 height 11
radio input "true"
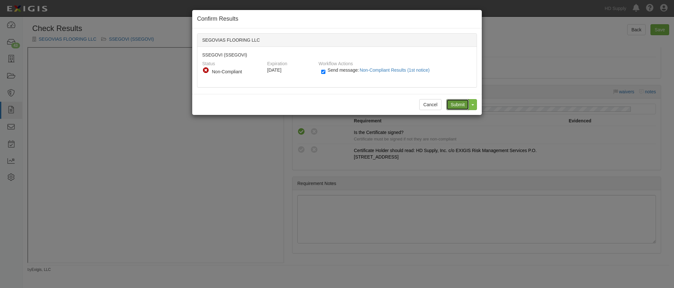
click at [456, 103] on input "Submit" at bounding box center [457, 104] width 23 height 11
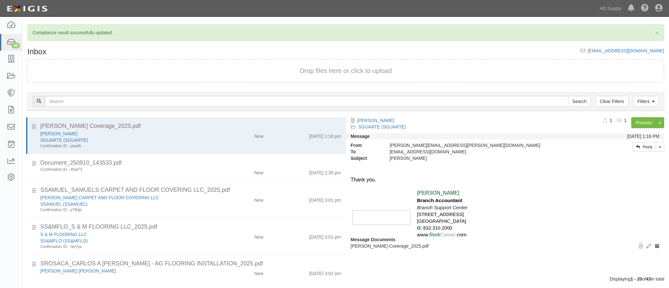
drag, startPoint x: 233, startPoint y: 198, endPoint x: 274, endPoint y: 190, distance: 42.0
click at [232, 198] on div "New" at bounding box center [242, 198] width 52 height 9
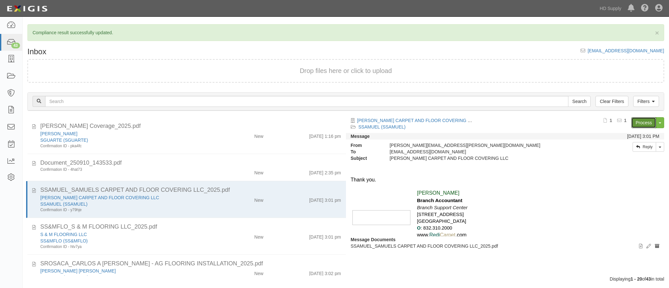
click at [650, 122] on link "Process" at bounding box center [643, 122] width 25 height 11
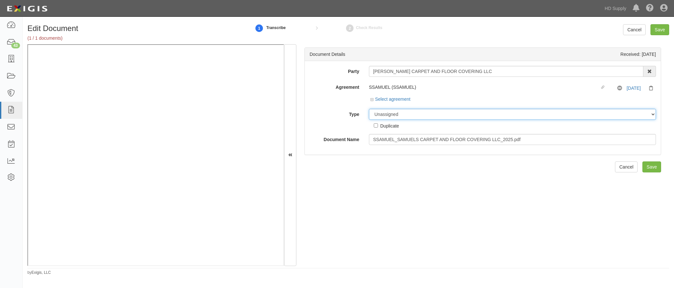
click at [382, 115] on select "Unassigned Binder Cancellation Notice Certificate Contract Endorsement Insuranc…" at bounding box center [512, 114] width 287 height 11
select select "CertificateDetail"
click at [369, 109] on select "Unassigned Binder Cancellation Notice Certificate Contract Endorsement Insuranc…" at bounding box center [512, 114] width 287 height 11
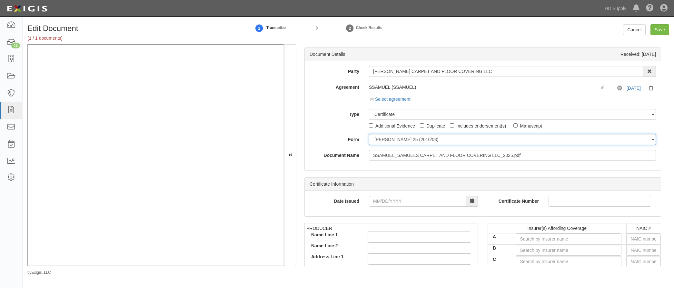
click at [378, 137] on select "ACORD 25 (2016/03) ACORD 101 ACORD 855 NY (2014/05) General" at bounding box center [512, 139] width 287 height 11
select select "GeneralFormDetail"
click at [369, 134] on select "ACORD 25 (2016/03) ACORD 101 ACORD 855 NY (2014/05) General" at bounding box center [512, 139] width 287 height 11
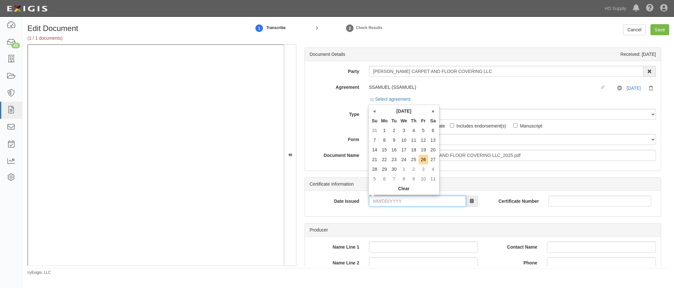
click at [372, 199] on input "Date Issued" at bounding box center [417, 200] width 97 height 11
click at [368, 227] on div "Producer" at bounding box center [483, 229] width 356 height 13
drag, startPoint x: 402, startPoint y: 201, endPoint x: 282, endPoint y: 198, distance: 120.3
click at [237, 135] on div "Document Details Received: 09/10/2025 Party SAMUELS CARPET AND FLOOR COVERING L…" at bounding box center [347, 154] width 641 height 221
type input "07/02/2025"
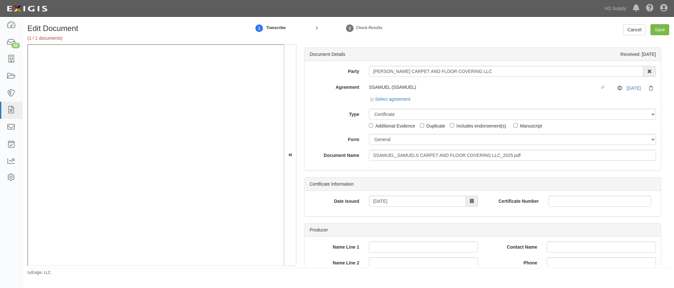
click at [343, 214] on div "Date Issued 07/02/2025 Certificate Number" at bounding box center [483, 202] width 356 height 25
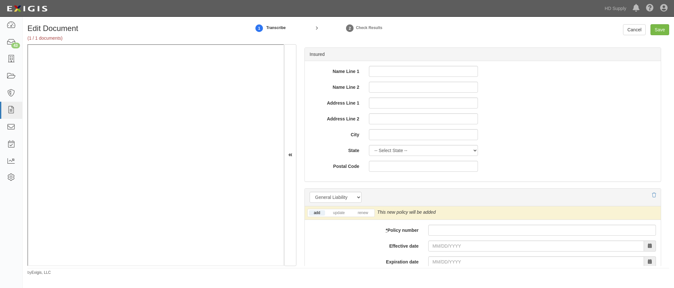
scroll to position [355, 0]
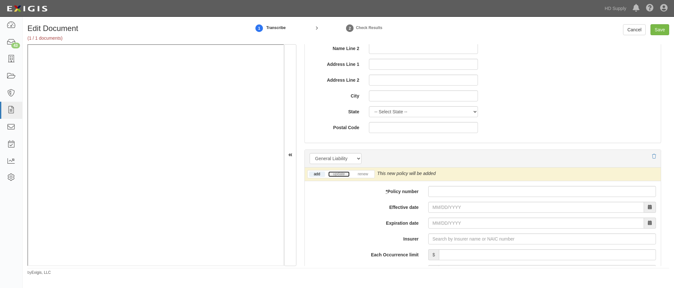
click at [340, 173] on link "update" at bounding box center [338, 173] width 21 height 5
click at [434, 193] on input "* Policy number" at bounding box center [542, 191] width 228 height 11
type input "30001041531"
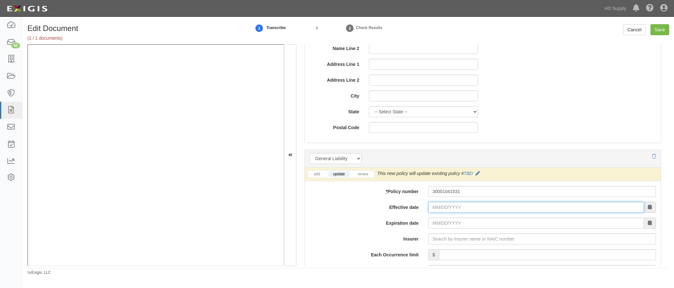
click at [429, 210] on input "Effective date" at bounding box center [536, 206] width 216 height 11
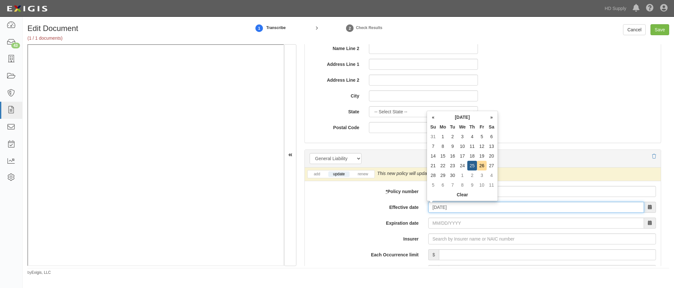
type input "09/25/2025"
type input "09/25/2026"
click at [436, 223] on input "09/25/2026" at bounding box center [536, 222] width 216 height 11
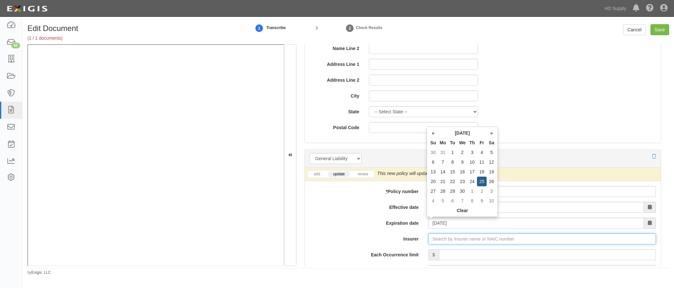
click at [434, 237] on input "Insurer" at bounding box center [542, 238] width 228 height 11
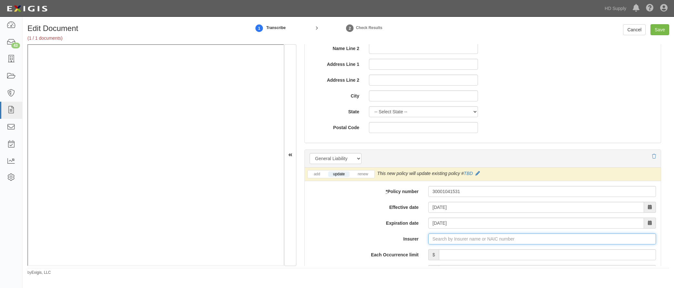
type input "21st Century Advantage Insurance Company (25232) NR Rating"
type input "2"
type input "2005"
drag, startPoint x: 450, startPoint y: 240, endPoint x: 404, endPoint y: 237, distance: 45.9
click at [404, 238] on div "Insurer 2005 2005 National Liability & Fire Insurance Co ( 2005 2) A++ XV Rating" at bounding box center [483, 238] width 356 height 11
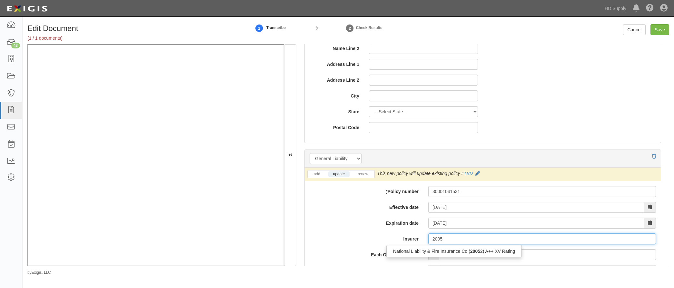
type input "180 Seguros S.A. (0) NR Rating"
type input "1"
click at [412, 249] on div "Gemini Insurance Company ( 10833 ) A+ XV Rating" at bounding box center [443, 251] width 114 height 8
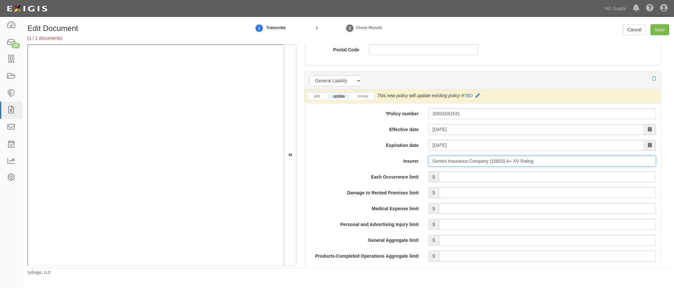
scroll to position [451, 0]
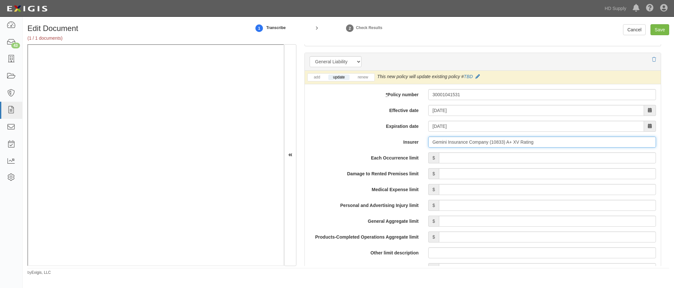
type input "Gemini Insurance Company (10833) A+ XV Rating"
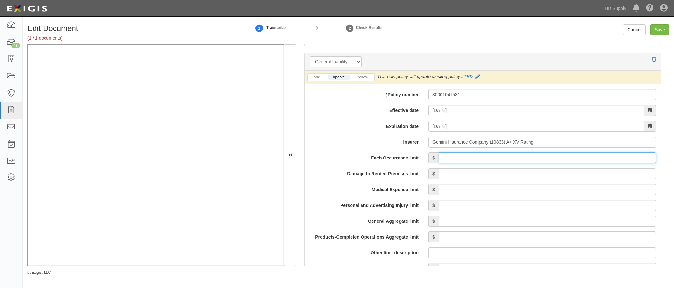
click at [493, 161] on input "Each Occurrence limit" at bounding box center [547, 157] width 217 height 11
type input "1,000,000"
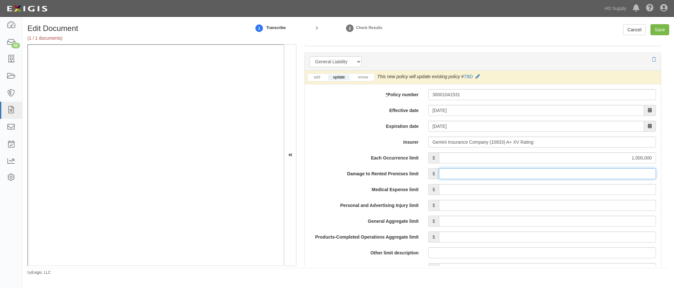
click at [572, 175] on input "Damage to Rented Premises limit" at bounding box center [547, 173] width 217 height 11
type input "50,000"
click at [580, 187] on input "Medical Expense limit" at bounding box center [547, 189] width 217 height 11
type input "5,000"
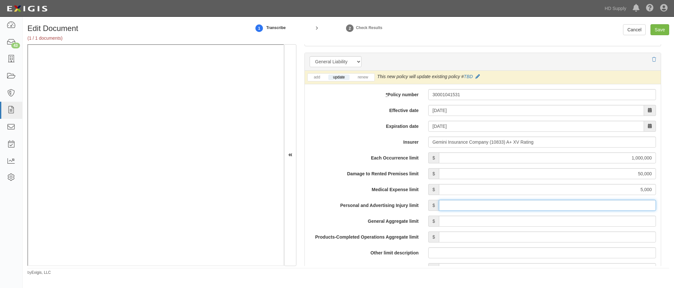
click at [573, 204] on input "Personal and Advertising Injury limit" at bounding box center [547, 205] width 217 height 11
type input "1,000,000"
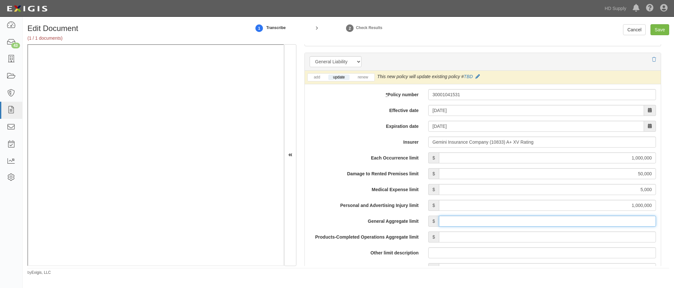
click at [569, 222] on input "General Aggregate limit" at bounding box center [547, 220] width 217 height 11
type input "2,000,000"
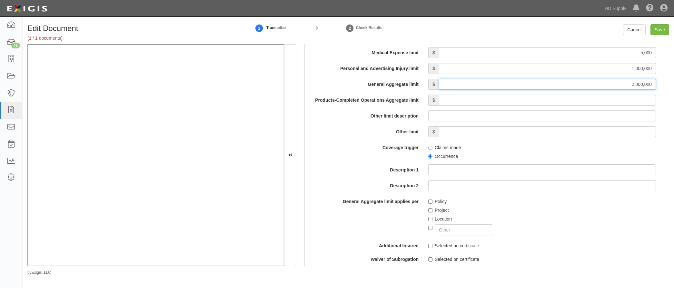
scroll to position [580, 0]
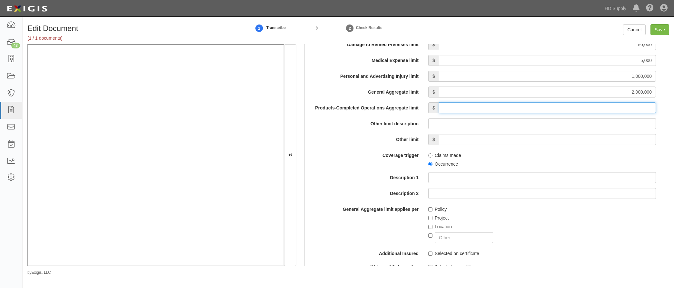
click at [564, 110] on input "Products-Completed Operations Aggregate limit" at bounding box center [547, 107] width 217 height 11
type input "2,000,000"
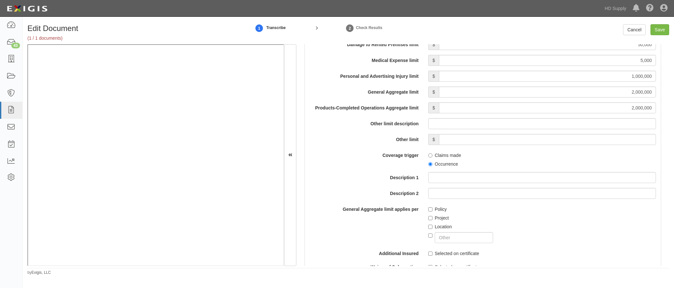
click at [570, 147] on div "Each Occurrence limit $ 1,000,000 Damage to Rented Premises limit $ 50,000 Medi…" at bounding box center [482, 176] width 346 height 306
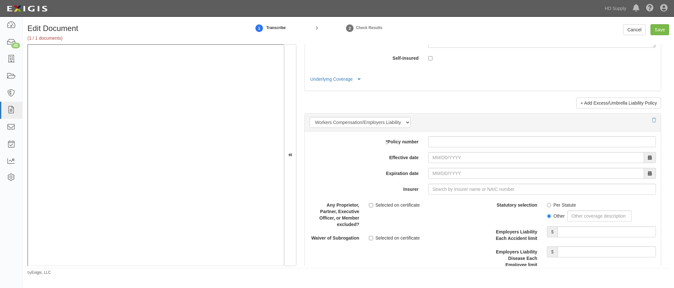
scroll to position [1515, 0]
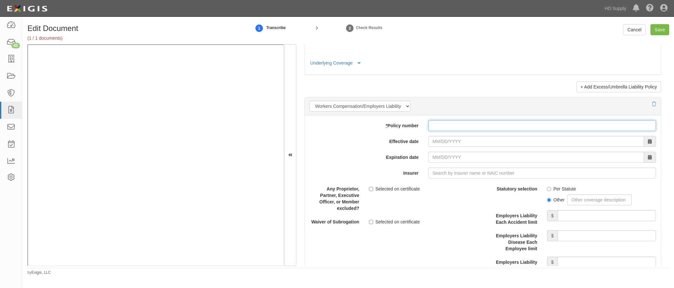
click at [443, 128] on input "* Policy number" at bounding box center [542, 125] width 228 height 11
type input "a9wc554935"
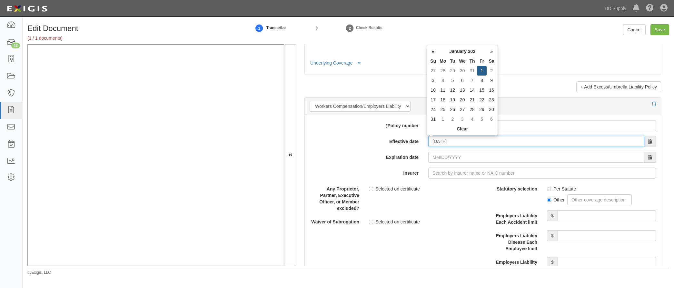
type input "01/01/2025"
type input "01/01/2026"
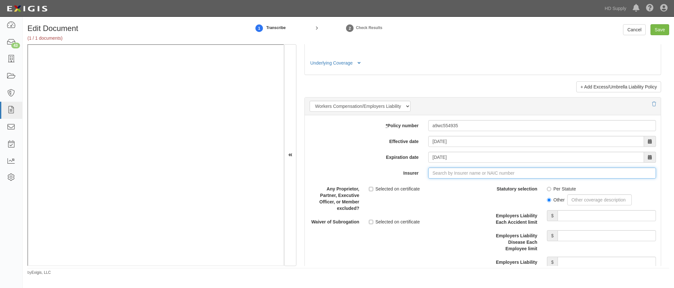
type input "21st Century Advantage Insurance Company (25232) NR Rating"
type input "2"
type input "National Liability & Fire Insurance Co (20052) A++ XV Rating"
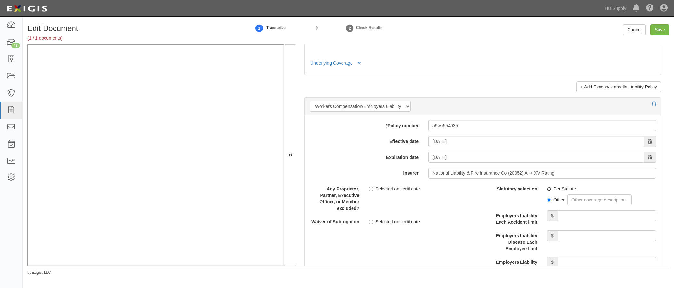
click at [547, 189] on input "Per Statute" at bounding box center [549, 189] width 4 height 4
radio input "true"
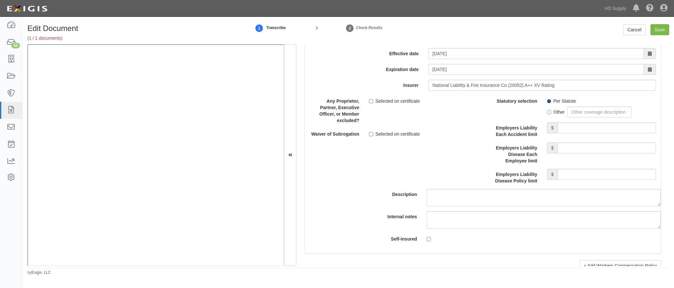
scroll to position [1612, 0]
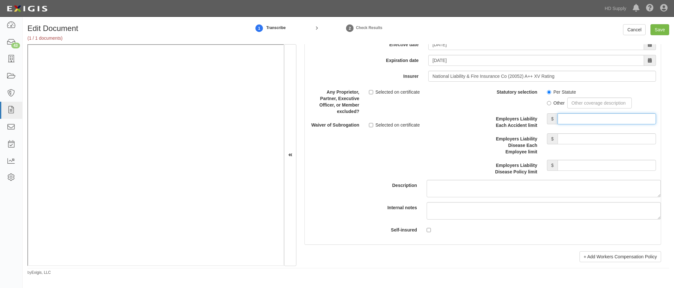
click at [588, 119] on input "Employers Liability Each Accident limit" at bounding box center [606, 118] width 98 height 11
type input "1,000,000"
click at [576, 137] on input "Employers Liability Disease Each Employee limit" at bounding box center [606, 138] width 98 height 11
type input "1,000,000"
click at [579, 165] on input "Employers Liability Disease Policy limit" at bounding box center [606, 165] width 98 height 11
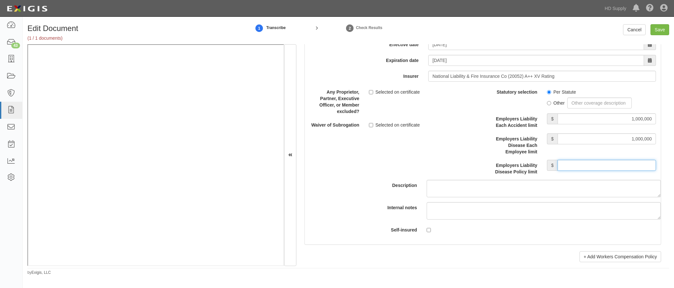
type input "1,000,000"
drag, startPoint x: 426, startPoint y: 155, endPoint x: 580, endPoint y: 49, distance: 186.4
click at [426, 154] on div "Description" at bounding box center [482, 141] width 365 height 111
click at [658, 35] on div "Edit Document (1 / 1 documents) 1 Transcribe 2 Check Results Cancel Save" at bounding box center [348, 34] width 651 height 20
click at [656, 28] on input "Save" at bounding box center [659, 29] width 19 height 11
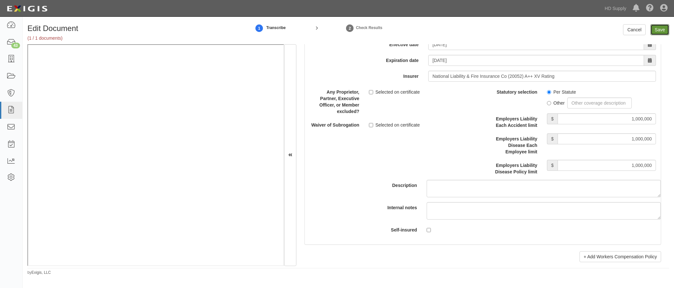
type input "1000000"
type input "50000"
type input "5000"
type input "1000000"
type input "2000000"
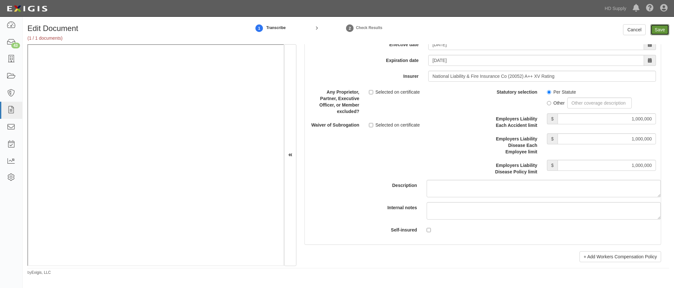
type input "2000000"
type input "1000000"
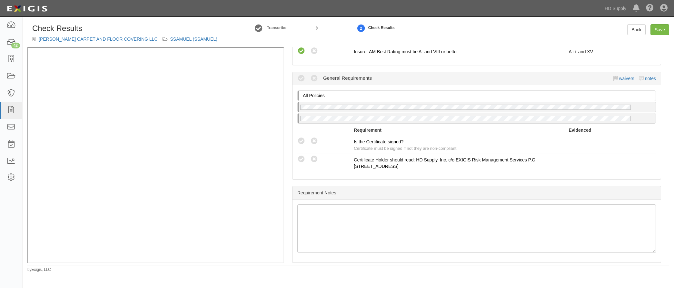
scroll to position [533, 0]
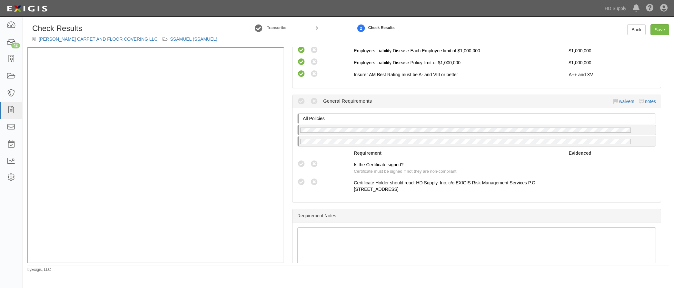
click at [303, 164] on icon at bounding box center [301, 164] width 8 height 8
radio input "true"
click at [665, 33] on link "Save" at bounding box center [659, 29] width 19 height 11
radio input "true"
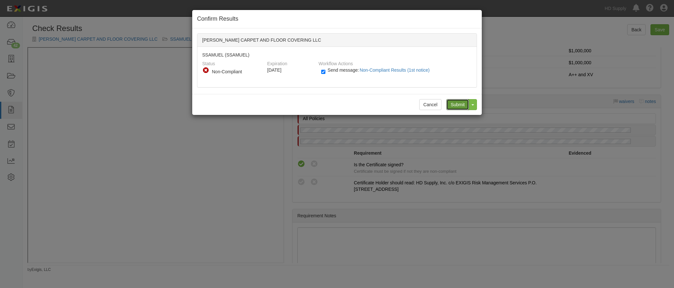
click at [455, 102] on input "Submit" at bounding box center [457, 104] width 23 height 11
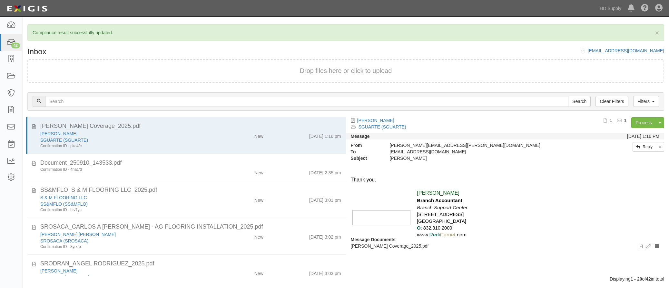
click at [228, 194] on div "New" at bounding box center [242, 198] width 52 height 9
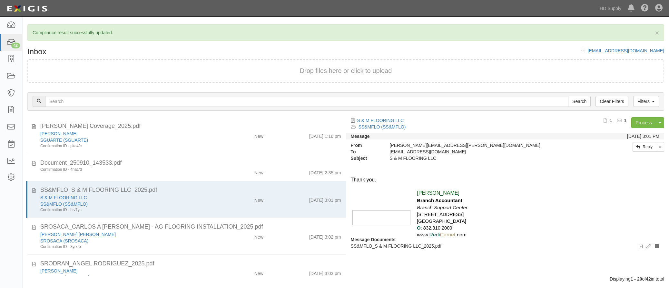
click at [646, 115] on div "Filters Clear Filters Search Filters Document Status New Transcribed Date Recei…" at bounding box center [346, 102] width 646 height 30
click at [646, 119] on link "Process" at bounding box center [643, 122] width 25 height 11
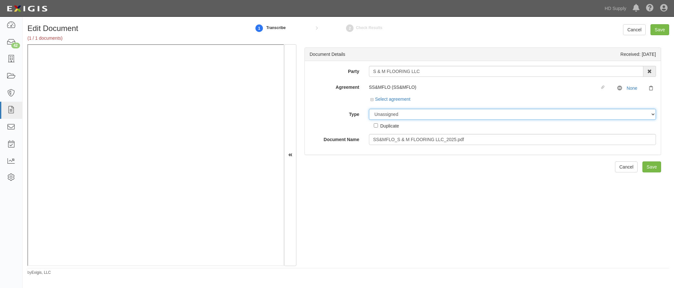
click at [380, 116] on select "Unassigned Binder Cancellation Notice Certificate Contract Endorsement Insuranc…" at bounding box center [512, 114] width 287 height 11
select select "CertificateDetail"
click at [369, 109] on select "Unassigned Binder Cancellation Notice Certificate Contract Endorsement Insuranc…" at bounding box center [512, 114] width 287 height 11
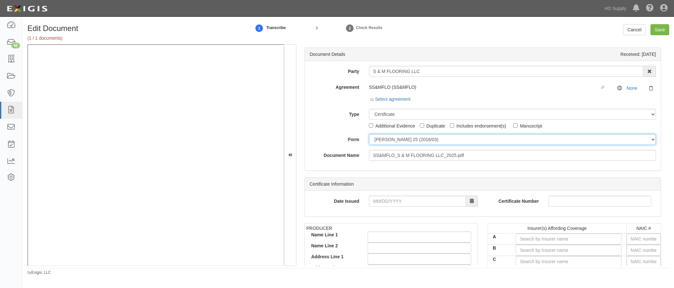
click at [380, 141] on select "ACORD 25 (2016/03) ACORD 101 ACORD 855 NY (2014/05) General" at bounding box center [512, 139] width 287 height 11
select select "GeneralFormDetail"
click at [369, 134] on select "ACORD 25 (2016/03) ACORD 101 ACORD 855 NY (2014/05) General" at bounding box center [512, 139] width 287 height 11
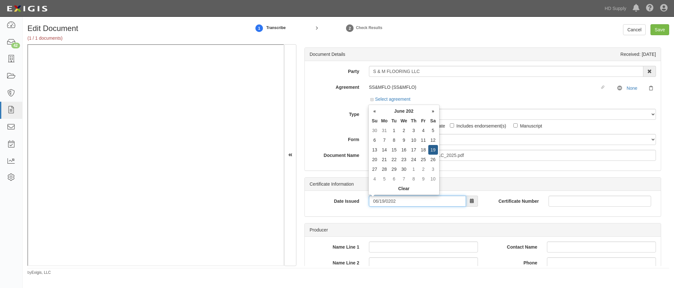
drag, startPoint x: 408, startPoint y: 200, endPoint x: 263, endPoint y: 205, distance: 145.1
click at [217, 142] on div "Document Details Received: 09/10/2025 Party S & M FLOORING LLC 1888 MILLS 1888 …" at bounding box center [347, 154] width 641 height 221
type input "06/19/2025"
click at [339, 223] on div "Producer Name Line 1 Name Line 2 Address Line 1 Address Line 2 City State -- Se…" at bounding box center [482, 290] width 356 height 134
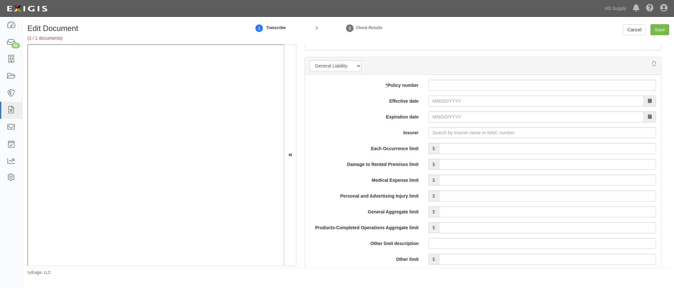
scroll to position [451, 0]
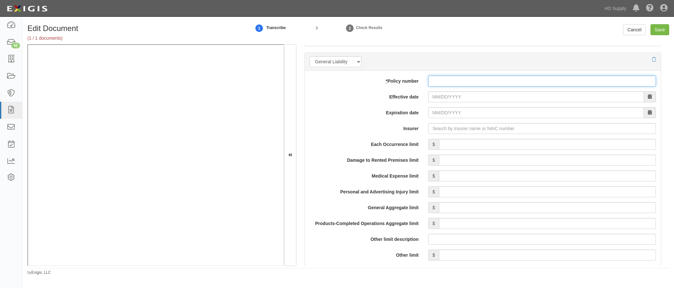
click at [447, 80] on input "* Policy number" at bounding box center [542, 80] width 228 height 11
type input "pgr973081325"
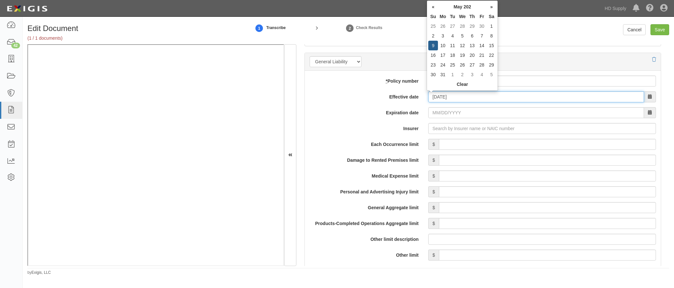
type input "05/09/2025"
type input "05/09/2026"
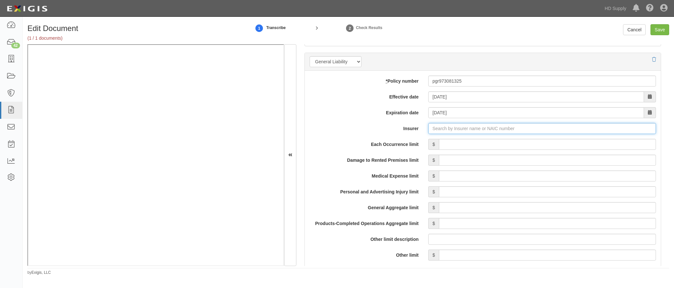
type input "180 Seguros S.A. (0) NR Rating"
type input "1"
click at [408, 141] on div "United Financial Casualty Company ( 11770 ) A+ XV Rating" at bounding box center [451, 140] width 130 height 8
type input "United Financial Casualty Company (11770) A+ XV Rating"
click at [465, 149] on input "Each Occurrence limit" at bounding box center [547, 144] width 217 height 11
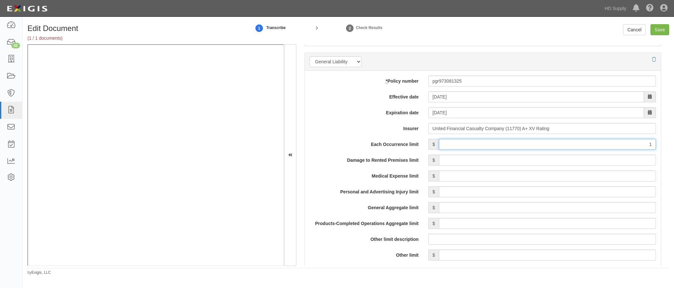
type input "1,000,000"
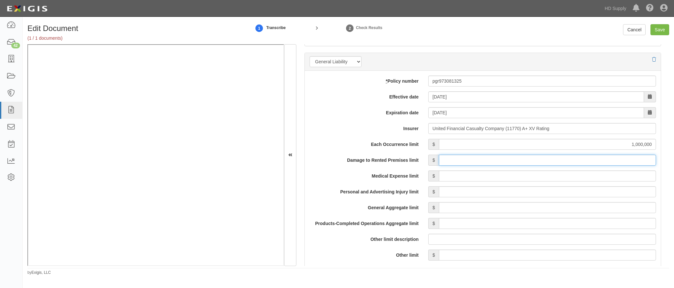
click at [585, 162] on input "Damage to Rented Premises limit" at bounding box center [547, 159] width 217 height 11
type input "100,000"
click at [570, 174] on input "Medical Expense limit" at bounding box center [547, 175] width 217 height 11
type input "5,000"
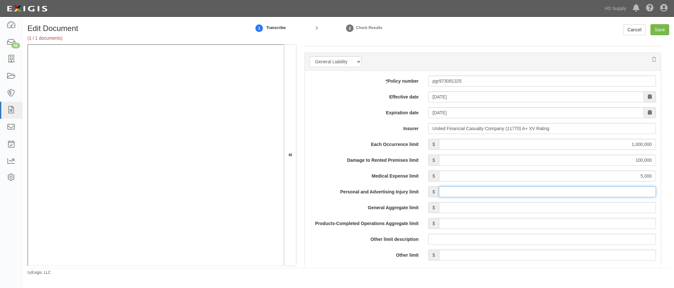
click at [579, 192] on input "Personal and Advertising Injury limit" at bounding box center [547, 191] width 217 height 11
type input "1,000,000"
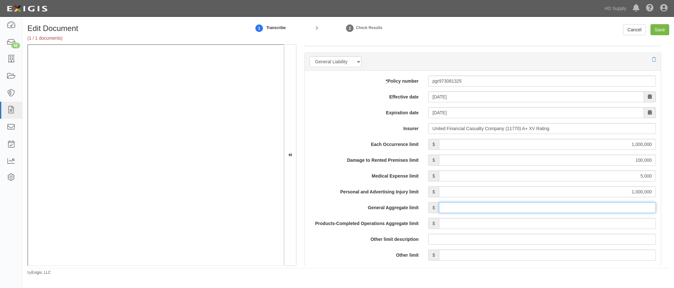
click at [576, 205] on input "General Aggregate limit" at bounding box center [547, 207] width 217 height 11
type input "2,000,000"
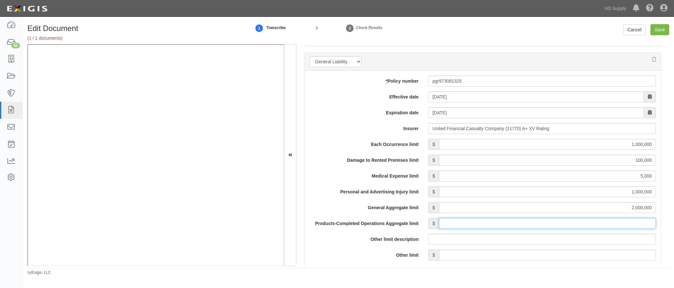
click at [578, 221] on input "Products-Completed Operations Aggregate limit" at bounding box center [547, 223] width 217 height 11
type input "2,000,000"
click at [366, 225] on label "Products-Completed Operations Aggregate limit" at bounding box center [364, 222] width 119 height 9
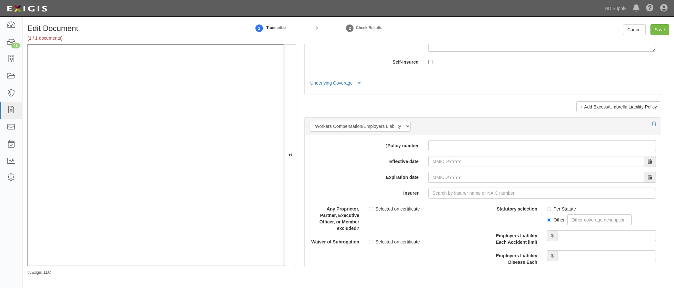
scroll to position [2053, 0]
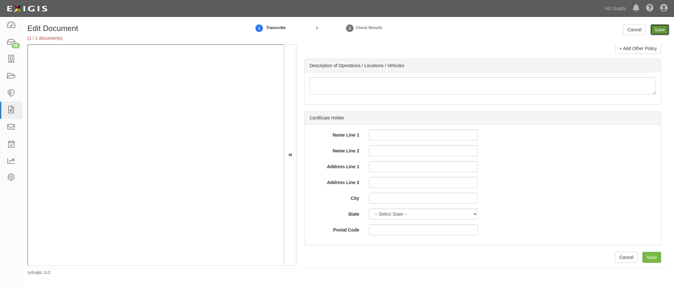
click at [660, 29] on input "Save" at bounding box center [659, 29] width 19 height 11
type input "1000000"
type input "100000"
type input "5000"
type input "1000000"
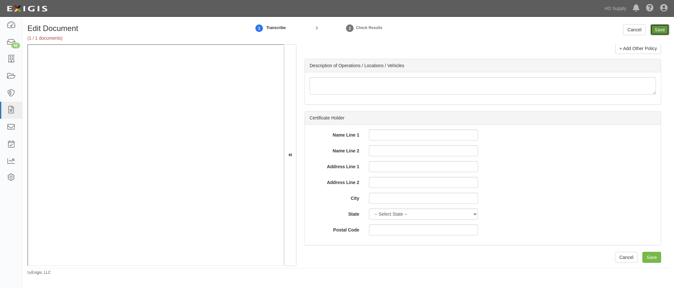
type input "2000000"
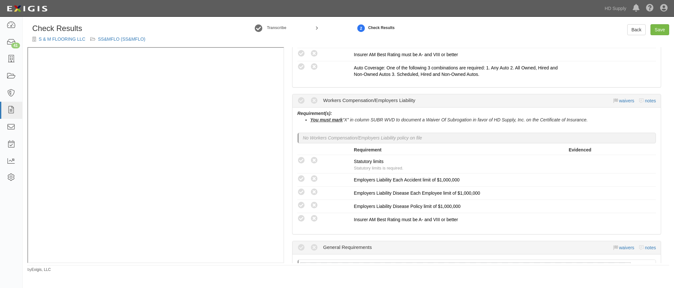
scroll to position [548, 0]
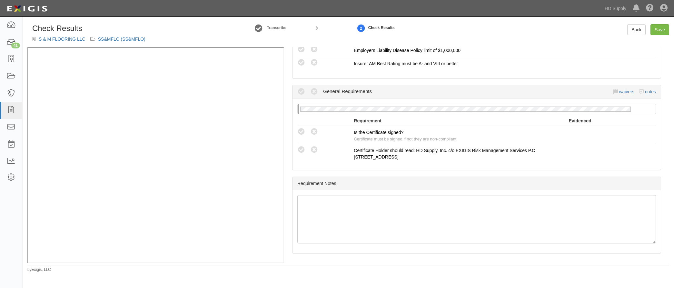
click at [303, 129] on icon at bounding box center [301, 132] width 8 height 8
radio input "true"
click at [659, 32] on link "Save" at bounding box center [659, 29] width 19 height 11
radio input "true"
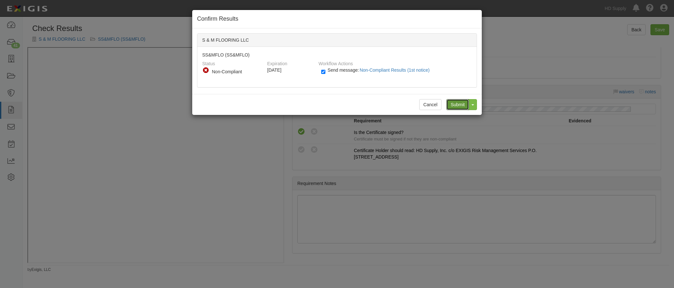
click at [456, 104] on input "Submit" at bounding box center [457, 104] width 23 height 11
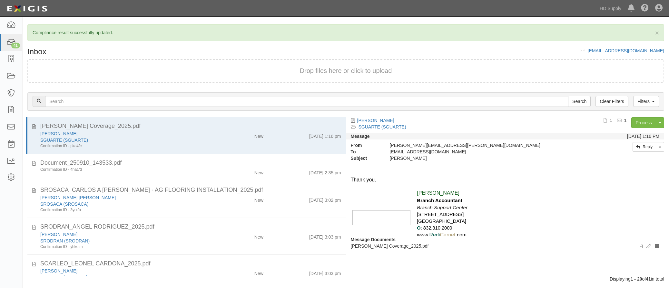
click at [205, 210] on div "Confirmation ID - 3yrxfp" at bounding box center [125, 209] width 171 height 5
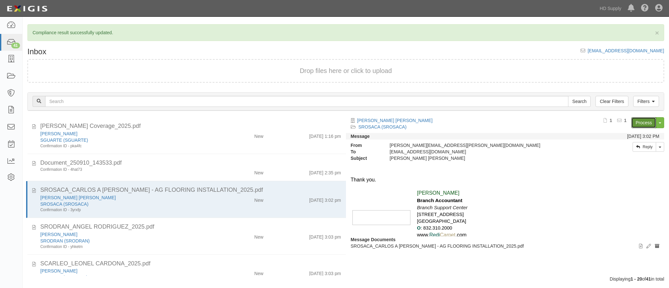
click at [643, 120] on link "Process" at bounding box center [643, 122] width 25 height 11
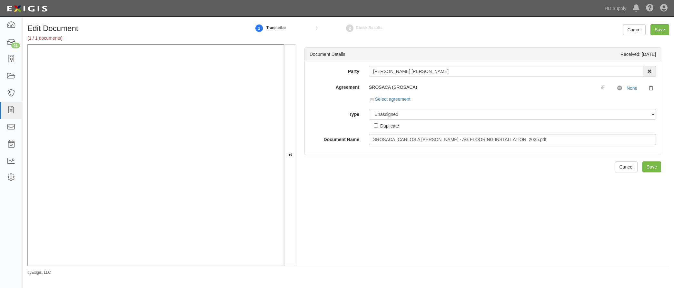
click at [452, 88] on div "SROSACA (SROSACA)" at bounding box center [484, 87] width 231 height 6
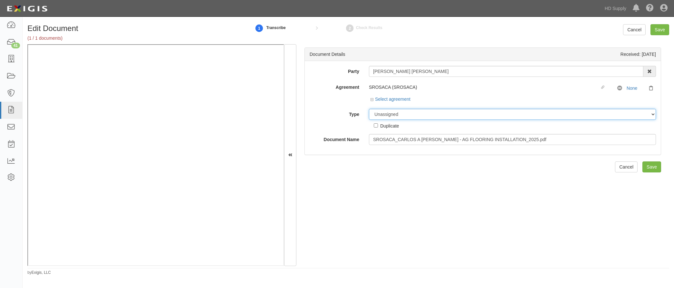
click at [382, 113] on select "Unassigned Binder Cancellation Notice Certificate Contract Endorsement Insuranc…" at bounding box center [512, 114] width 287 height 11
select select "CertificateDetail"
click at [369, 109] on select "Unassigned Binder Cancellation Notice Certificate Contract Endorsement Insuranc…" at bounding box center [512, 114] width 287 height 11
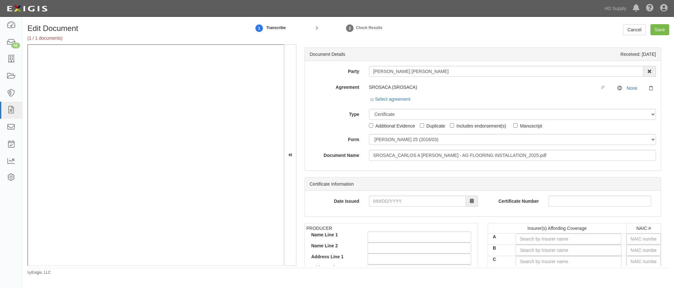
click at [307, 120] on div "Type Unassigned Binder Cancellation Notice Certificate Contract Endorsement Ins…" at bounding box center [483, 119] width 356 height 20
click at [321, 131] on div "Party [PERSON_NAME] [PERSON_NAME] 1888 [PERSON_NAME] 1888 [PERSON_NAME] - IMPOR…" at bounding box center [482, 113] width 346 height 95
drag, startPoint x: 448, startPoint y: 70, endPoint x: 306, endPoint y: 70, distance: 142.5
click at [306, 70] on div "Party [PERSON_NAME] [PERSON_NAME] 1888 [PERSON_NAME] 1888 [PERSON_NAME] - IMPOR…" at bounding box center [483, 71] width 356 height 11
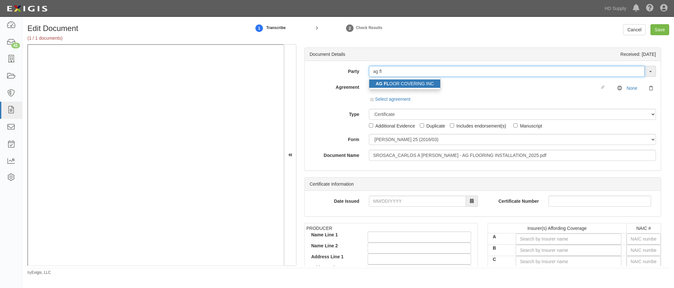
type input "ag fl"
click at [334, 91] on div "Agreement SROSACA (SROSACA) Linked agreement No Coverage None Select agreement …" at bounding box center [483, 93] width 356 height 22
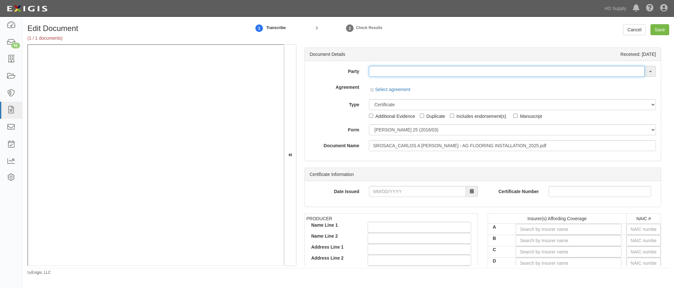
click at [380, 72] on input "text" at bounding box center [507, 71] width 276 height 11
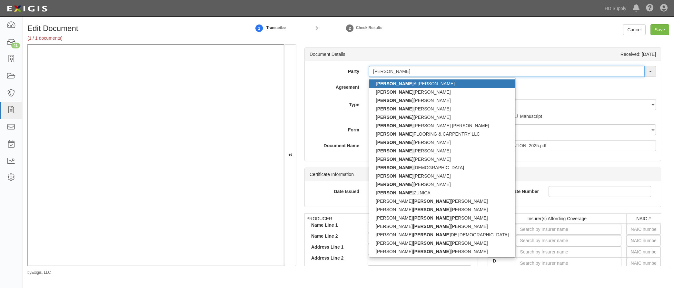
type input "carlos"
click at [412, 82] on link "CARLOS A ARGUETA ROSALES" at bounding box center [442, 83] width 146 height 8
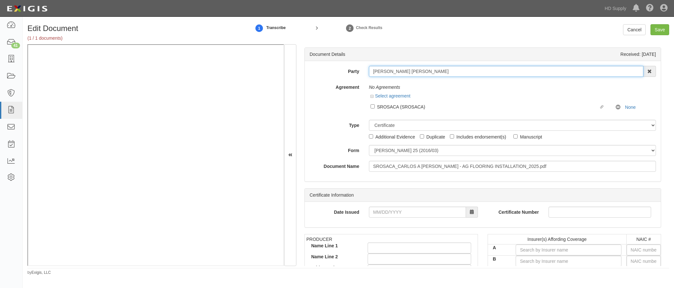
drag, startPoint x: 450, startPoint y: 69, endPoint x: 342, endPoint y: 69, distance: 108.6
click at [343, 69] on div "Party CARLOS A ARGUETA ROSALES CARLOS A ARGUETA ROSALES CARLOS ABEL JUAREZ CARL…" at bounding box center [483, 71] width 356 height 11
type input "f"
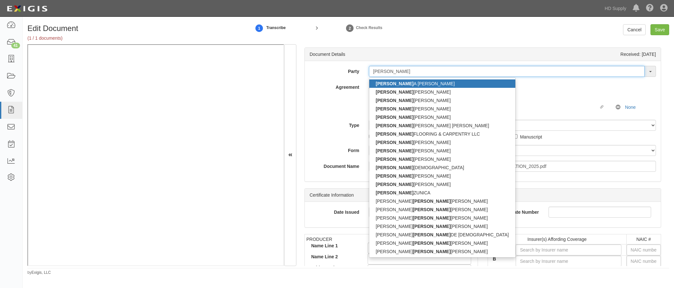
type input "carlos"
click at [313, 120] on div "Type Unassigned Binder Cancellation Notice Certificate Contract Endorsement Ins…" at bounding box center [483, 130] width 356 height 20
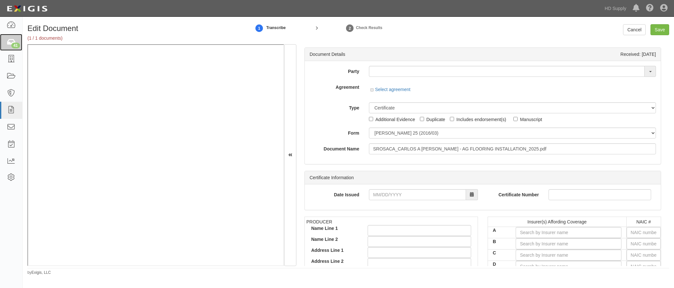
click at [15, 44] on div "41" at bounding box center [15, 46] width 9 height 6
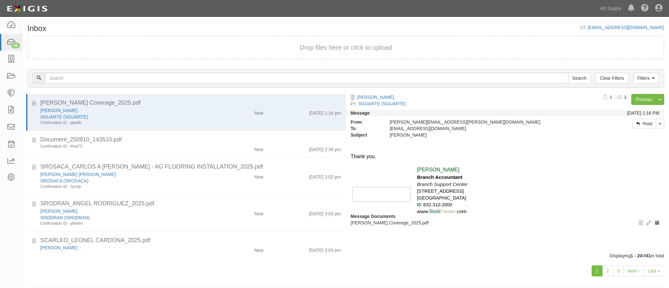
click at [214, 218] on div "[PERSON_NAME] [GEOGRAPHIC_DATA] ([GEOGRAPHIC_DATA]) Confirmation ID - yhketm Ne…" at bounding box center [190, 217] width 310 height 18
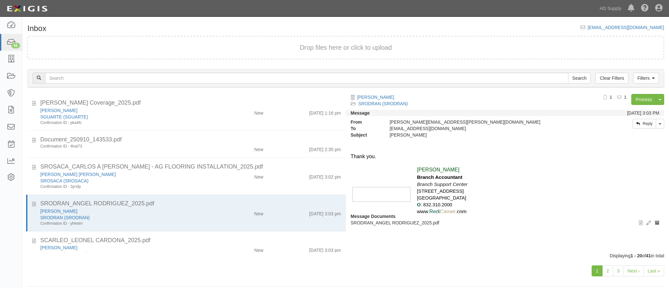
click at [209, 214] on div "[PERSON_NAME] [GEOGRAPHIC_DATA] ([GEOGRAPHIC_DATA]) Confirmation ID - yhketm" at bounding box center [125, 217] width 181 height 18
drag, startPoint x: 116, startPoint y: 174, endPoint x: 40, endPoint y: 174, distance: 75.7
click at [40, 174] on div "[PERSON_NAME] [PERSON_NAME]" at bounding box center [125, 174] width 171 height 6
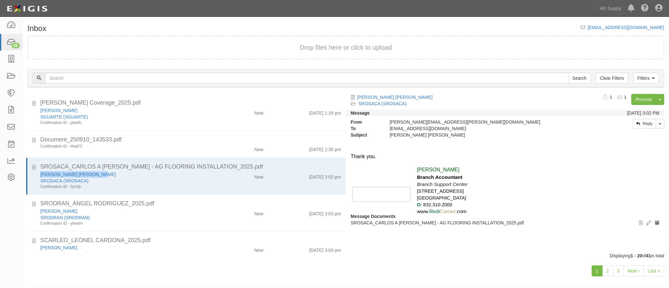
copy link "[PERSON_NAME] [PERSON_NAME]"
click at [6, 64] on link at bounding box center [11, 59] width 22 height 17
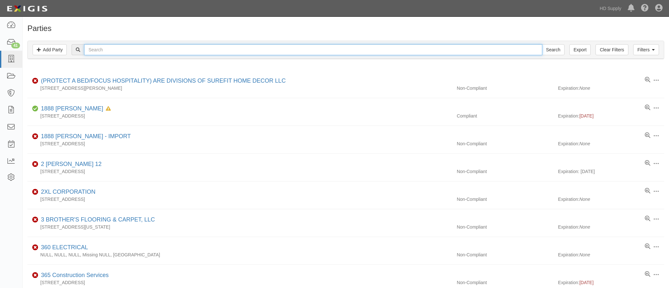
click at [112, 48] on input "text" at bounding box center [313, 49] width 458 height 11
paste input "[PERSON_NAME] [PERSON_NAME]"
type input "[PERSON_NAME] [PERSON_NAME]"
click at [542, 44] on input "Search" at bounding box center [553, 49] width 23 height 11
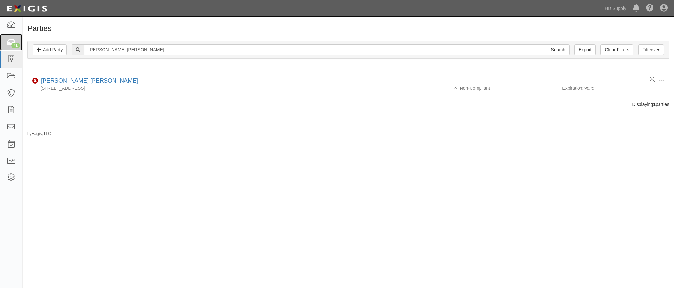
click at [10, 41] on icon at bounding box center [10, 42] width 9 height 7
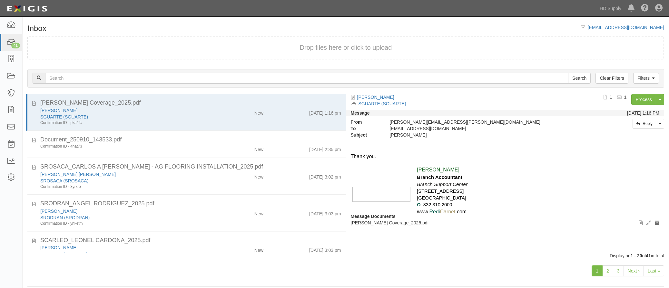
click at [196, 172] on div "[PERSON_NAME] [PERSON_NAME]" at bounding box center [125, 174] width 171 height 6
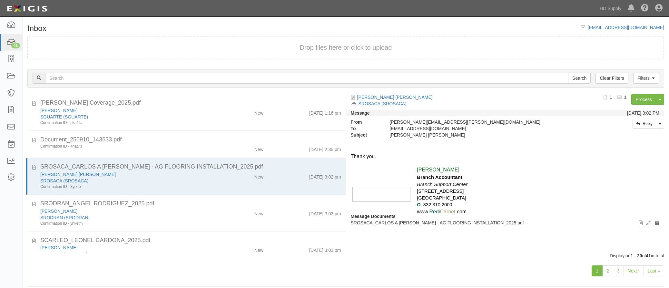
click at [645, 93] on div "Filters Clear Filters Search Filters Document Status New Transcribed Date Recei…" at bounding box center [346, 79] width 646 height 30
click at [643, 99] on link "Process" at bounding box center [643, 99] width 25 height 11
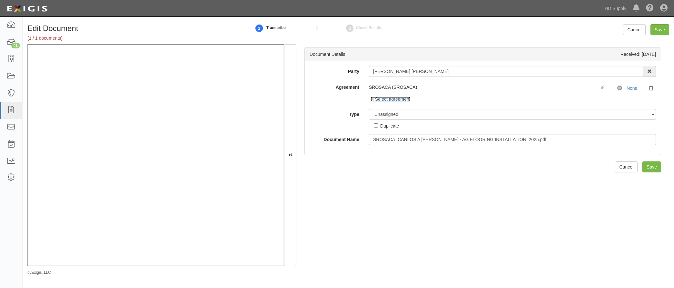
click at [370, 99] on icon at bounding box center [372, 99] width 5 height 3
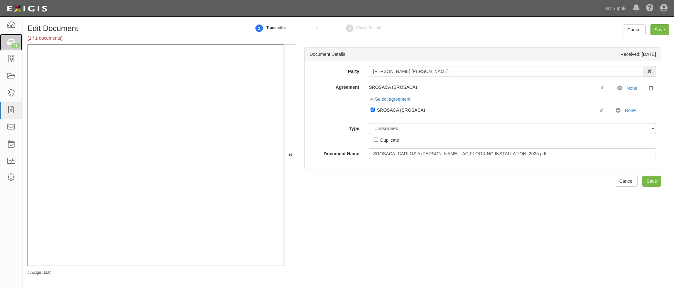
click at [11, 46] on div "41" at bounding box center [15, 46] width 9 height 6
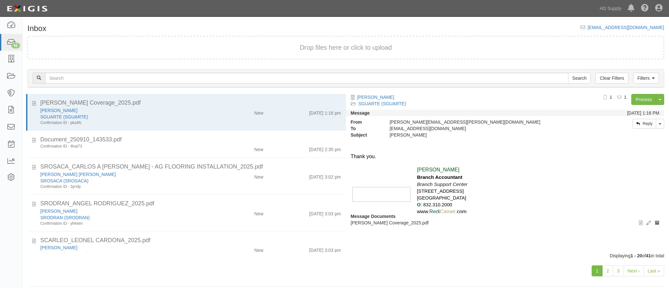
scroll to position [32, 0]
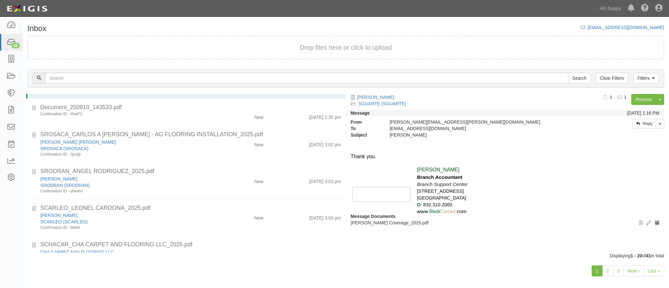
click at [183, 180] on div "[PERSON_NAME]" at bounding box center [125, 178] width 171 height 6
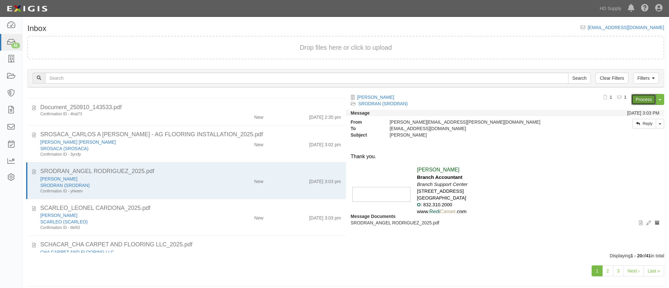
click at [639, 96] on link "Process" at bounding box center [643, 99] width 25 height 11
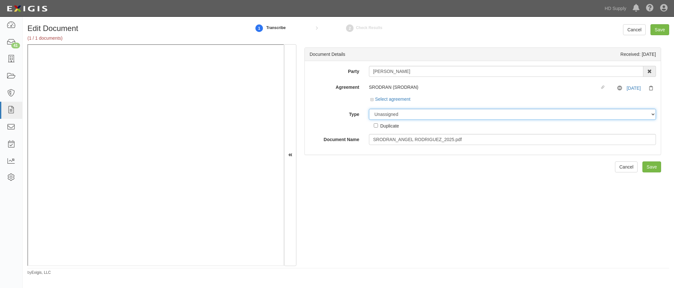
click at [395, 115] on select "Unassigned Binder Cancellation Notice Certificate Contract Endorsement Insuranc…" at bounding box center [512, 114] width 287 height 11
select select "CertificateDetail"
click at [369, 109] on select "Unassigned Binder Cancellation Notice Certificate Contract Endorsement Insuranc…" at bounding box center [512, 114] width 287 height 11
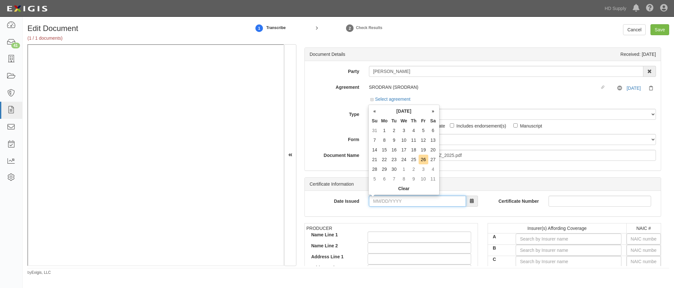
click at [375, 200] on input "Date Issued" at bounding box center [417, 200] width 97 height 11
type input "07/07/2025"
click at [374, 213] on div "Date Issued 07/07/2025 Certificate Number" at bounding box center [483, 202] width 356 height 25
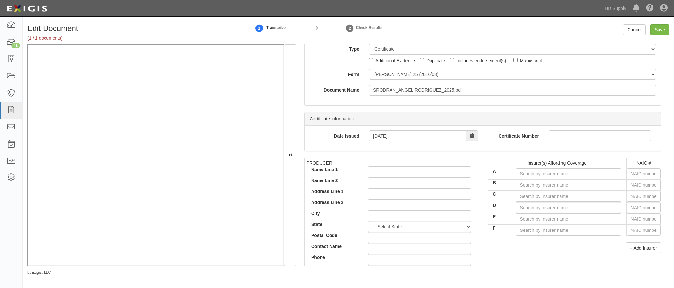
scroll to position [64, 0]
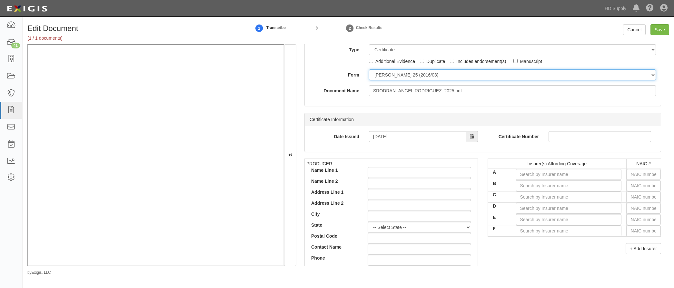
drag, startPoint x: 378, startPoint y: 73, endPoint x: 379, endPoint y: 77, distance: 3.7
click at [378, 73] on select "ACORD 25 (2016/03) ACORD 101 ACORD 855 NY (2014/05) General" at bounding box center [512, 74] width 287 height 11
select select "GeneralFormDetail"
click at [369, 69] on select "ACORD 25 (2016/03) ACORD 101 ACORD 855 NY (2014/05) General" at bounding box center [512, 74] width 287 height 11
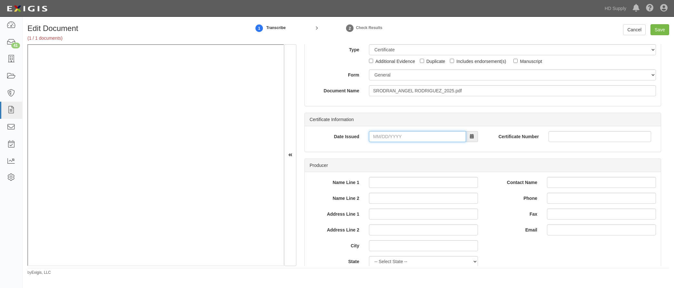
click at [370, 137] on input "Date Issued" at bounding box center [417, 136] width 97 height 11
type input "07/07/0202"
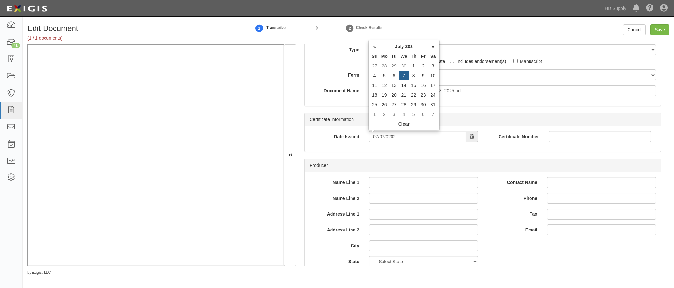
click at [374, 151] on div "Certificate Information Date Issued 07/07/0202 Certificate Number" at bounding box center [482, 131] width 356 height 39
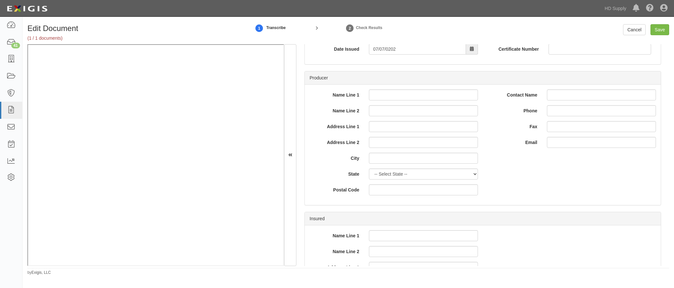
scroll to position [129, 0]
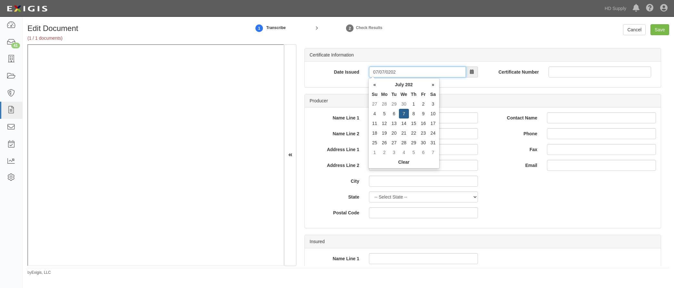
drag, startPoint x: 404, startPoint y: 73, endPoint x: 346, endPoint y: 70, distance: 58.1
click at [347, 70] on div "Date Issued 07/07/0202" at bounding box center [394, 71] width 178 height 11
type input "07/07/2025"
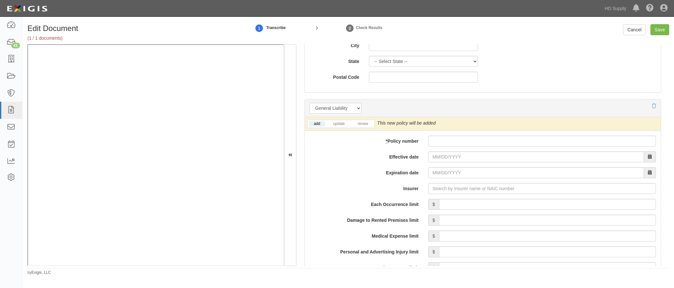
scroll to position [419, 0]
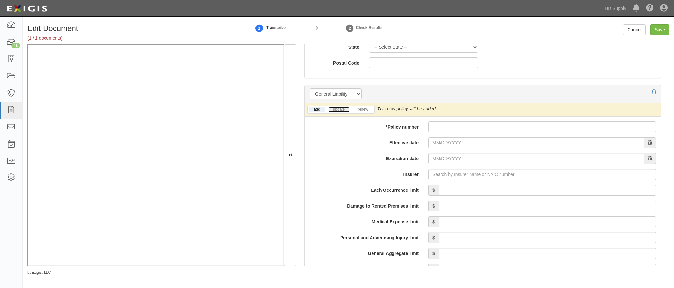
drag, startPoint x: 339, startPoint y: 110, endPoint x: 347, endPoint y: 112, distance: 7.9
click at [339, 110] on link "update" at bounding box center [338, 109] width 21 height 5
click at [451, 123] on input "* Policy number" at bounding box center [542, 126] width 228 height 11
click at [445, 127] on input "* Policy number" at bounding box center [542, 126] width 228 height 11
type input "PGR973290851"
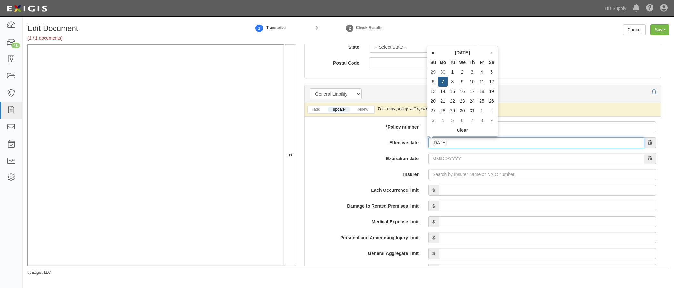
type input "07/07/2025"
type input "07/07/2026"
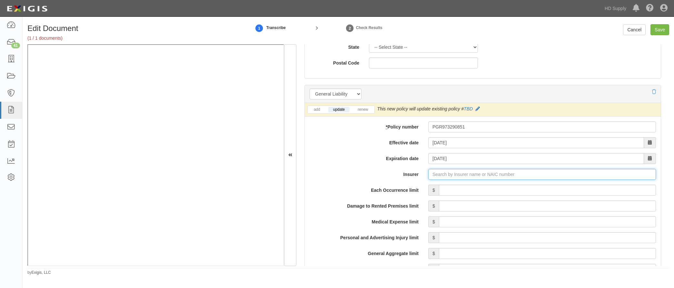
type input "180 Seguros S.A. (0) NR Rating"
type input "1"
click at [411, 182] on div "United Financial Casualty Company ( 11770 ) A+ XV Rating" at bounding box center [451, 186] width 130 height 12
click at [421, 178] on div "Insurer 11770 11770 United Financial Casualty Company ( 11770 ) A+ XV Rating" at bounding box center [483, 174] width 356 height 11
click at [490, 188] on div "United Financial Casualty Company ( 11770 ) A+ XV Rating" at bounding box center [451, 186] width 130 height 8
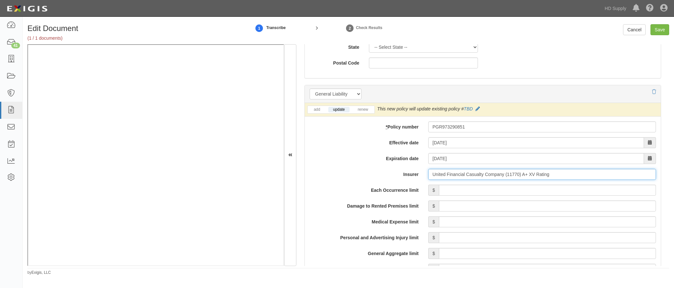
type input "United Financial Casualty Company (11770) A+ XV Rating"
click at [556, 187] on input "Each Occurrence limit" at bounding box center [547, 189] width 217 height 11
type input "1,000,000"
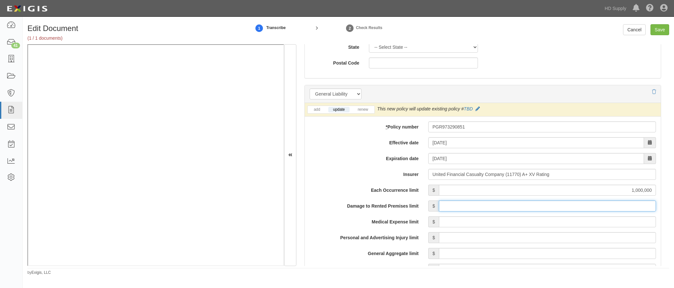
click at [572, 204] on input "Damage to Rented Premises limit" at bounding box center [547, 205] width 217 height 11
type input "100,000"
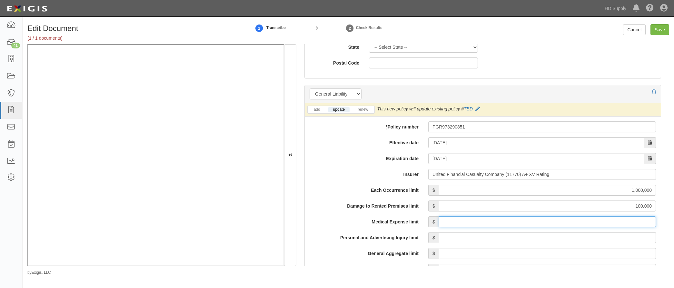
click at [572, 218] on input "Medical Expense limit" at bounding box center [547, 221] width 217 height 11
type input "5,000"
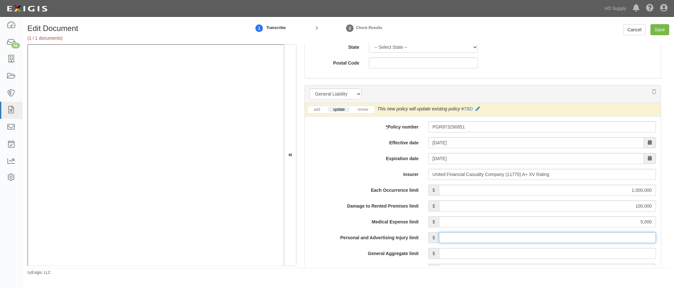
click at [576, 237] on input "Personal and Advertising Injury limit" at bounding box center [547, 237] width 217 height 11
type input "1,000,000"
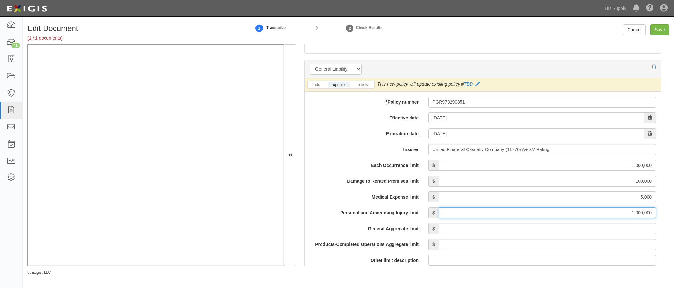
scroll to position [483, 0]
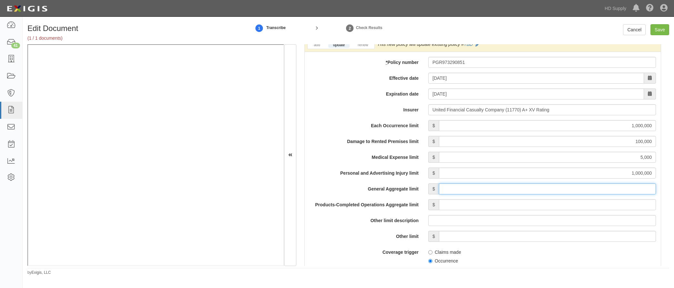
click at [580, 186] on input "General Aggregate limit" at bounding box center [547, 188] width 217 height 11
type input "2,000,000"
click at [551, 206] on input "Products-Completed Operations Aggregate limit" at bounding box center [547, 204] width 217 height 11
type input "2,000,000"
click at [374, 240] on div "Other limit $" at bounding box center [483, 235] width 356 height 11
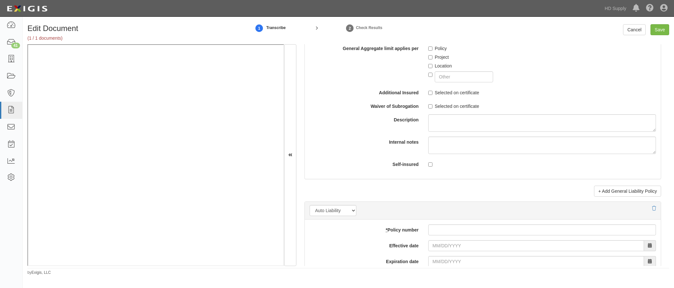
scroll to position [741, 0]
click at [661, 30] on input "Save" at bounding box center [659, 29] width 19 height 11
type input "1000000"
type input "100000"
type input "5000"
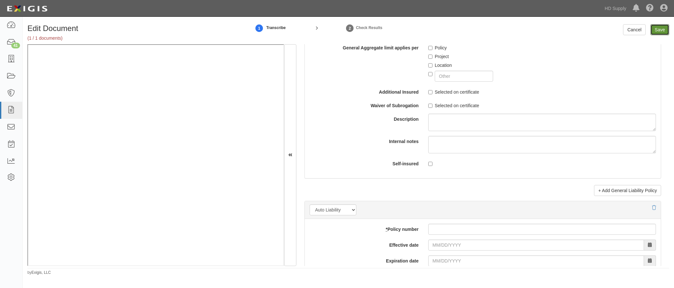
type input "1000000"
type input "2000000"
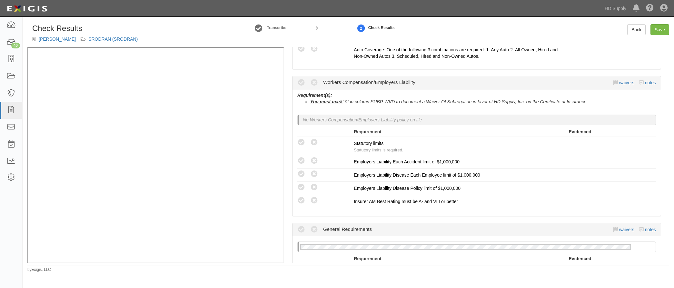
scroll to position [548, 0]
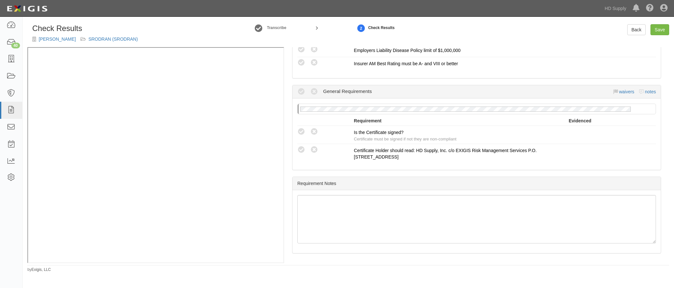
click at [302, 129] on icon at bounding box center [301, 132] width 8 height 8
radio input "true"
click at [658, 29] on link "Save" at bounding box center [659, 29] width 19 height 11
radio input "true"
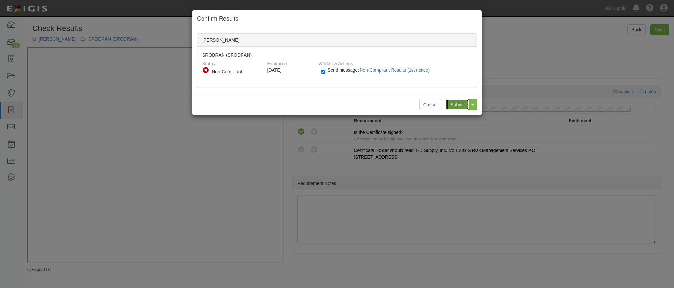
click at [452, 103] on input "Submit" at bounding box center [457, 104] width 23 height 11
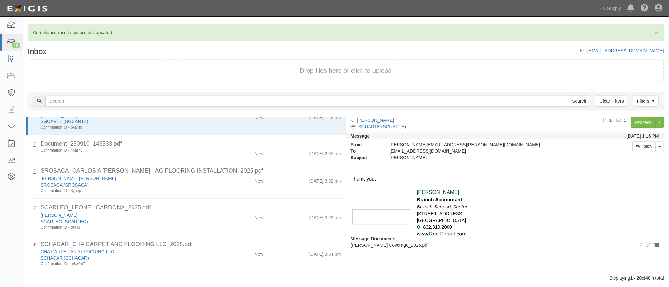
scroll to position [32, 0]
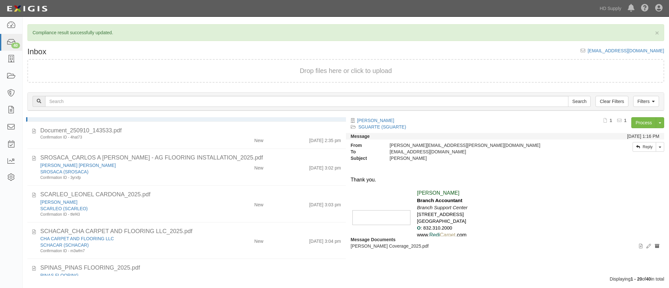
click at [189, 203] on div "[PERSON_NAME]" at bounding box center [125, 202] width 171 height 6
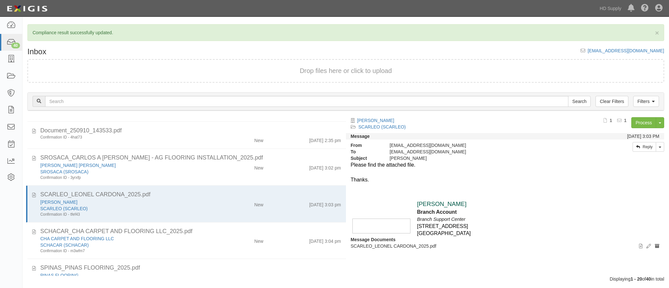
click at [196, 206] on div "SCARLEO (SCARLEO)" at bounding box center [125, 208] width 171 height 6
click at [11, 211] on div "Dashboard 40 Inbox Parties Agreements Coverages Documents Messages Tasks Report…" at bounding box center [11, 152] width 23 height 271
click at [612, 6] on link "HD Supply" at bounding box center [610, 8] width 28 height 13
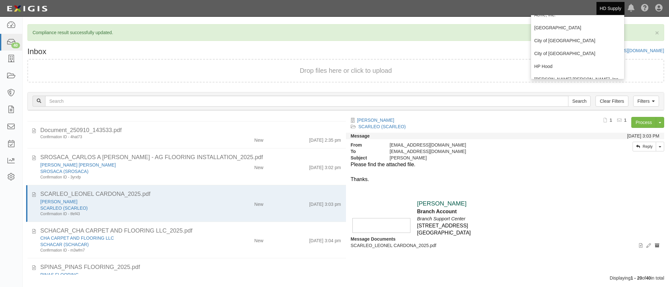
scroll to position [97, 0]
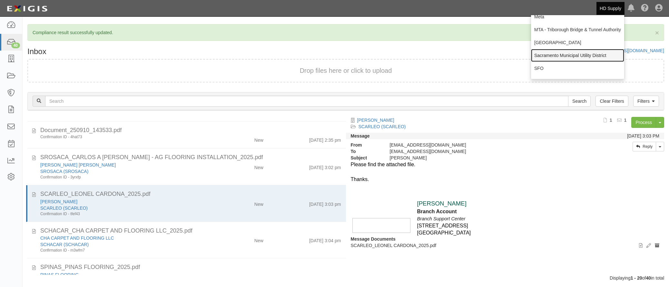
click at [553, 56] on link "Sacramento Municipal Utility District" at bounding box center [577, 55] width 93 height 13
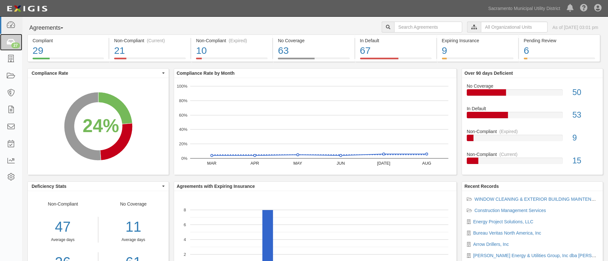
click at [12, 44] on div "27" at bounding box center [15, 46] width 9 height 6
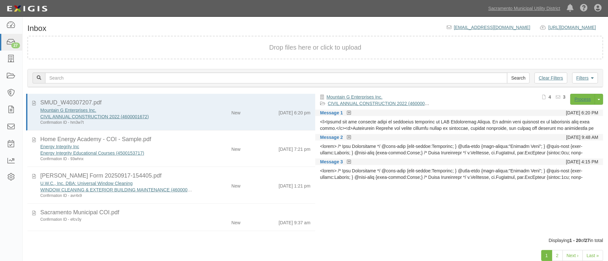
click at [199, 111] on div "New" at bounding box center [222, 111] width 47 height 9
click at [214, 156] on div "Energy Integrity Inc Energy Integrity Educational Courses (4500153717) Confirma…" at bounding box center [175, 152] width 280 height 18
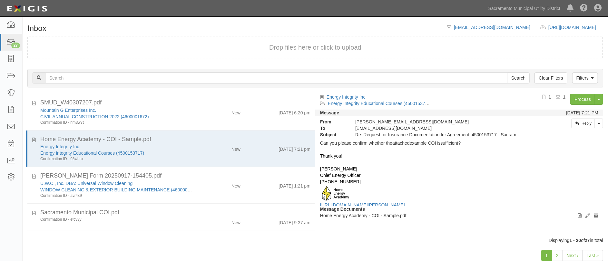
scroll to position [58, 0]
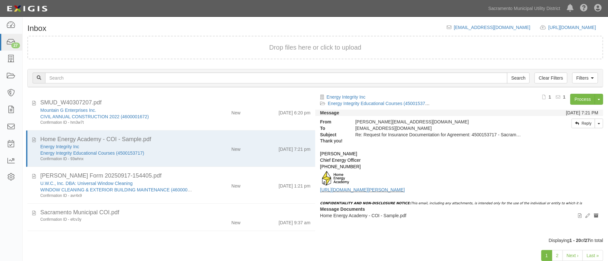
click at [213, 181] on div "New" at bounding box center [222, 184] width 47 height 9
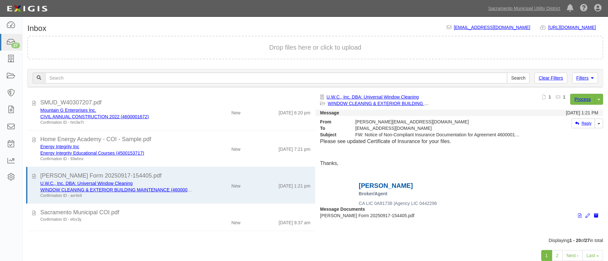
click at [210, 148] on div "New" at bounding box center [222, 147] width 47 height 9
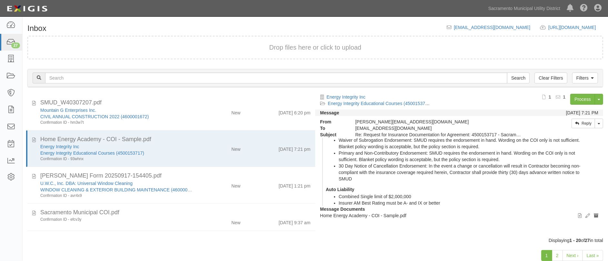
scroll to position [293, 0]
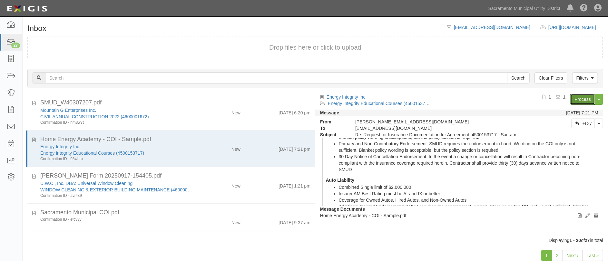
click at [576, 100] on link "Process" at bounding box center [582, 99] width 25 height 11
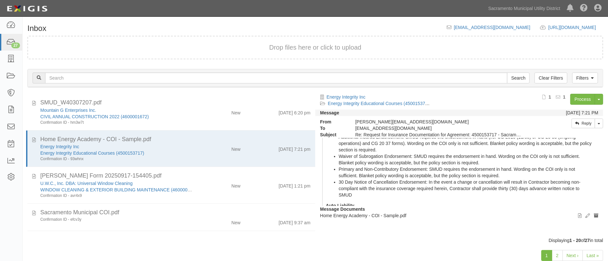
scroll to position [264, 0]
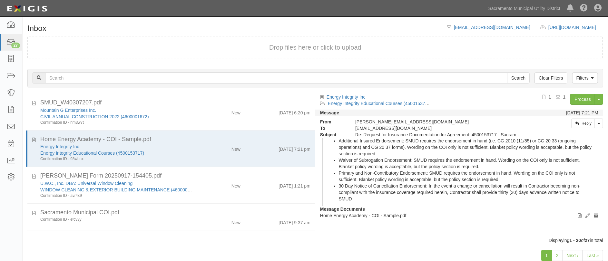
click at [189, 178] on div "ACORD Form 20250917-154405.pdf" at bounding box center [175, 176] width 270 height 8
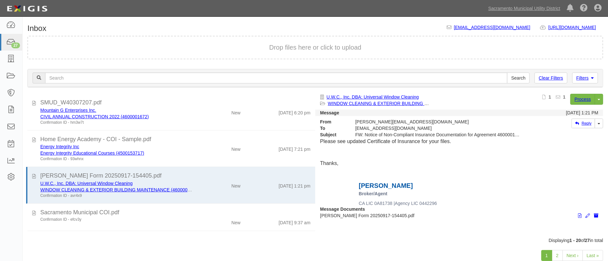
click at [185, 150] on div "Energy Integrity Educational Courses (4500153717)" at bounding box center [116, 153] width 153 height 6
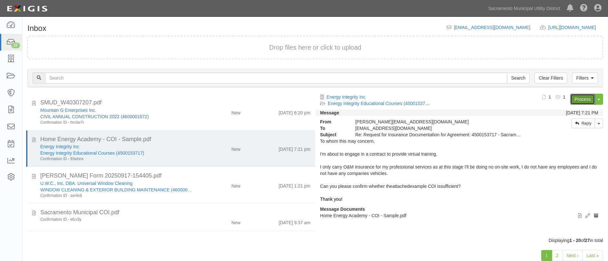
click at [581, 98] on link "Process" at bounding box center [582, 99] width 25 height 11
click at [577, 100] on link "Process" at bounding box center [582, 99] width 25 height 11
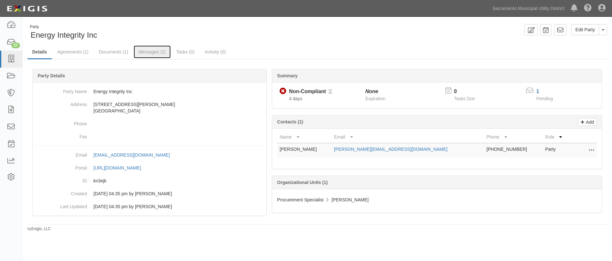
click at [152, 48] on link "Messages (2)" at bounding box center [152, 51] width 37 height 13
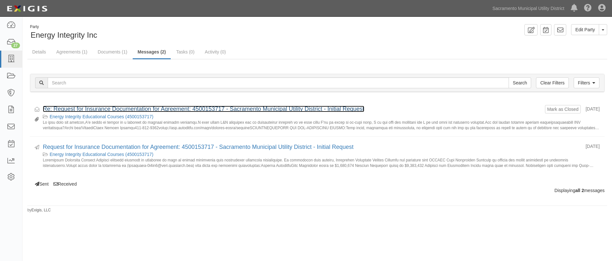
click at [127, 109] on link "Re: Request for Insurance Documentation for Agreement: 4500153717 - Sacramento …" at bounding box center [204, 109] width 322 height 6
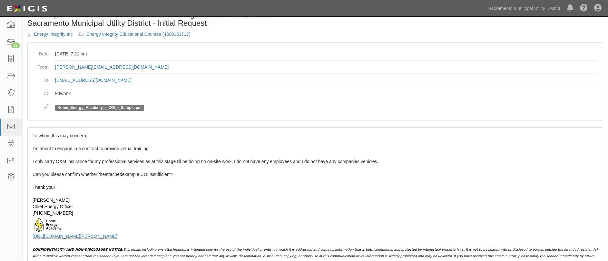
scroll to position [29, 0]
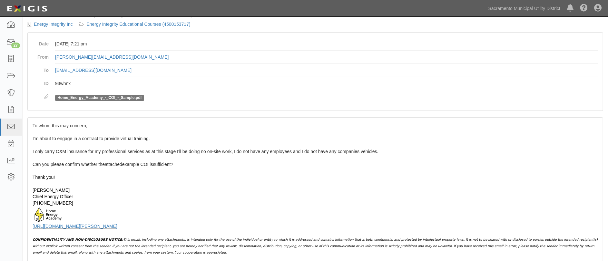
drag, startPoint x: 141, startPoint y: 229, endPoint x: 32, endPoint y: 121, distance: 153.4
copy div "To whom this may concern, I'm about to engage in a contract to provide virtual …"
click at [177, 200] on div "[PHONE_NUMBER]" at bounding box center [315, 203] width 565 height 6
click at [215, 139] on div "I'm about to engage in a contract to provide virtual training." at bounding box center [315, 138] width 565 height 6
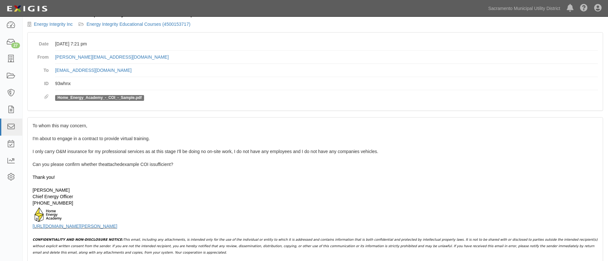
click at [311, 187] on div "[PERSON_NAME] Chief Energy Officer" at bounding box center [315, 193] width 565 height 13
click at [310, 177] on div "Thank you!" at bounding box center [315, 177] width 565 height 6
click at [11, 41] on icon at bounding box center [10, 42] width 9 height 7
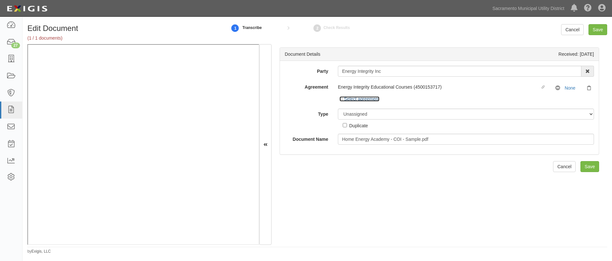
click at [340, 101] on icon at bounding box center [342, 99] width 5 height 3
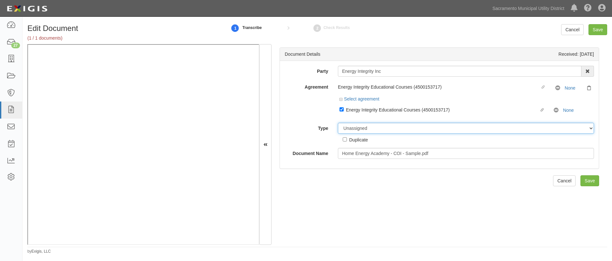
click at [350, 127] on select "Unassigned Binder Cancellation Notice Certificate Contract Endorsement Insuranc…" at bounding box center [466, 128] width 256 height 11
select select "CertificateDetail"
click at [338, 123] on select "Unassigned Binder Cancellation Notice Certificate Contract Endorsement Insuranc…" at bounding box center [466, 128] width 256 height 11
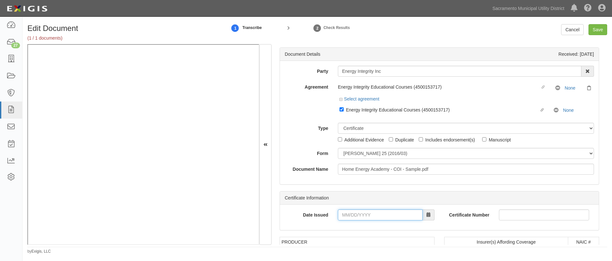
drag, startPoint x: 341, startPoint y: 217, endPoint x: 271, endPoint y: 201, distance: 71.8
click at [341, 216] on input "Date Issued" at bounding box center [380, 215] width 85 height 11
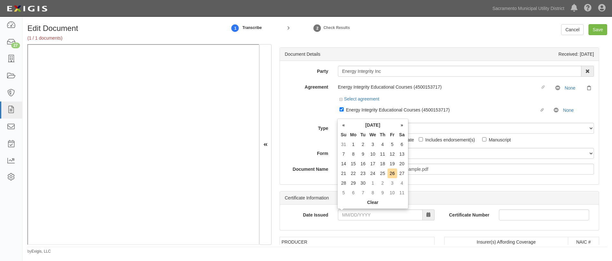
click at [321, 142] on div "Type Unassigned Binder Cancellation Notice Certificate Contract Endorsement Ins…" at bounding box center [439, 133] width 319 height 20
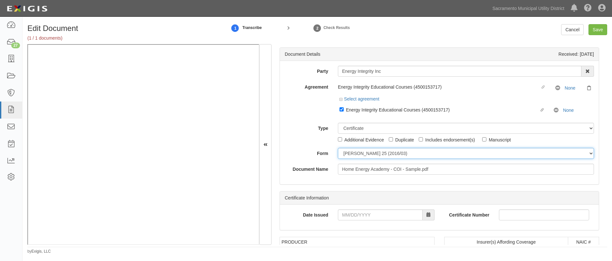
click at [348, 154] on select "ACORD 25 (2016/03) ACORD 101 ACORD 855 NY (2014/05) General" at bounding box center [466, 153] width 256 height 11
select select "GeneralFormDetail"
click at [338, 148] on select "ACORD 25 (2016/03) ACORD 101 ACORD 855 NY (2014/05) General" at bounding box center [466, 153] width 256 height 11
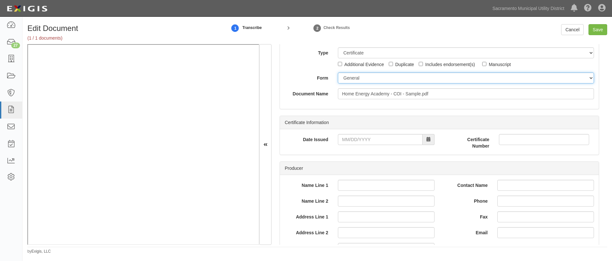
scroll to position [88, 0]
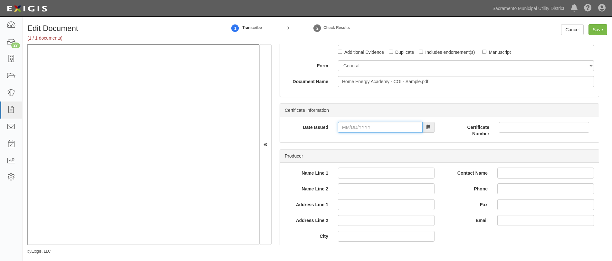
click at [340, 124] on input "Date Issued" at bounding box center [380, 127] width 85 height 11
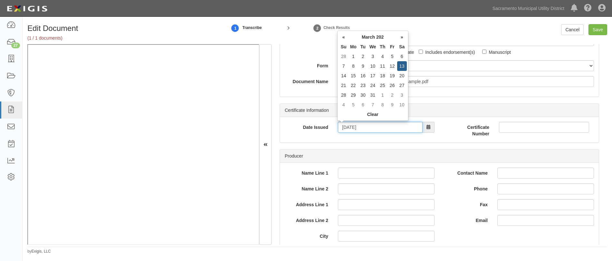
type input "[DATE]"
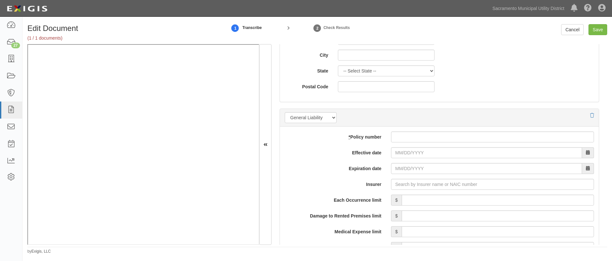
scroll to position [410, 0]
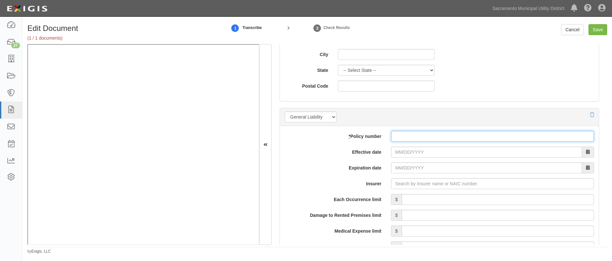
click at [410, 135] on input "* Policy number" at bounding box center [492, 136] width 203 height 11
type input "OBFD8927106"
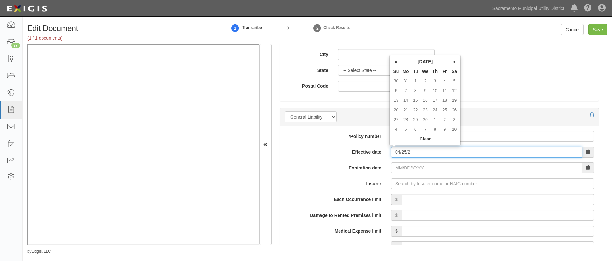
type input "04/25/2"
type input "04/25/0003"
type input "04/25/0002"
click at [9, 61] on icon at bounding box center [10, 58] width 9 height 7
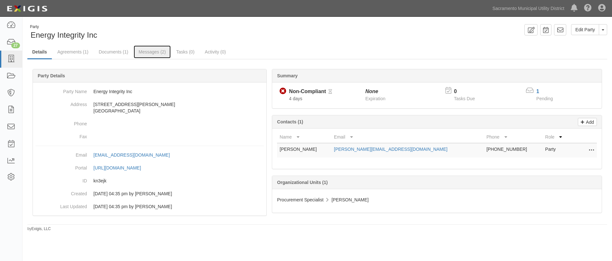
click at [145, 54] on link "Messages (2)" at bounding box center [152, 51] width 37 height 13
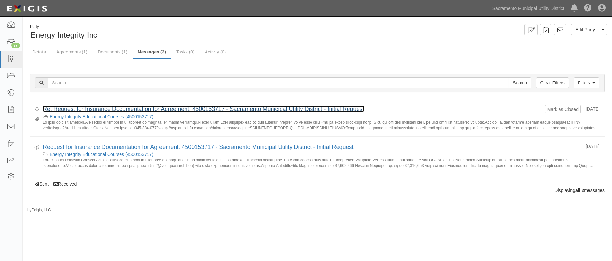
click at [114, 109] on link "Re: Request for Insurance Documentation for Agreement: 4500153717 - Sacramento …" at bounding box center [204, 109] width 322 height 6
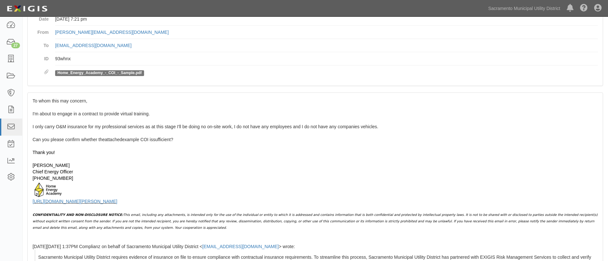
scroll to position [58, 0]
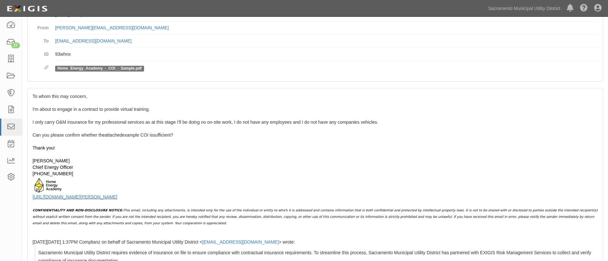
click at [356, 187] on div at bounding box center [315, 185] width 565 height 17
click at [174, 194] on div "[URL][DOMAIN_NAME][PERSON_NAME]" at bounding box center [315, 197] width 565 height 6
drag, startPoint x: 153, startPoint y: 195, endPoint x: 32, endPoint y: 95, distance: 157.6
copy div "To whom this may concern, I'm about to engage in a contract to provide virtual …"
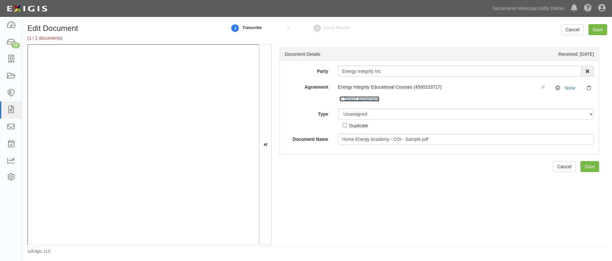
click at [341, 101] on icon at bounding box center [342, 99] width 5 height 3
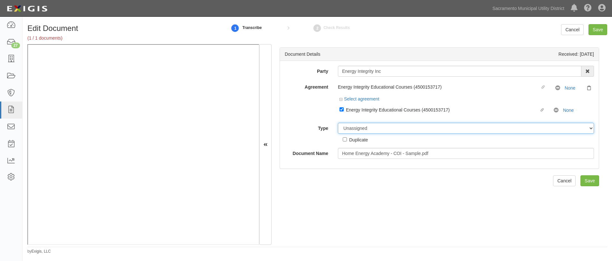
click at [350, 126] on select "Unassigned Binder Cancellation Notice Certificate Contract Endorsement Insuranc…" at bounding box center [466, 128] width 256 height 11
select select "CertificateDetail"
click at [338, 123] on select "Unassigned Binder Cancellation Notice Certificate Contract Endorsement Insuranc…" at bounding box center [466, 128] width 256 height 11
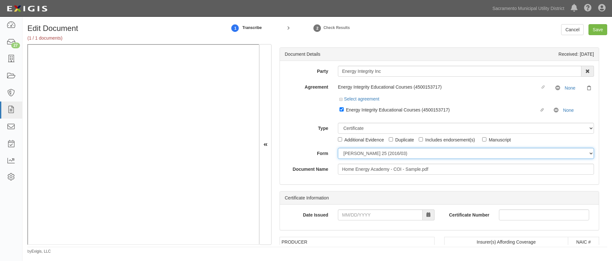
click at [351, 152] on select "[PERSON_NAME] 25 (2016/03) [PERSON_NAME] 101 [PERSON_NAME] 855 NY (2014/05) Gen…" at bounding box center [466, 153] width 256 height 11
select select "GeneralFormDetail"
click at [338, 148] on select "[PERSON_NAME] 25 (2016/03) [PERSON_NAME] 101 [PERSON_NAME] 855 NY (2014/05) Gen…" at bounding box center [466, 153] width 256 height 11
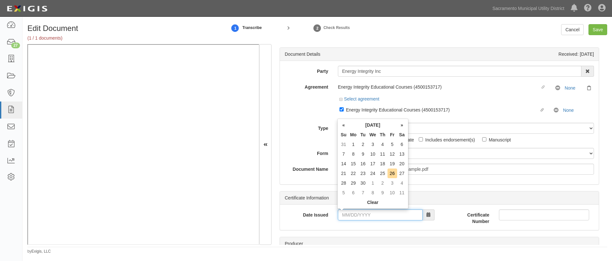
drag, startPoint x: 341, startPoint y: 214, endPoint x: 251, endPoint y: 208, distance: 90.1
click at [341, 214] on input "Date Issued" at bounding box center [380, 215] width 85 height 11
type input "[DATE]"
click at [337, 229] on div "Date Issued [DATE] Certificate Number" at bounding box center [439, 217] width 319 height 25
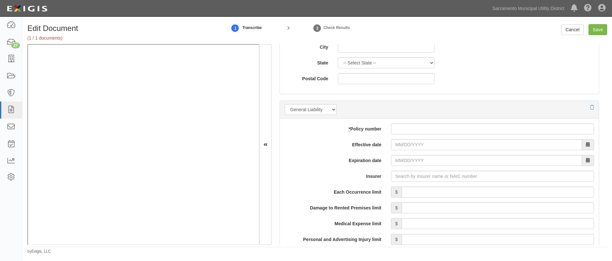
scroll to position [439, 0]
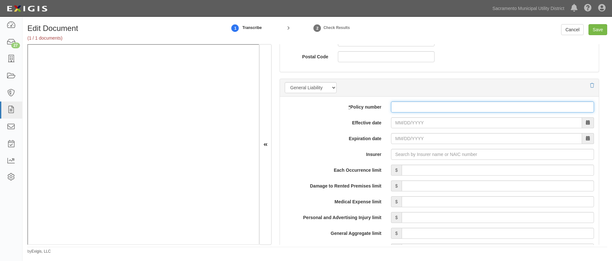
drag, startPoint x: 402, startPoint y: 105, endPoint x: 404, endPoint y: 101, distance: 4.9
click at [402, 105] on input "* Policy number" at bounding box center [492, 107] width 203 height 11
type input "obfd8927106"
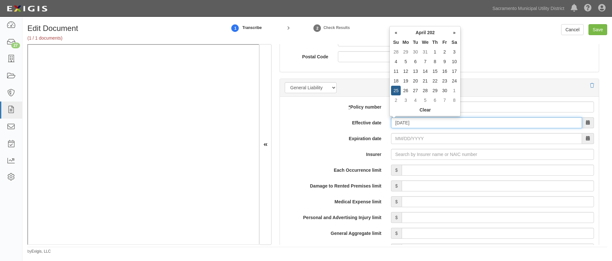
type input "[DATE]"
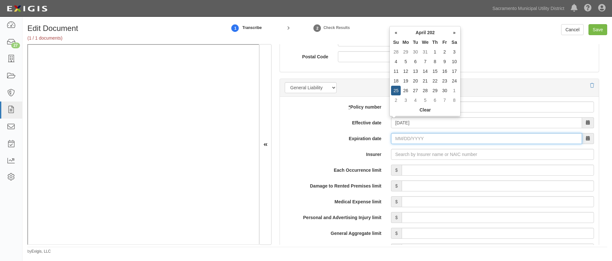
type input "[DATE]"
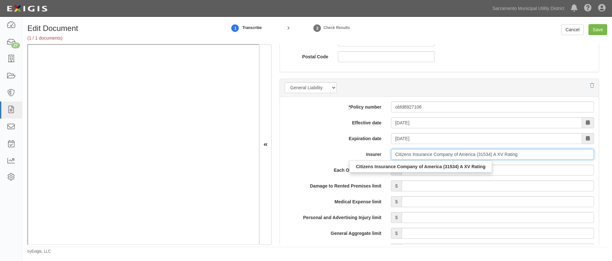
click at [381, 166] on strong "Citizens Insurance Company of America (31534) A XV Rating" at bounding box center [421, 166] width 130 height 5
type input "Citizens Insurance Company of America (31534) A XV Rating"
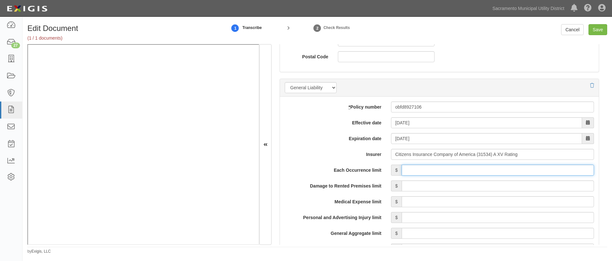
click at [472, 170] on input "Each Occurrence limit" at bounding box center [498, 170] width 192 height 11
type input "1,000,000"
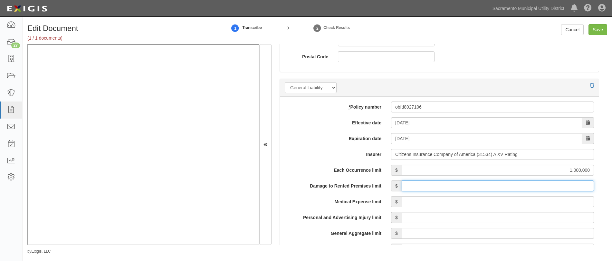
click at [516, 186] on input "Damage to Rented Premises limit" at bounding box center [498, 185] width 192 height 11
type input "300,000"
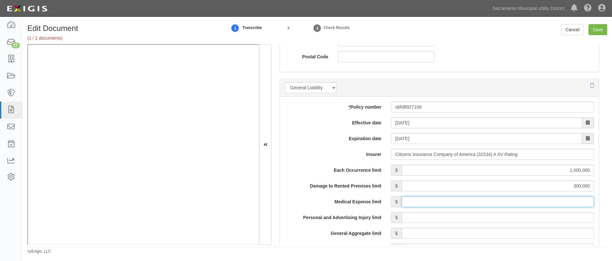
click at [529, 200] on input "Medical Expense limit" at bounding box center [498, 201] width 192 height 11
type input "5,000"
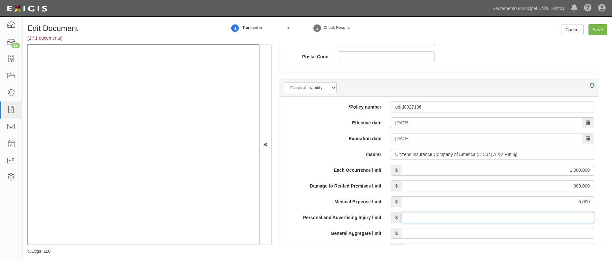
click at [527, 216] on input "Personal and Advertising Injury limit" at bounding box center [498, 217] width 192 height 11
type input "1,000,000"
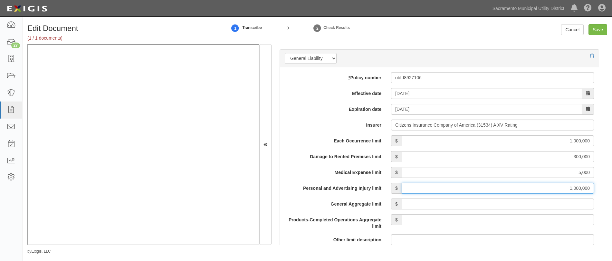
scroll to position [498, 0]
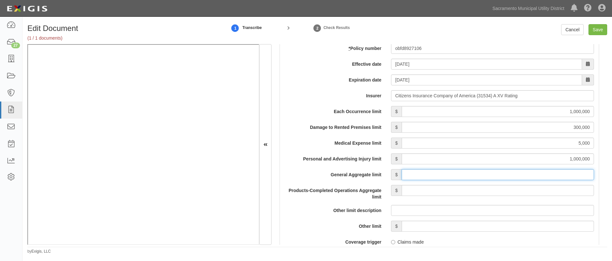
click at [530, 177] on input "General Aggregate limit" at bounding box center [498, 174] width 192 height 11
type input "2,000,000"
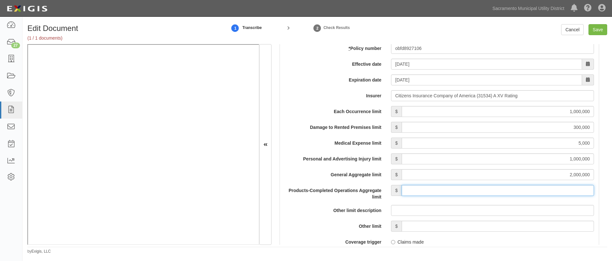
click at [522, 190] on input "Products-Completed Operations Aggregate limit" at bounding box center [498, 190] width 192 height 11
type input "1,000,000"
click at [313, 205] on label "Other limit description" at bounding box center [333, 209] width 106 height 9
click at [391, 205] on input "Other limit description" at bounding box center [492, 210] width 203 height 11
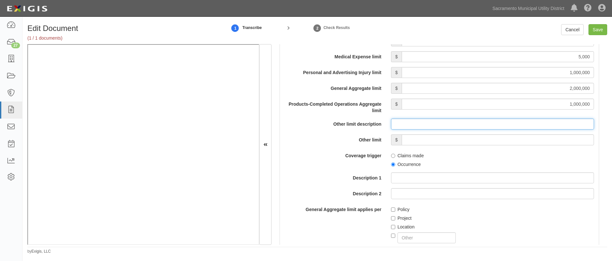
scroll to position [645, 0]
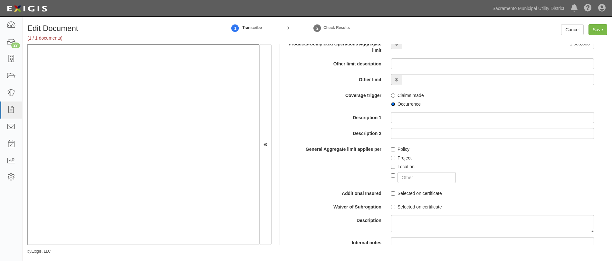
click at [392, 104] on input "Occurrence" at bounding box center [393, 104] width 4 height 4
radio input "true"
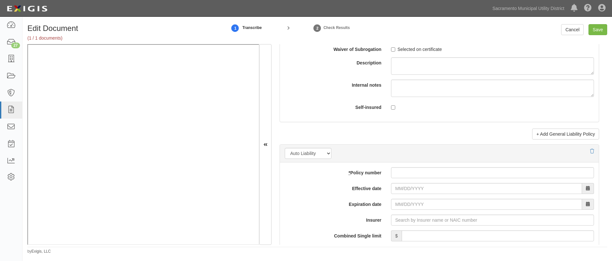
scroll to position [879, 0]
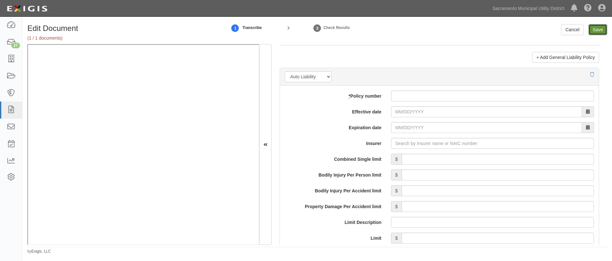
click at [598, 31] on input "Save" at bounding box center [598, 29] width 19 height 11
type input "1000000"
type input "300000"
type input "5000"
type input "1000000"
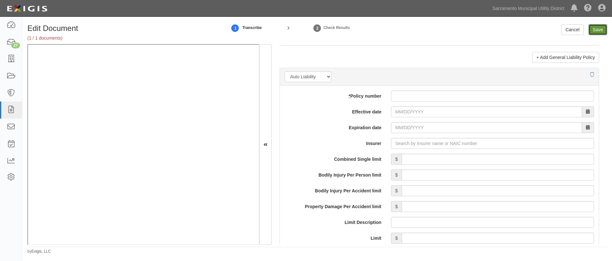
type input "2000000"
type input "1000000"
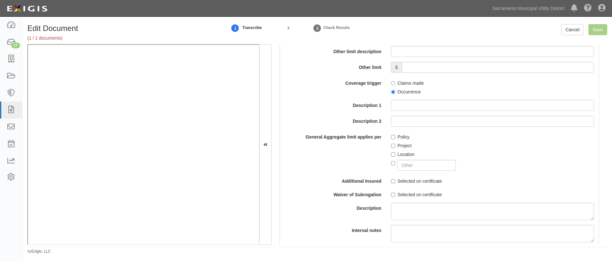
scroll to position [645, 0]
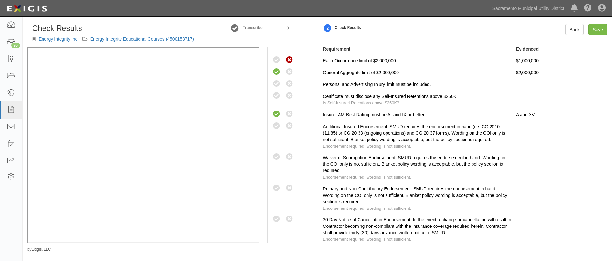
scroll to position [176, 0]
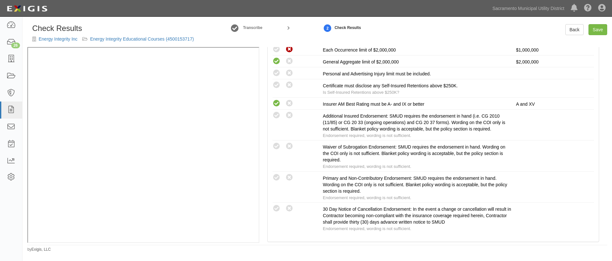
click at [276, 84] on icon at bounding box center [277, 85] width 8 height 8
radio input "true"
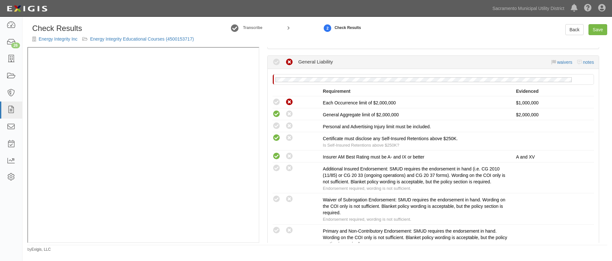
scroll to position [117, 0]
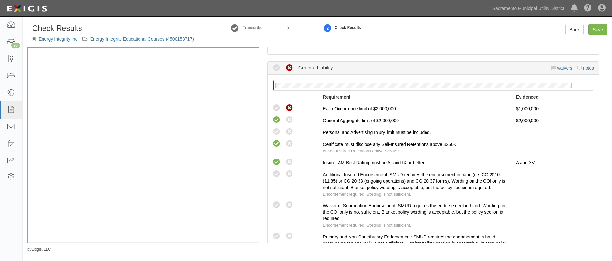
click at [276, 132] on icon at bounding box center [277, 132] width 8 height 8
radio input "true"
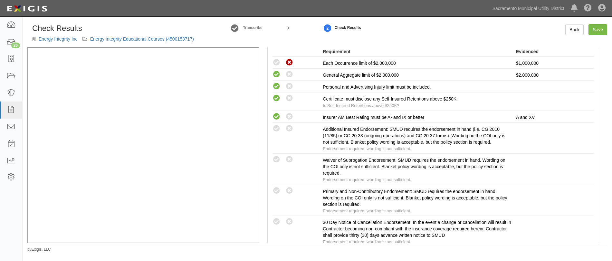
scroll to position [176, 0]
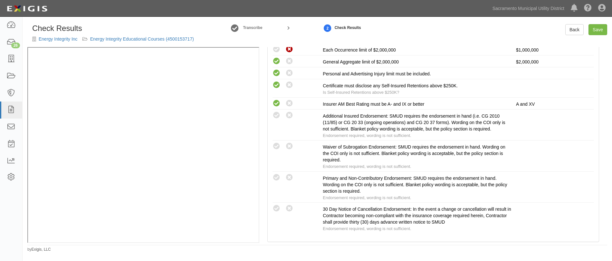
click at [275, 112] on icon at bounding box center [277, 116] width 8 height 8
radio input "true"
click at [275, 177] on icon at bounding box center [277, 178] width 8 height 8
radio input "true"
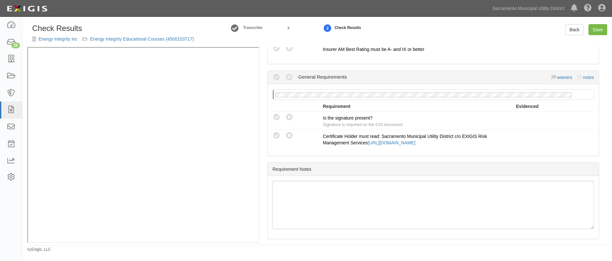
scroll to position [802, 0]
click at [277, 113] on icon at bounding box center [277, 117] width 8 height 8
radio input "true"
click at [602, 31] on link "Save" at bounding box center [598, 29] width 19 height 11
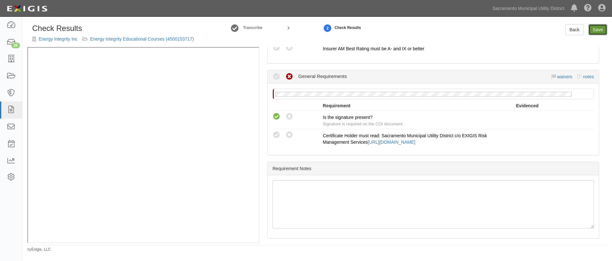
radio input "true"
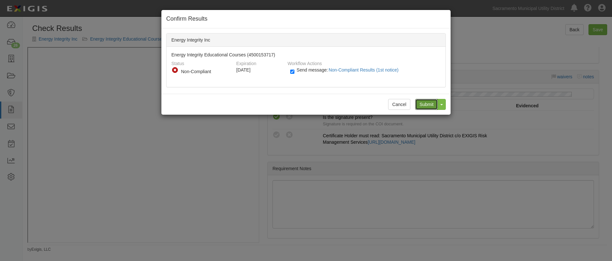
click at [427, 102] on input "Submit" at bounding box center [426, 104] width 23 height 11
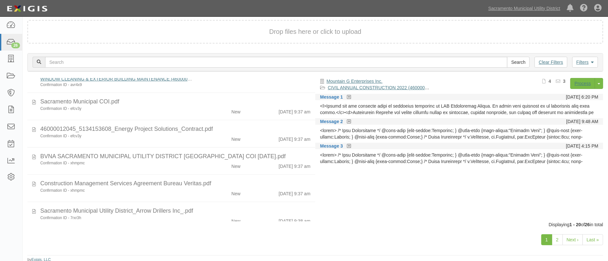
scroll to position [40, 0]
click at [11, 58] on icon at bounding box center [10, 58] width 9 height 7
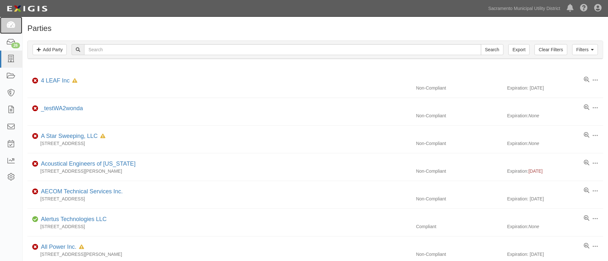
click at [13, 23] on icon at bounding box center [10, 25] width 9 height 7
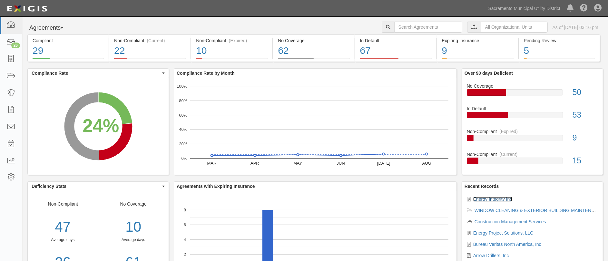
click at [482, 197] on link "Energy Integrity Inc" at bounding box center [492, 199] width 39 height 5
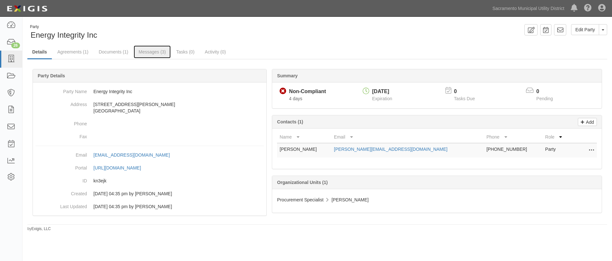
click at [154, 53] on link "Messages (3)" at bounding box center [152, 51] width 37 height 13
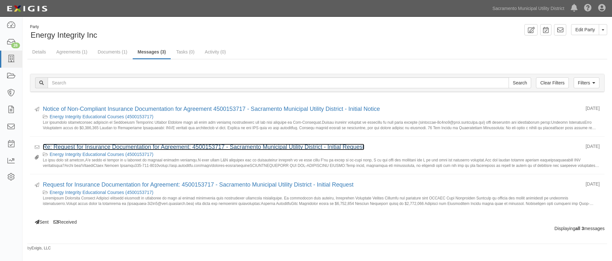
click at [132, 144] on link "Re: Request for Insurance Documentation for Agreement: 4500153717 - Sacramento …" at bounding box center [204, 147] width 322 height 6
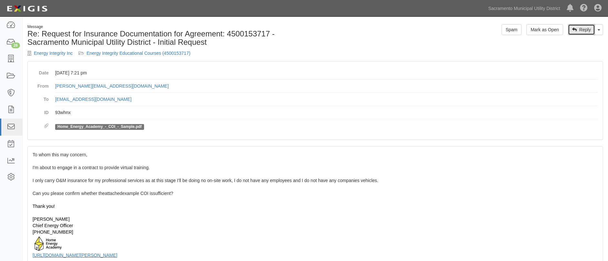
click at [580, 28] on link "Reply" at bounding box center [581, 29] width 27 height 11
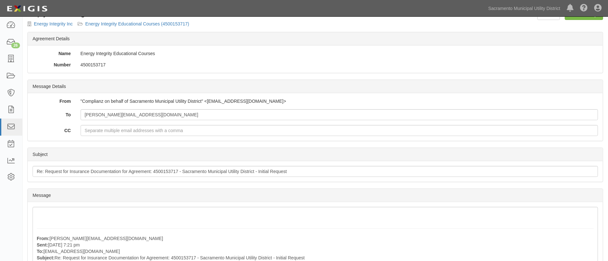
scroll to position [29, 0]
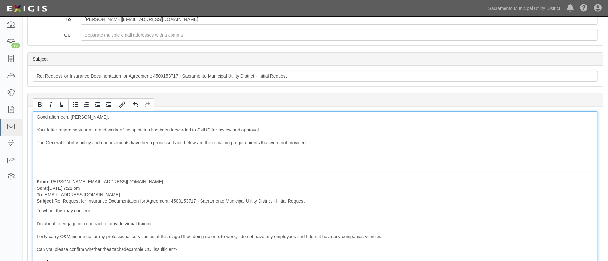
scroll to position [189, 0]
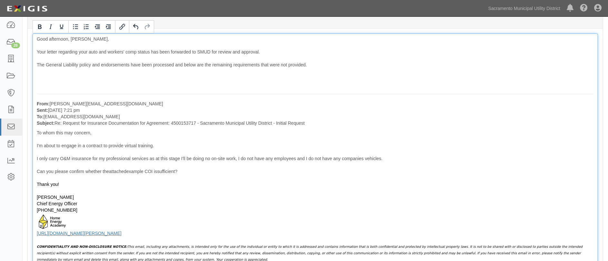
drag, startPoint x: 270, startPoint y: 51, endPoint x: 37, endPoint y: 49, distance: 233.4
drag, startPoint x: 263, startPoint y: 51, endPoint x: 38, endPoint y: 52, distance: 224.3
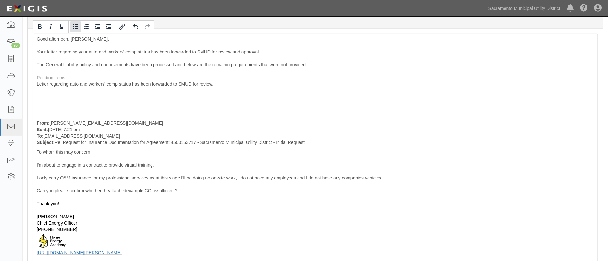
click at [77, 29] on icon "Bullet list" at bounding box center [76, 27] width 8 height 8
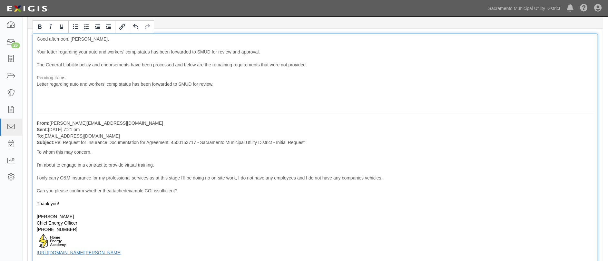
scroll to position [198, 0]
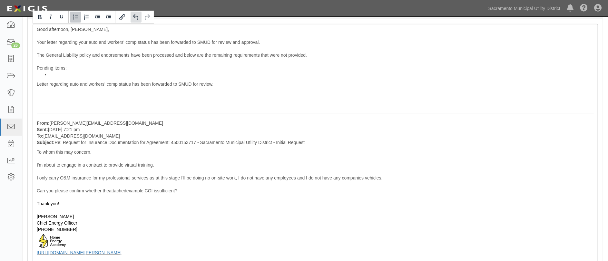
click at [133, 17] on icon "Undo" at bounding box center [136, 17] width 8 height 8
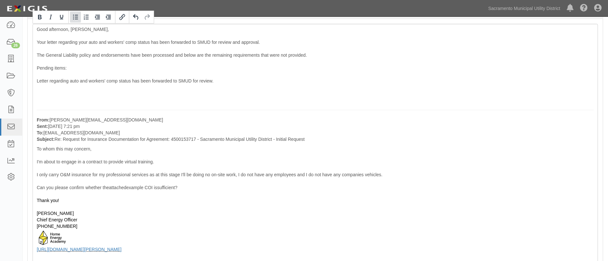
click at [75, 19] on icon "Bullet list" at bounding box center [76, 17] width 8 height 8
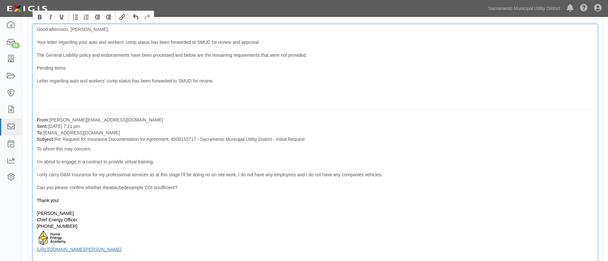
scroll to position [208, 0]
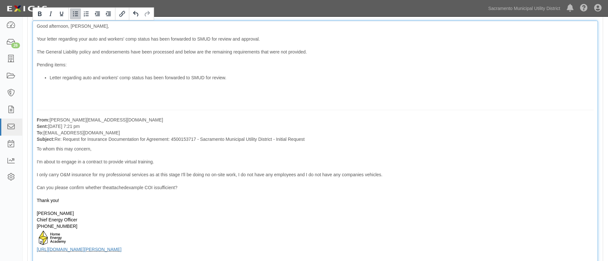
click at [230, 78] on li "Letter regarding auto and workers' comp status has been forwarded to SMUD for r…" at bounding box center [322, 77] width 544 height 6
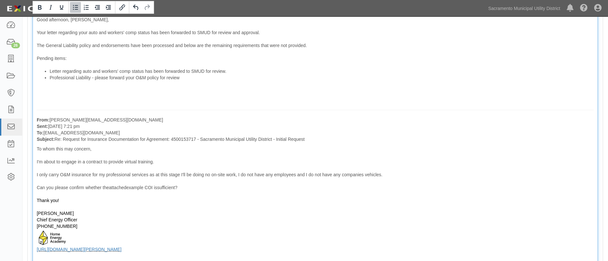
scroll to position [91, 0]
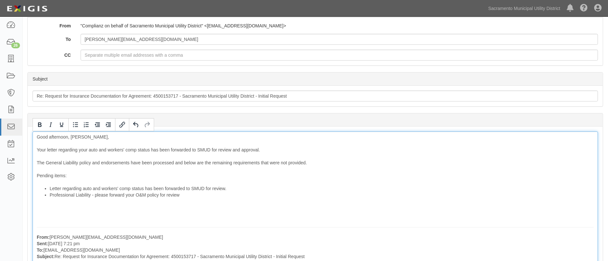
drag, startPoint x: 262, startPoint y: 149, endPoint x: 34, endPoint y: 148, distance: 227.9
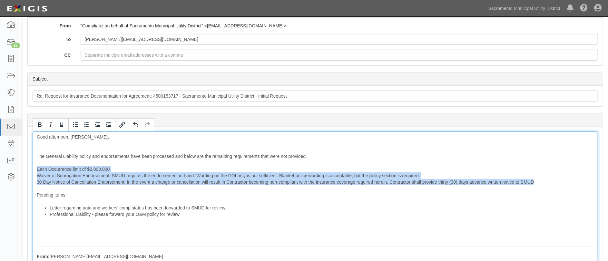
drag, startPoint x: 35, startPoint y: 167, endPoint x: 537, endPoint y: 177, distance: 501.6
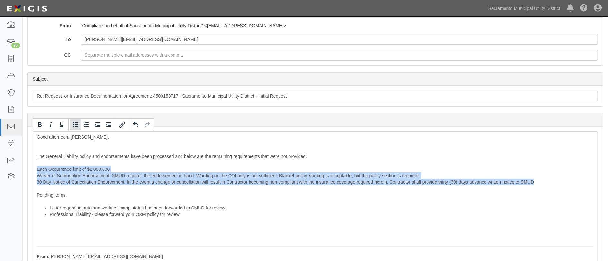
click at [74, 124] on icon "Bullet list" at bounding box center [76, 125] width 8 height 8
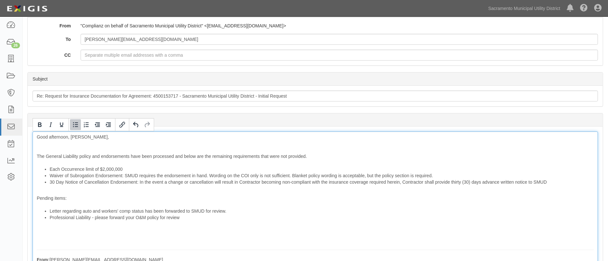
scroll to position [94, 0]
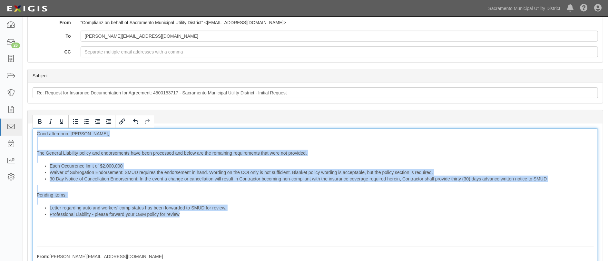
drag, startPoint x: 186, startPoint y: 213, endPoint x: 35, endPoint y: 134, distance: 170.0
copy div "Good afternoon, Spencer, The General Liability policy and endorsements have bee…"
click at [354, 206] on li "Letter regarding auto and workers' comp status has been forwarded to SMUD for r…" at bounding box center [322, 208] width 544 height 6
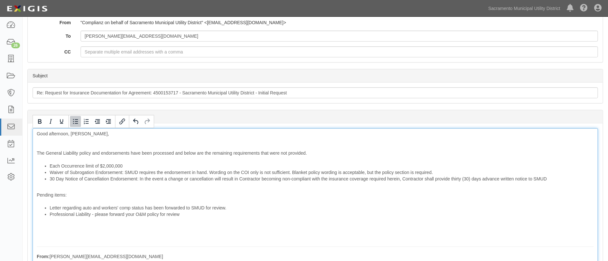
click at [122, 171] on li "Waiver of Subrogation Endorsement: SMUD requires the endorsement in hand. Wordi…" at bounding box center [322, 172] width 544 height 6
drag, startPoint x: 450, startPoint y: 171, endPoint x: 366, endPoint y: 170, distance: 83.8
click at [366, 170] on li "Waiver of Subrogation Endorsement: SMUD requires the endorsement in hand. Wordi…" at bounding box center [322, 172] width 544 height 6
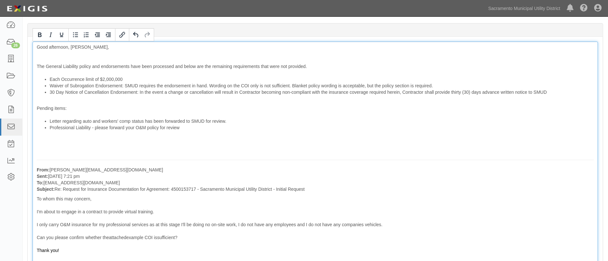
scroll to position [182, 0]
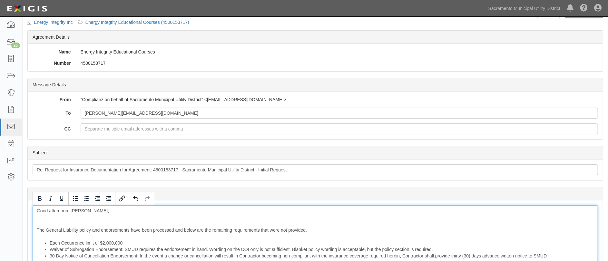
scroll to position [0, 0]
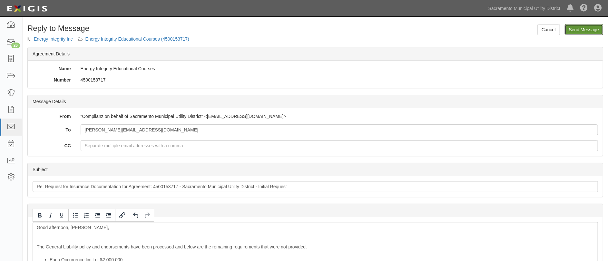
click at [581, 28] on input "Send Message" at bounding box center [584, 29] width 38 height 11
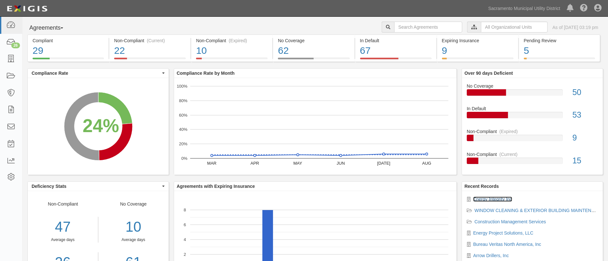
click at [474, 197] on link "Energy Integrity Inc" at bounding box center [492, 199] width 39 height 5
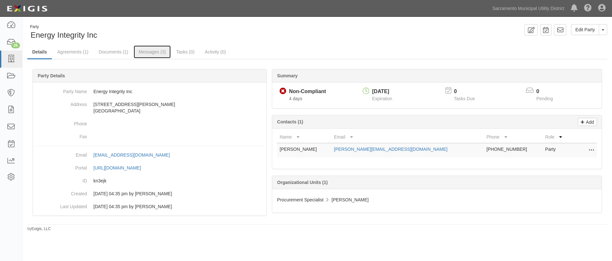
click at [154, 48] on link "Messages (3)" at bounding box center [152, 51] width 37 height 13
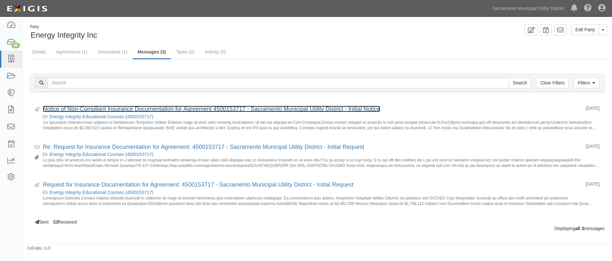
click at [93, 110] on link "Notice of Non-Compliant Insurance Documentation for Agreement 4500153717 - Sacr…" at bounding box center [211, 109] width 337 height 6
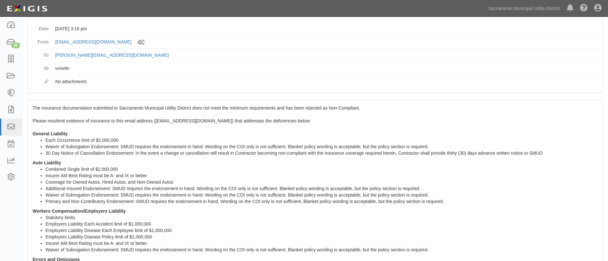
scroll to position [58, 0]
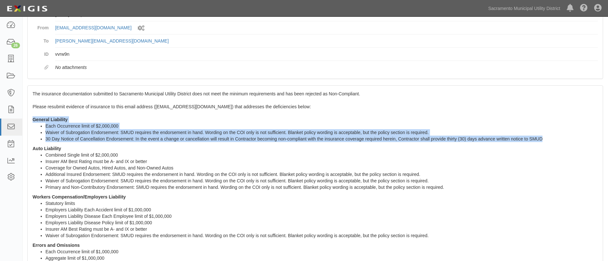
drag, startPoint x: 545, startPoint y: 137, endPoint x: 34, endPoint y: 119, distance: 512.1
click at [34, 119] on span "The insurance documentation submitted to Sacramento Municipal Utility District …" at bounding box center [315, 220] width 565 height 259
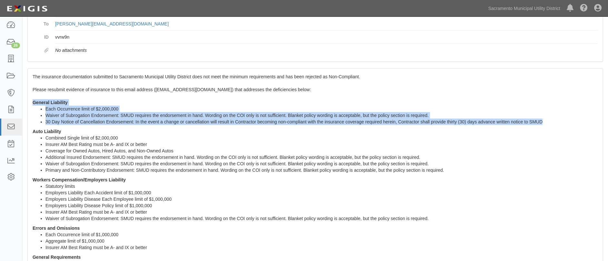
scroll to position [0, 0]
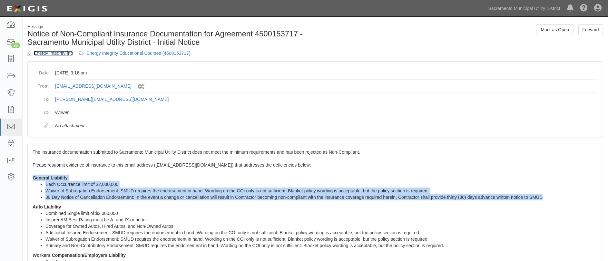
click at [44, 54] on link "Energy Integrity Inc" at bounding box center [53, 53] width 39 height 5
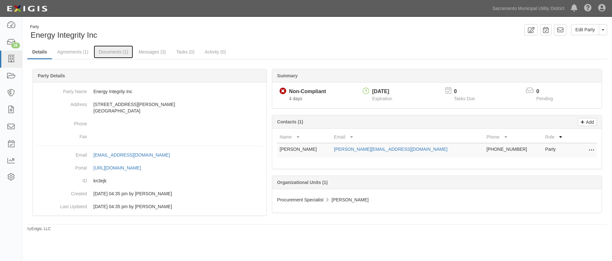
click at [119, 49] on link "Documents (1)" at bounding box center [113, 51] width 39 height 13
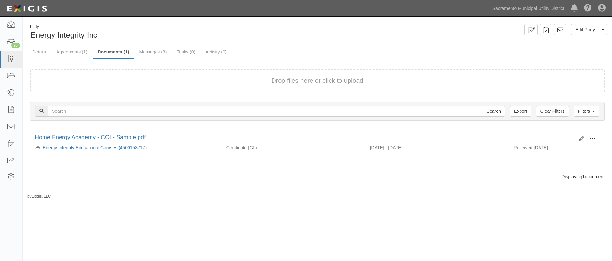
drag, startPoint x: 594, startPoint y: 137, endPoint x: 563, endPoint y: 143, distance: 31.9
click at [594, 137] on span at bounding box center [593, 139] width 6 height 6
click at [544, 147] on link "View" at bounding box center [561, 148] width 51 height 12
click at [155, 51] on link "Messages (3)" at bounding box center [153, 51] width 37 height 13
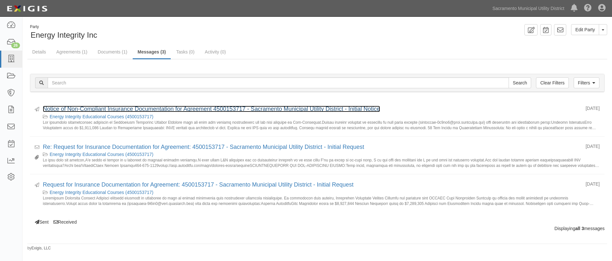
click at [125, 110] on link "Notice of Non-Compliant Insurance Documentation for Agreement 4500153717 - Sacr…" at bounding box center [211, 109] width 337 height 6
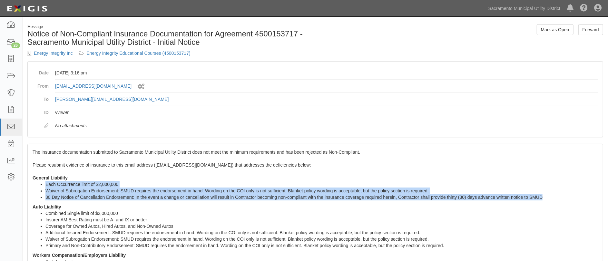
drag, startPoint x: 545, startPoint y: 197, endPoint x: 44, endPoint y: 185, distance: 501.0
click at [45, 185] on ul "Each Occurrence limit of $2,000,000 Waiver of Subrogation Endorsement: SMUD req…" at bounding box center [315, 190] width 565 height 19
copy ul "Each Occurrence limit of $2,000,000 Waiver of Subrogation Endorsement: SMUD req…"
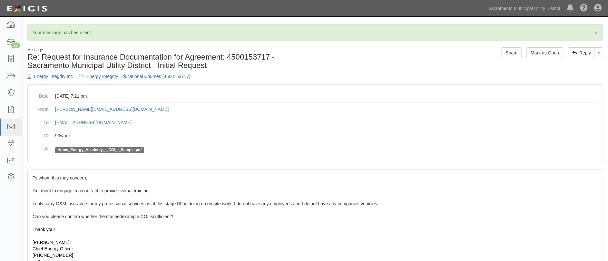
click at [278, 229] on div "Thank you!" at bounding box center [315, 229] width 565 height 6
click at [8, 43] on icon at bounding box center [10, 42] width 9 height 7
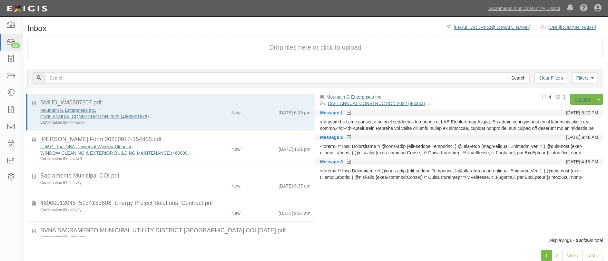
click at [206, 153] on div "U.W.C., Inc. DBA: Universal Window Cleaning WINDOW CLEANING & EXTERIOR BUILDING…" at bounding box center [175, 152] width 280 height 18
